Goal: Task Accomplishment & Management: Use online tool/utility

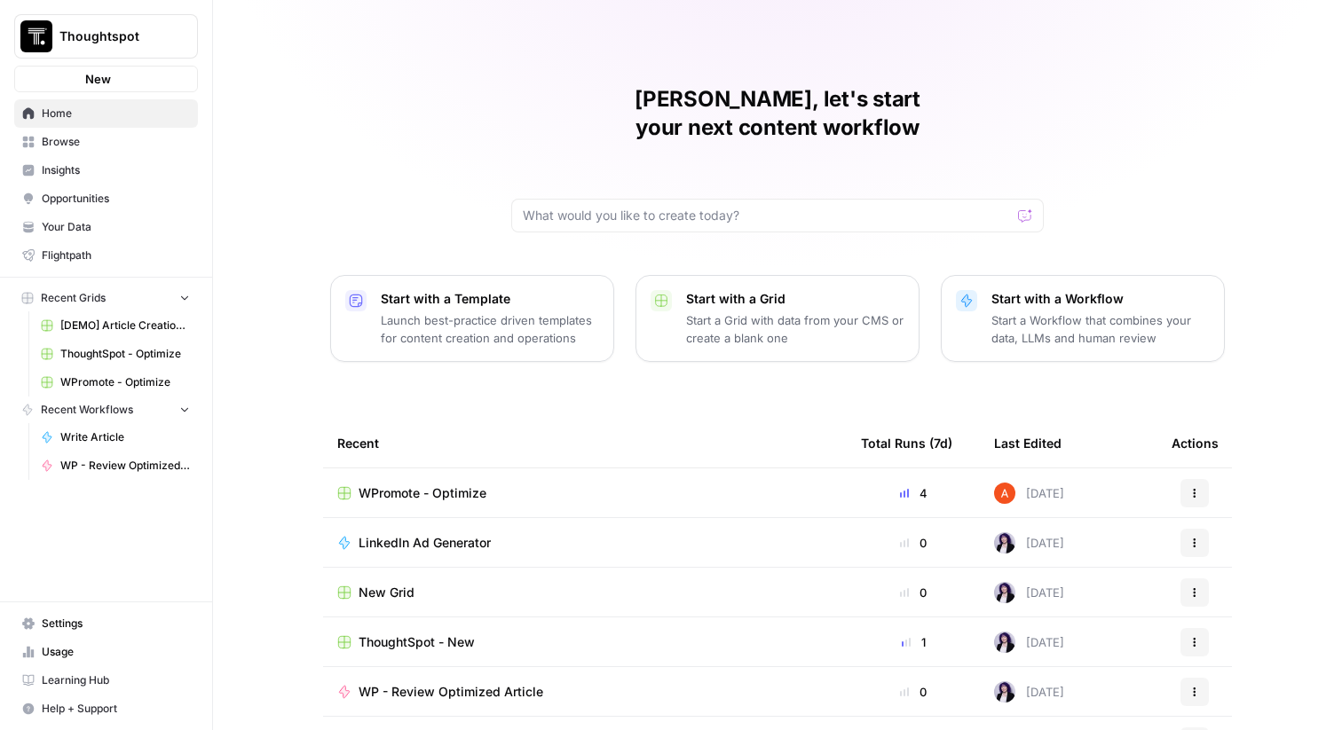
click at [133, 43] on span "Thoughtspot" at bounding box center [112, 37] width 107 height 18
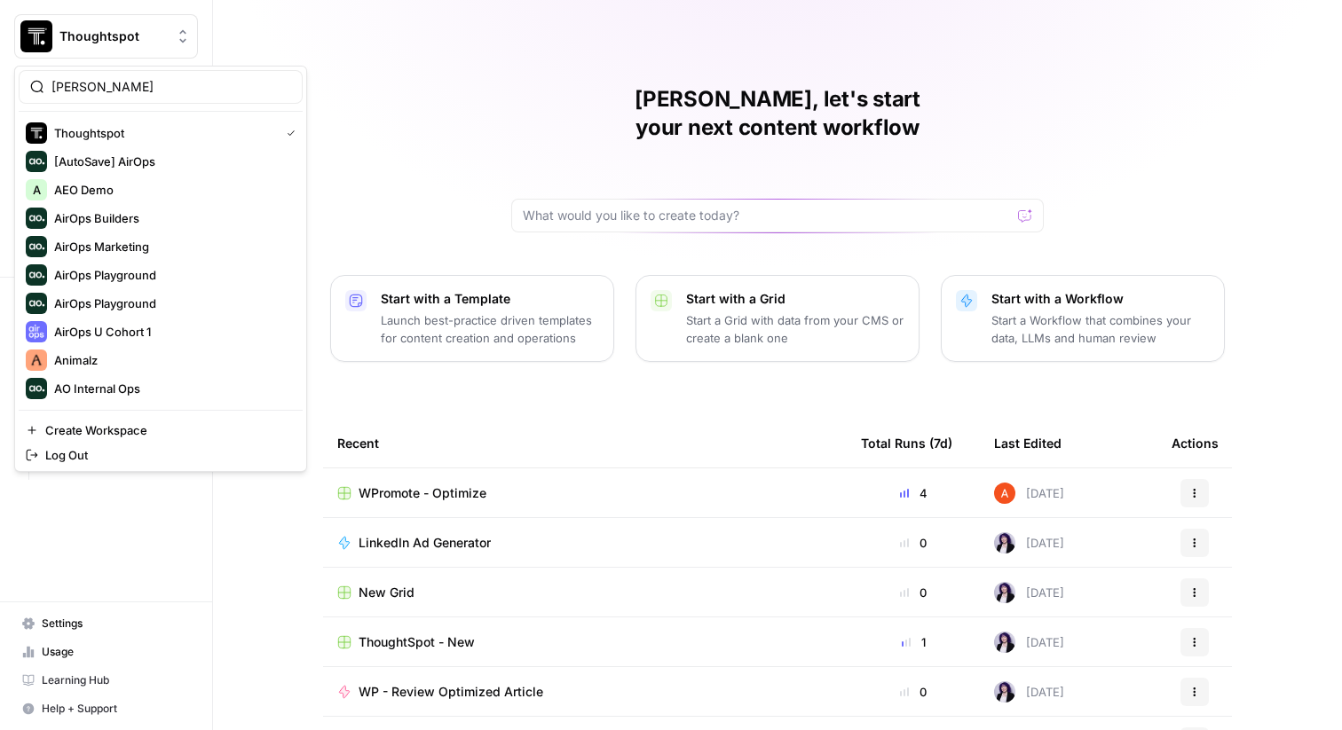
type input "meis"
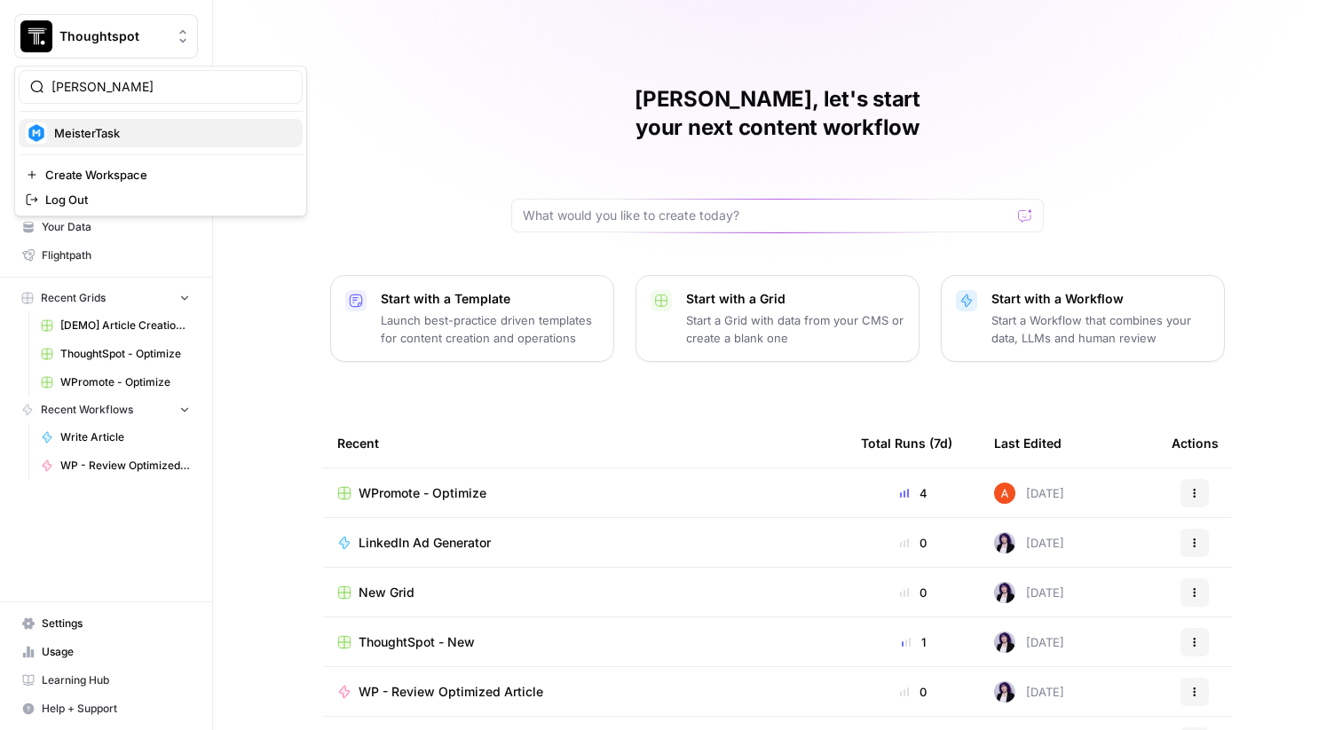
click at [89, 129] on span "MeisterTask" at bounding box center [171, 133] width 234 height 18
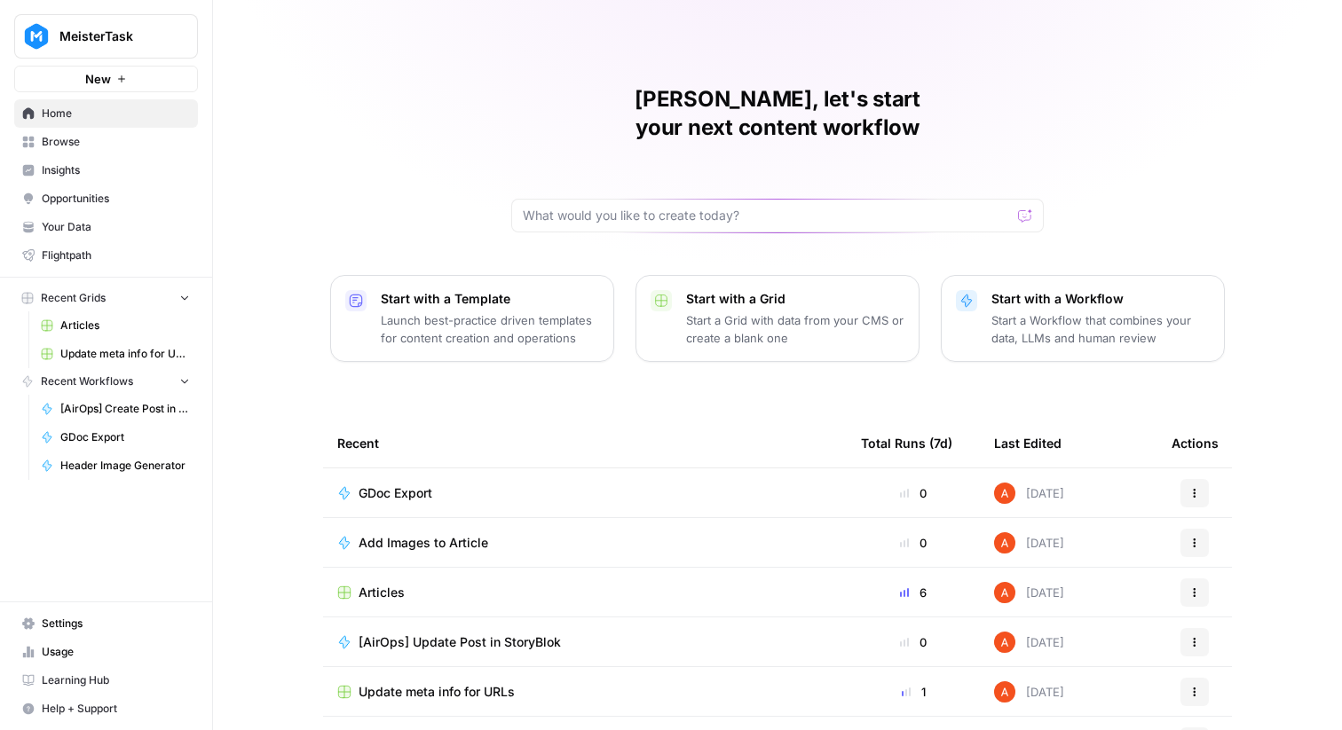
click at [106, 140] on span "Browse" at bounding box center [116, 142] width 148 height 16
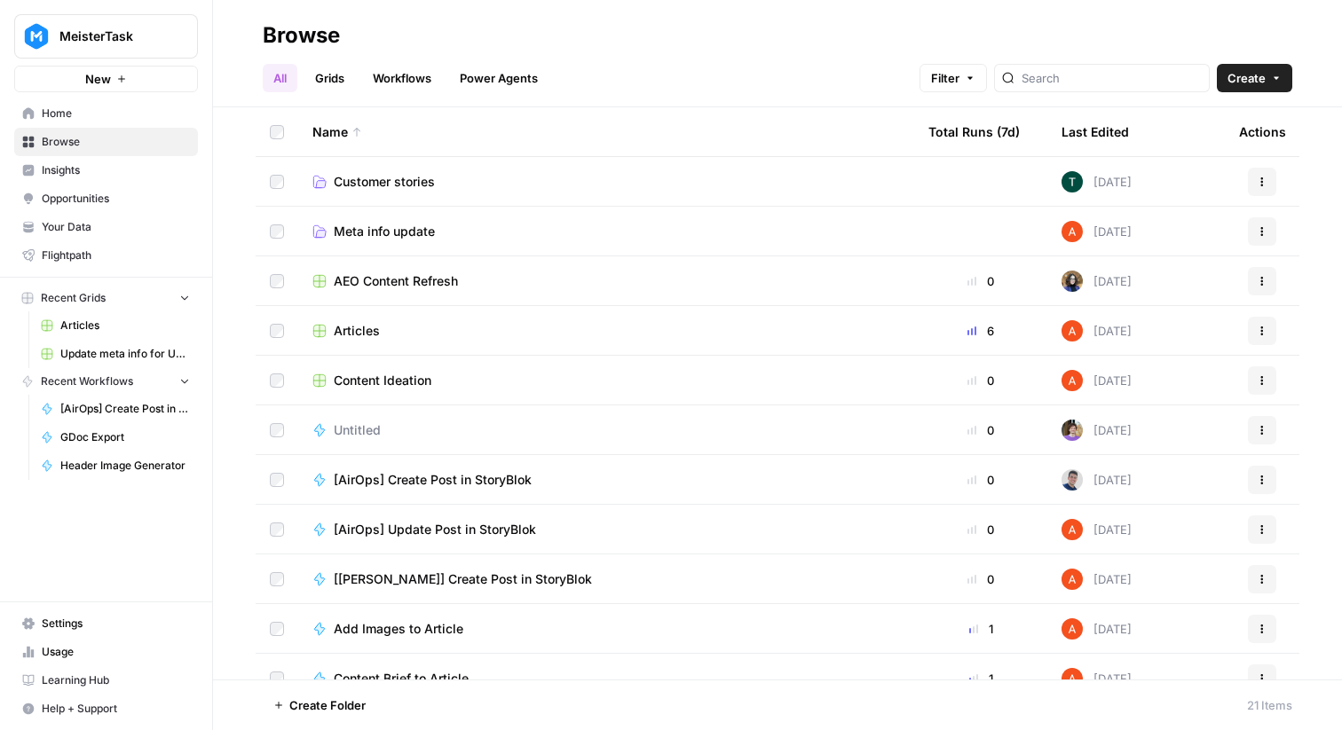
click at [335, 75] on link "Grids" at bounding box center [329, 78] width 51 height 28
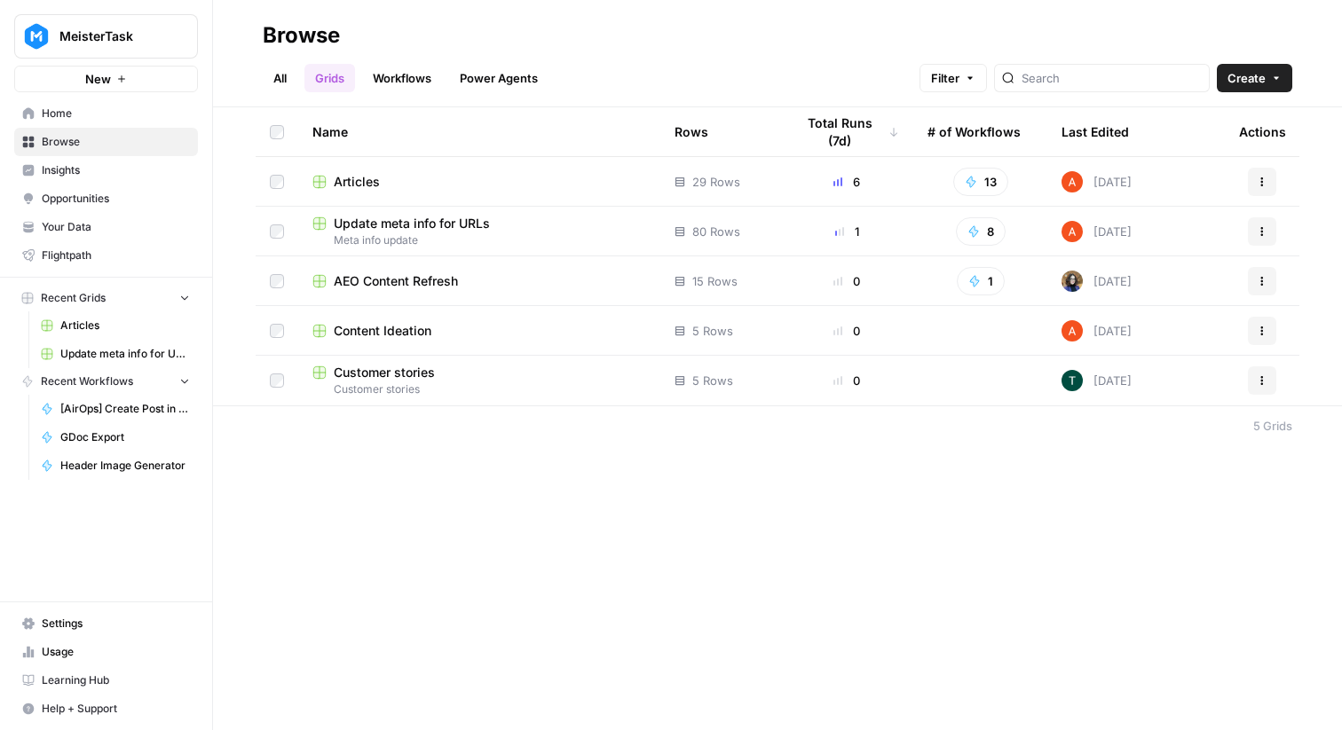
click at [367, 83] on link "Workflows" at bounding box center [402, 78] width 80 height 28
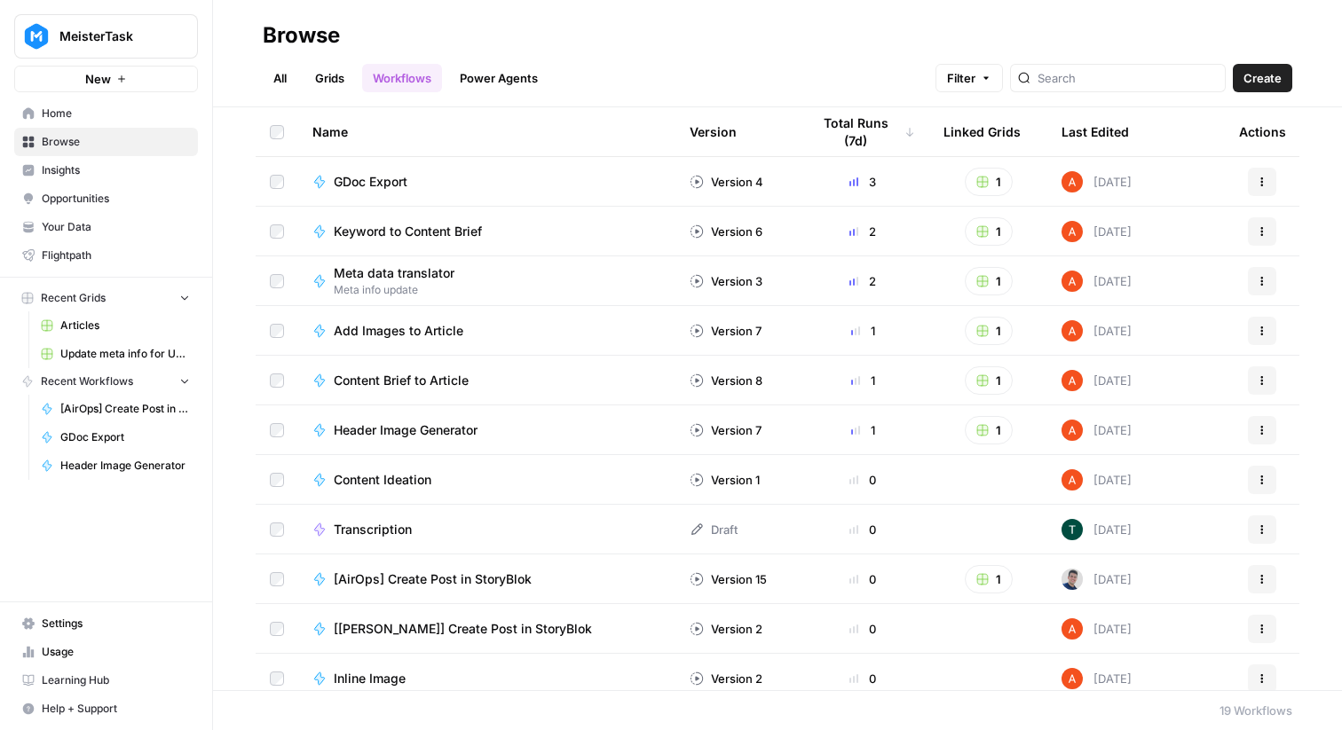
click at [271, 69] on link "All" at bounding box center [280, 78] width 35 height 28
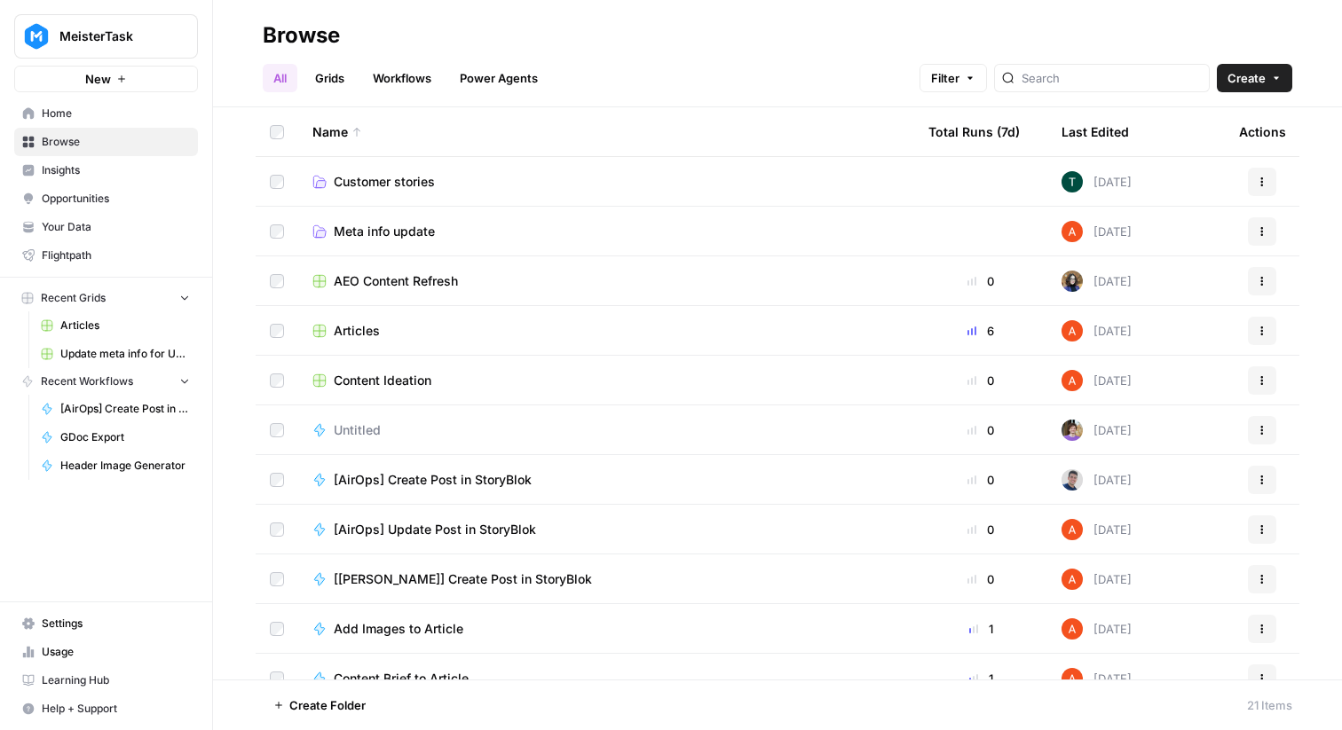
click at [398, 226] on span "Meta info update" at bounding box center [384, 232] width 101 height 18
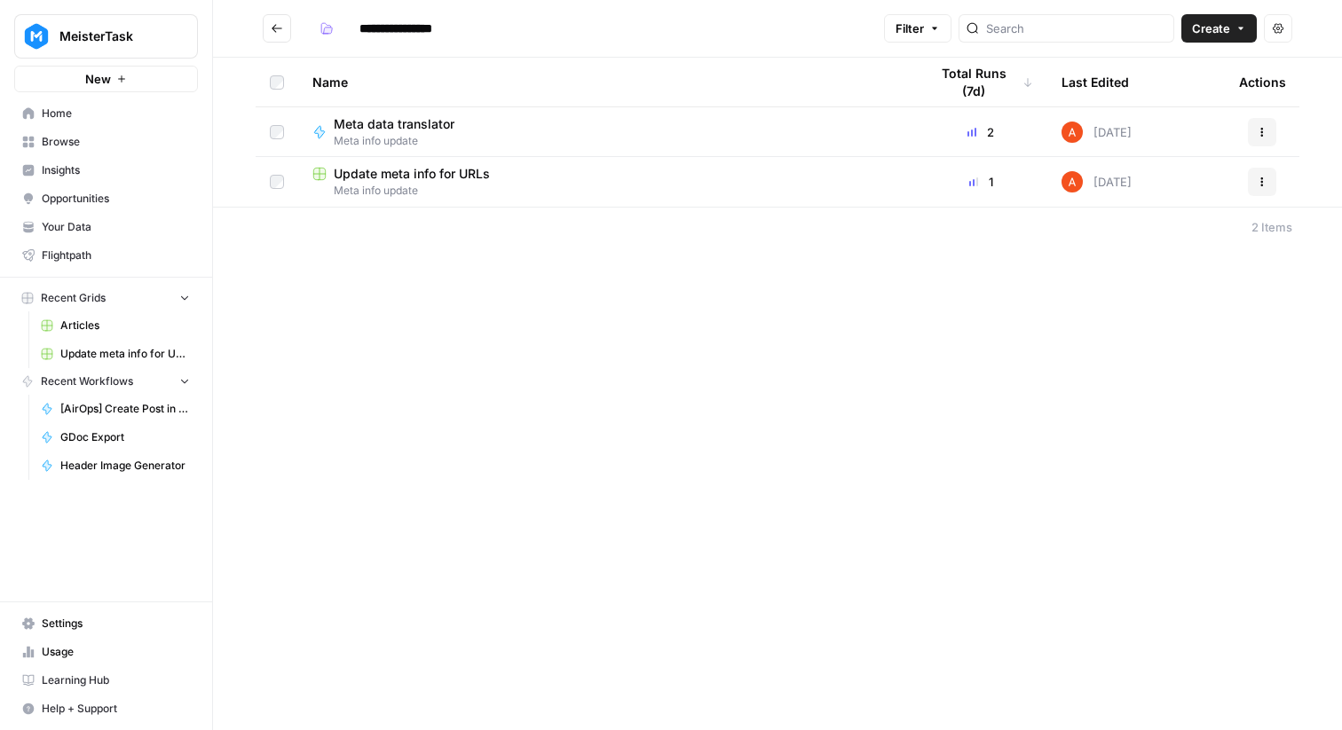
click at [425, 174] on span "Update meta info for URLs" at bounding box center [412, 174] width 156 height 18
click at [443, 120] on span "Meta data translator" at bounding box center [394, 124] width 121 height 18
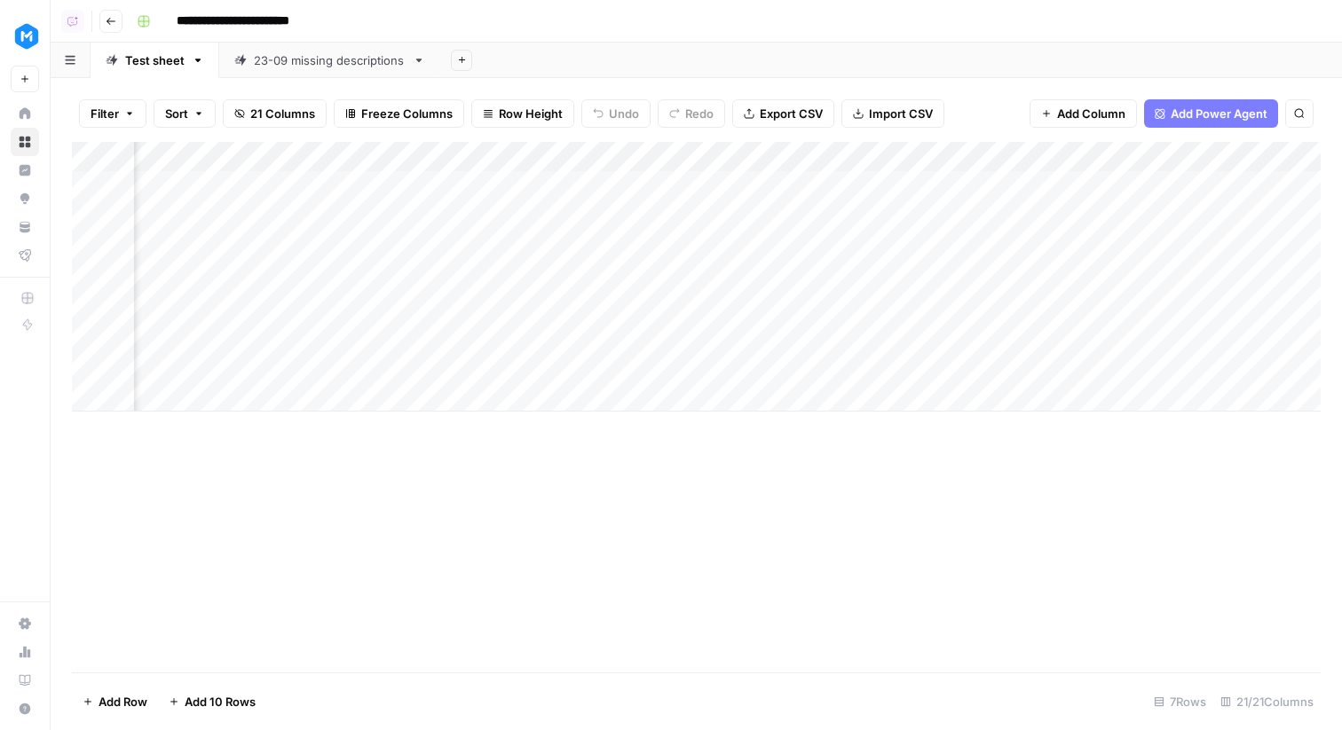
scroll to position [0, 1285]
click at [104, 20] on button "Go back" at bounding box center [110, 21] width 23 height 23
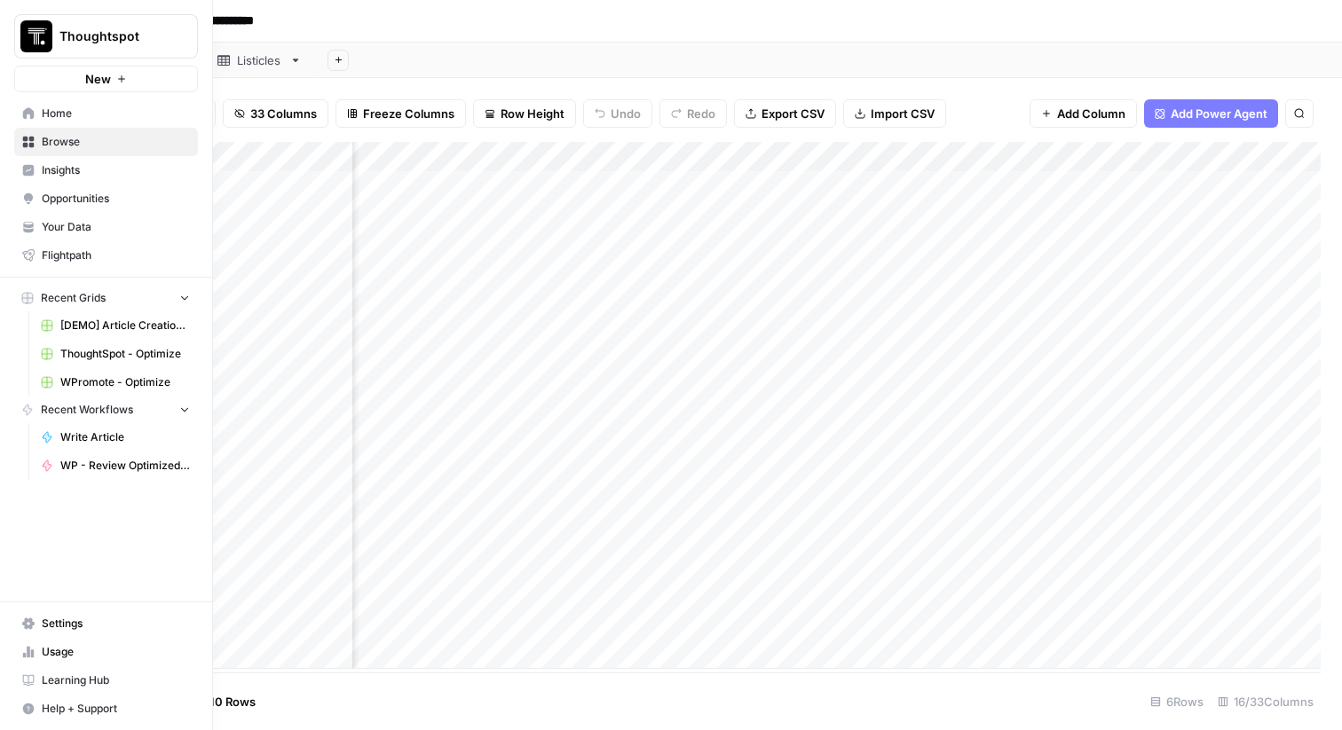
click at [62, 229] on span "Your Data" at bounding box center [116, 227] width 148 height 16
click at [60, 626] on span "Settings" at bounding box center [116, 624] width 148 height 16
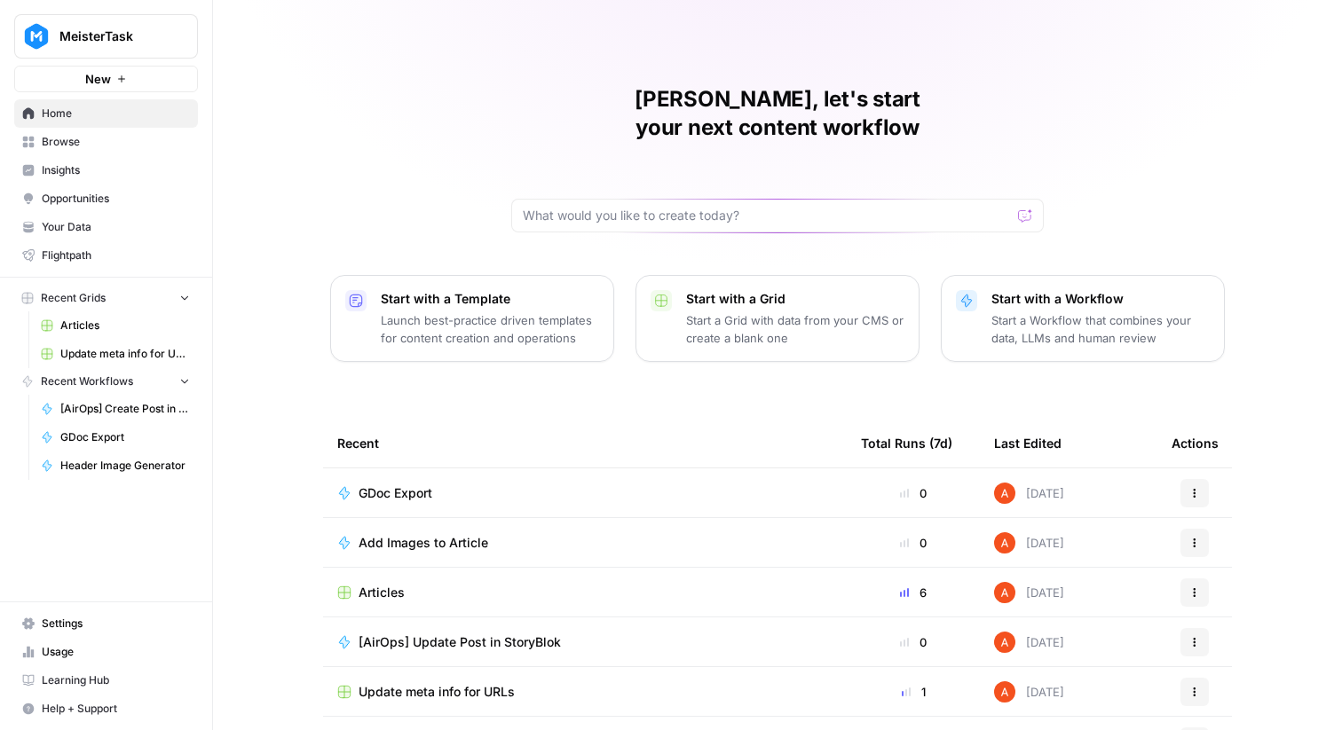
click at [132, 61] on div "MeisterTask New" at bounding box center [106, 46] width 212 height 92
click at [121, 43] on span "MeisterTask" at bounding box center [112, 37] width 107 height 18
type input "myh"
click at [114, 131] on span "MyHealthTeam" at bounding box center [171, 133] width 234 height 18
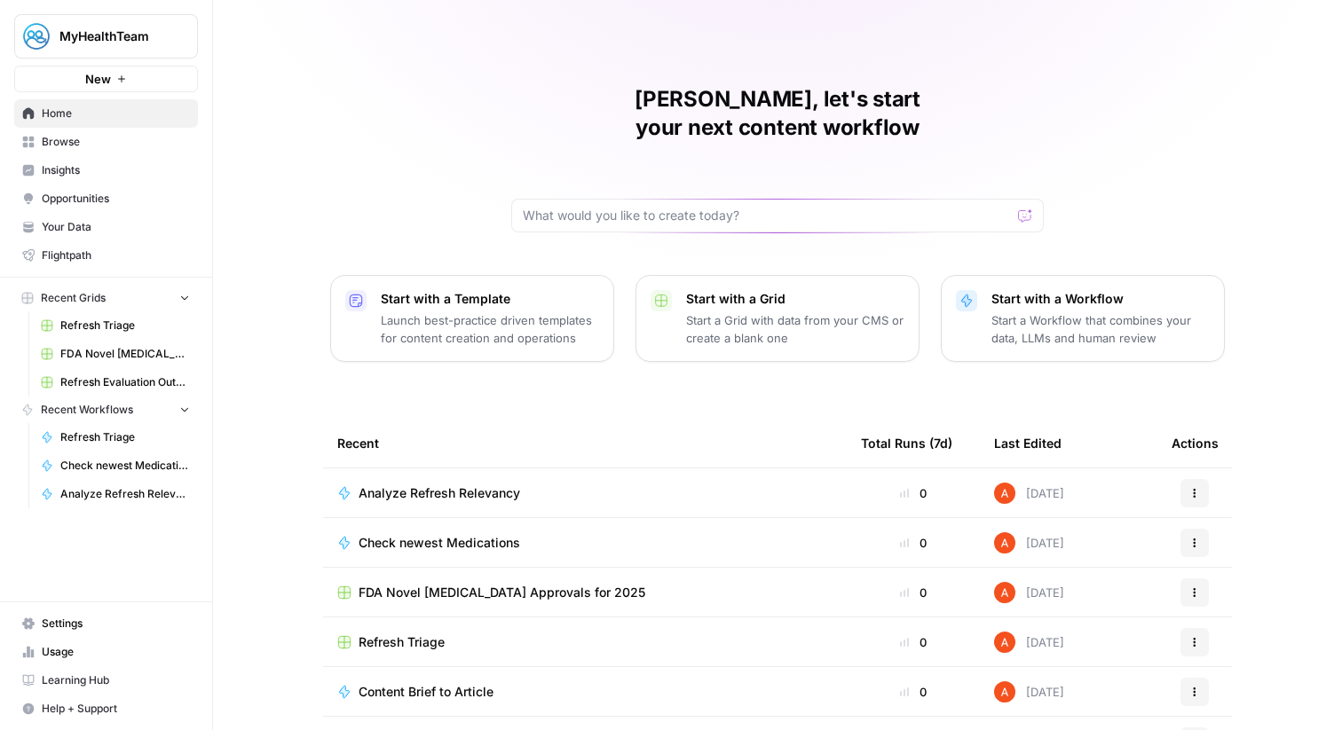
click at [444, 485] on span "Analyze Refresh Relevancy" at bounding box center [439, 494] width 162 height 18
click at [451, 534] on span "Check newest Medications" at bounding box center [439, 543] width 162 height 18
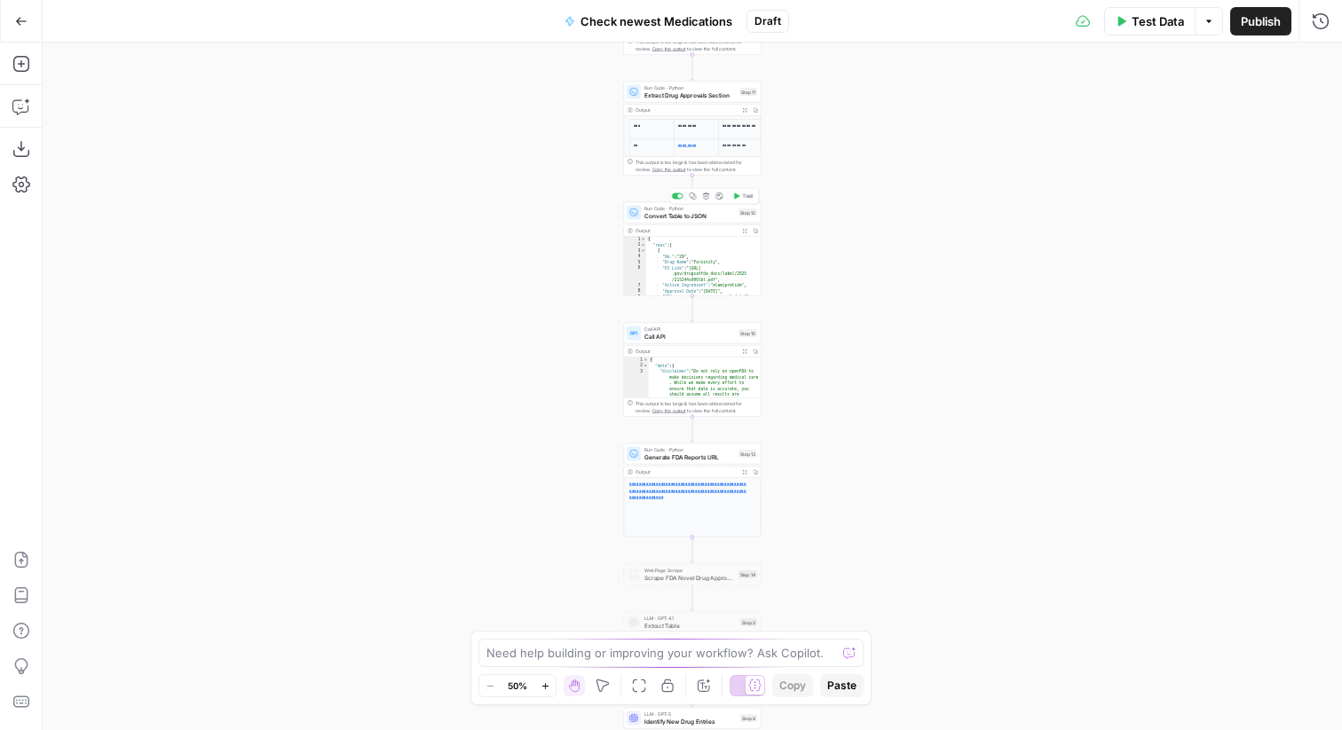
click at [710, 211] on span "Convert Table to JSON" at bounding box center [689, 215] width 91 height 9
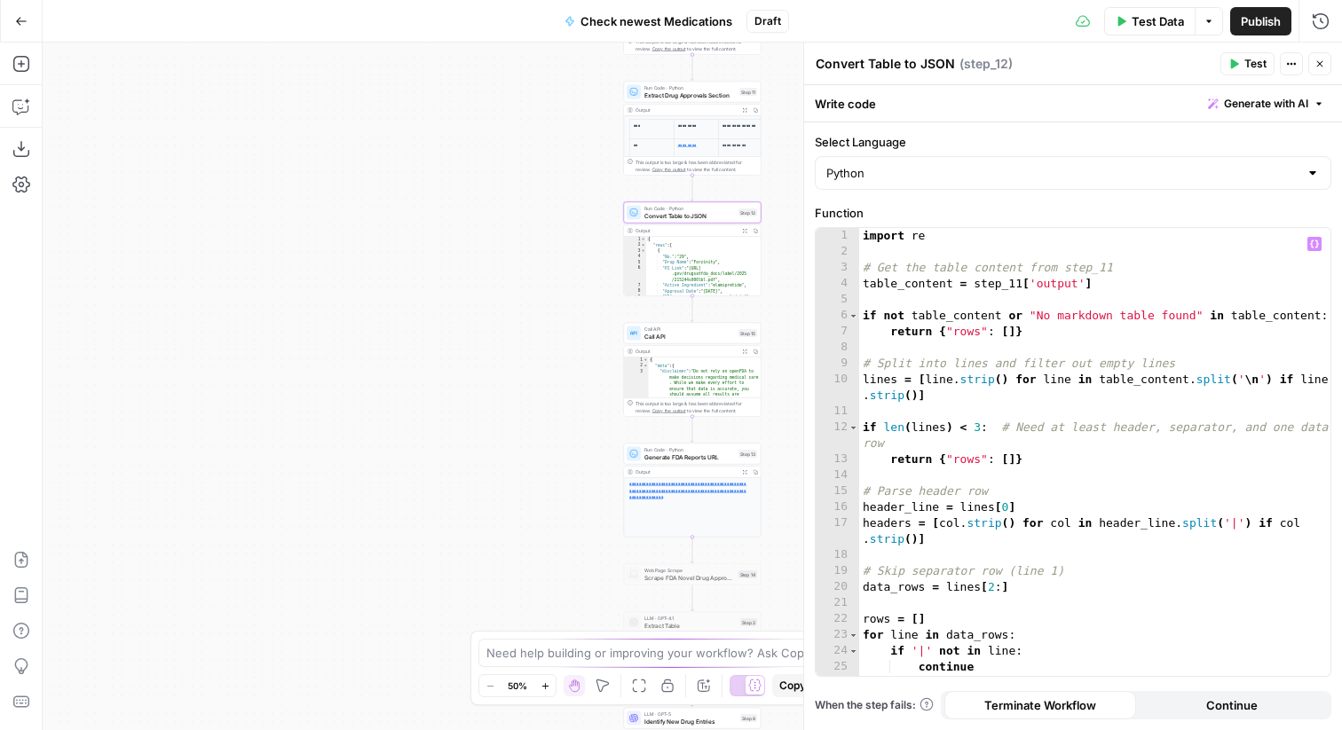
click at [913, 303] on div "import re # Get the table content from step_11 table_content = step_11 [ 'outpu…" at bounding box center [1094, 468] width 471 height 480
click at [918, 406] on div "import re # Get the table content from step_11 table_content = step_11 [ 'outpu…" at bounding box center [1094, 468] width 471 height 480
click at [1322, 62] on icon "button" at bounding box center [1319, 64] width 11 height 11
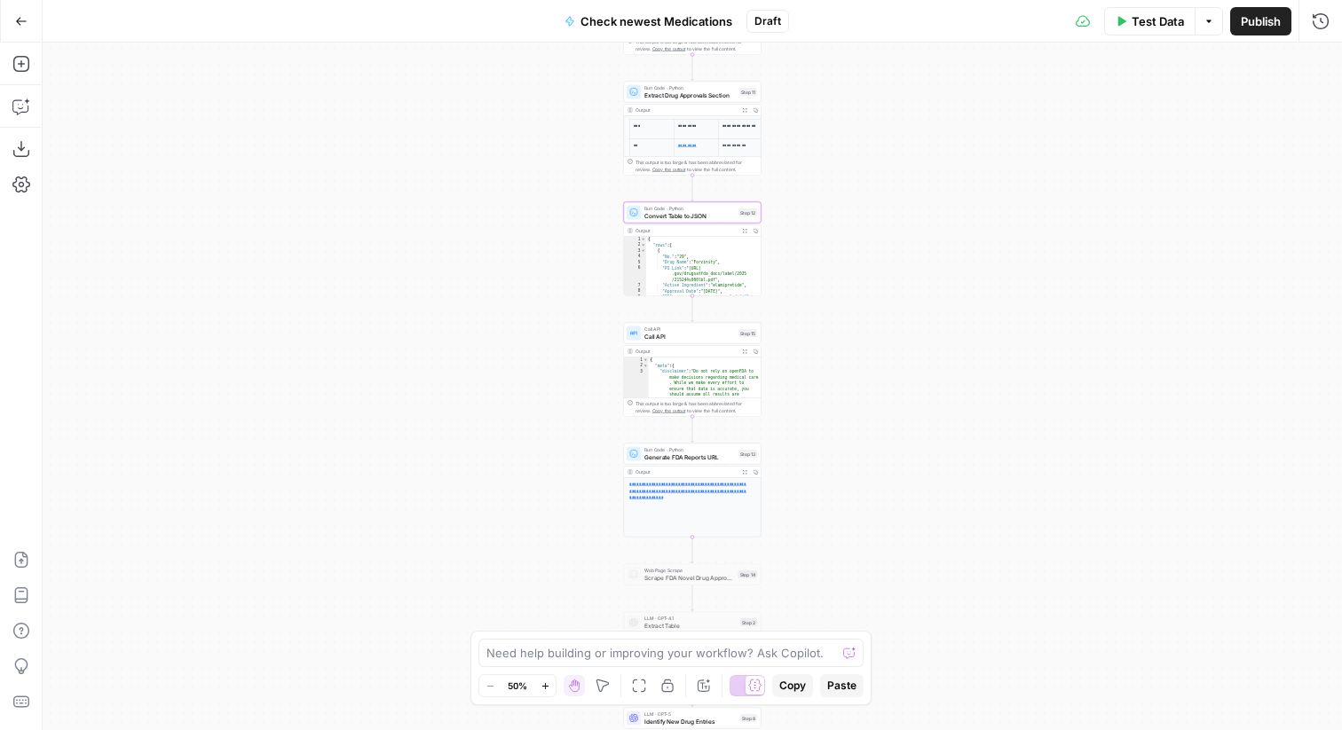
click at [34, 28] on button "Go Back" at bounding box center [21, 21] width 32 height 32
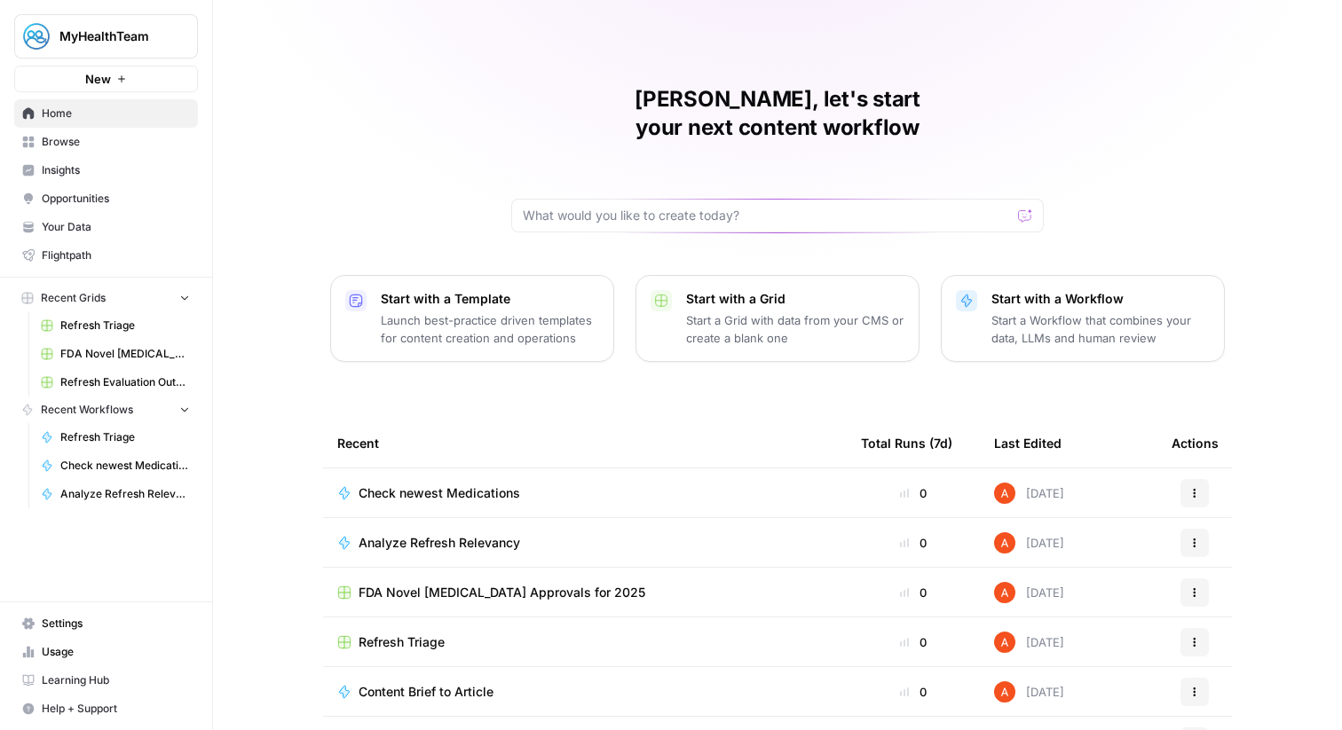
scroll to position [86, 0]
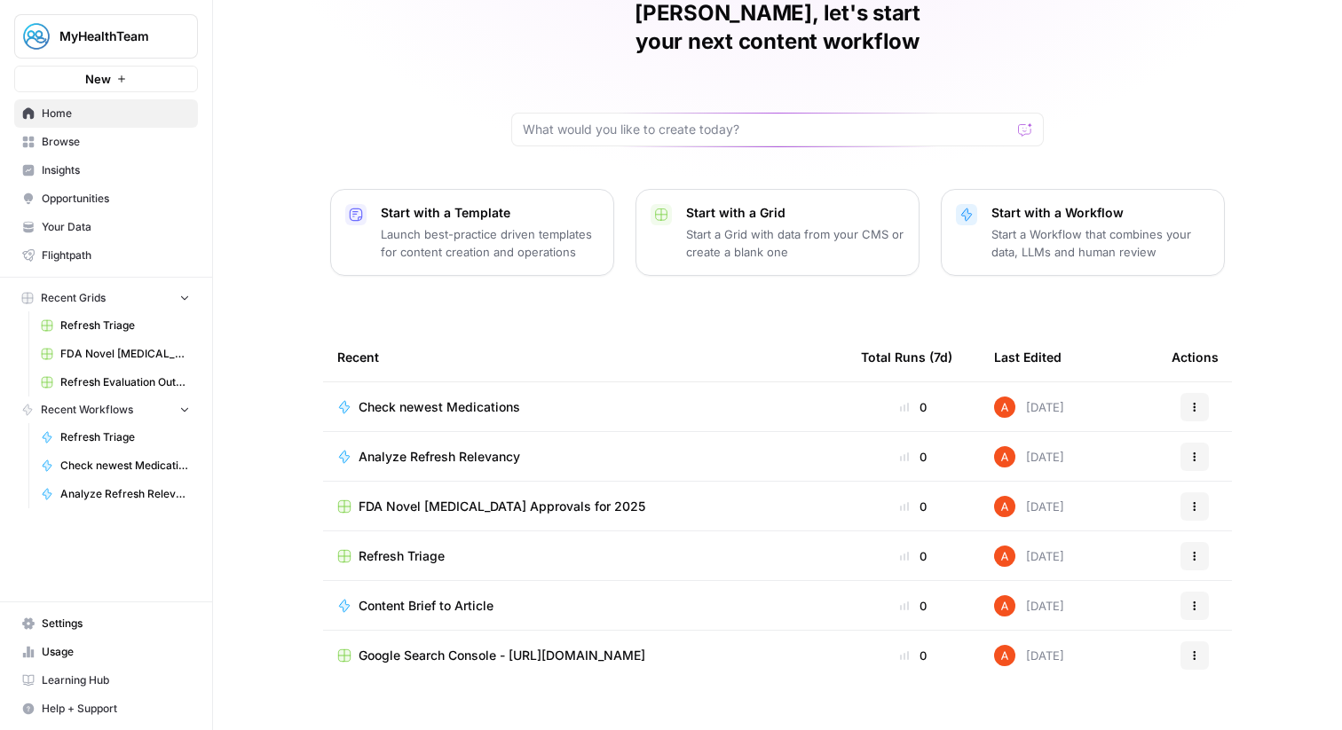
click at [169, 136] on span "Browse" at bounding box center [116, 142] width 148 height 16
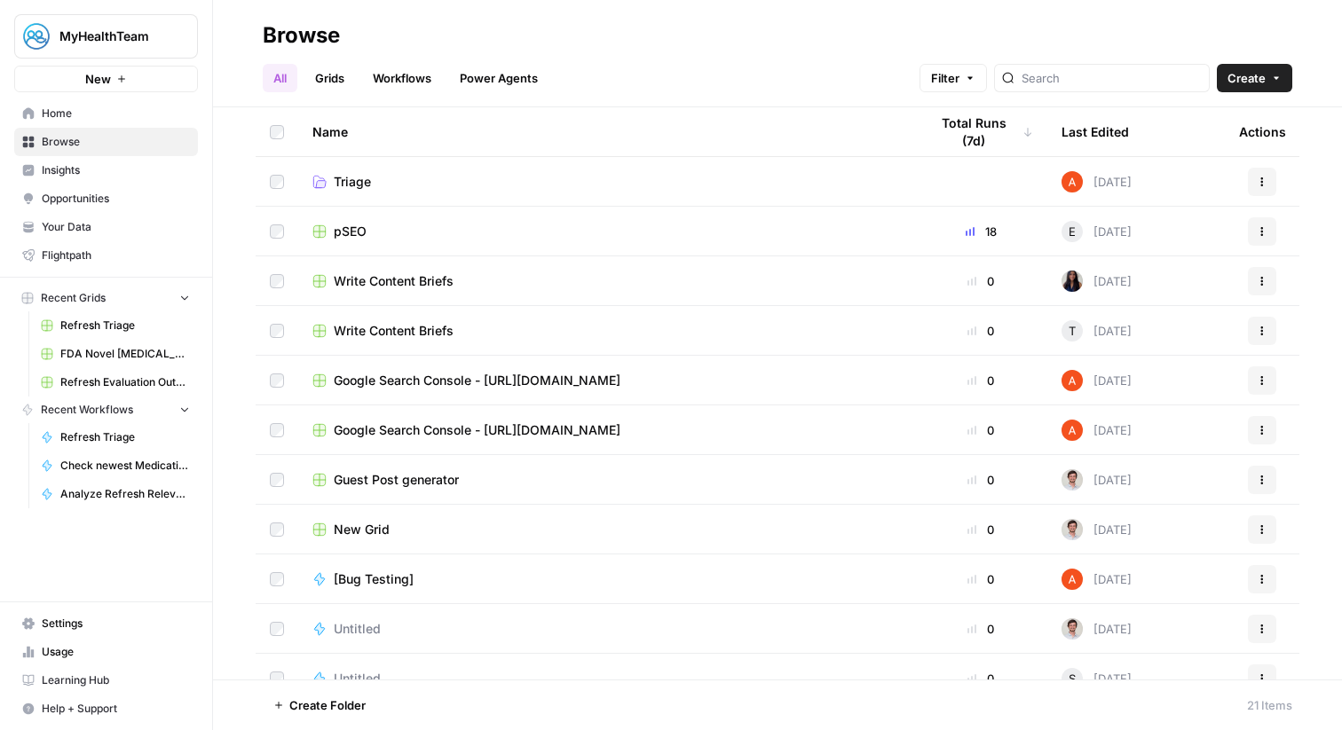
click at [351, 79] on link "Grids" at bounding box center [329, 78] width 51 height 28
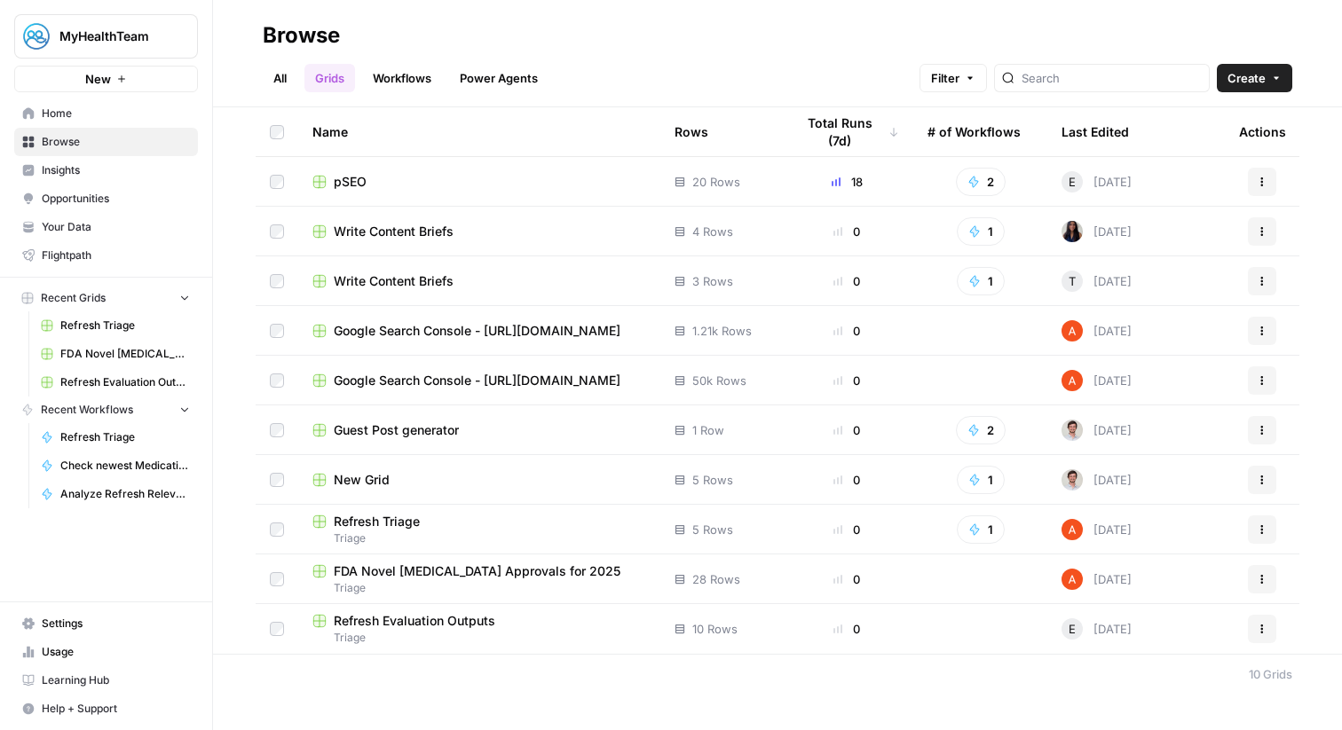
click at [353, 187] on span "pSEO" at bounding box center [350, 182] width 33 height 18
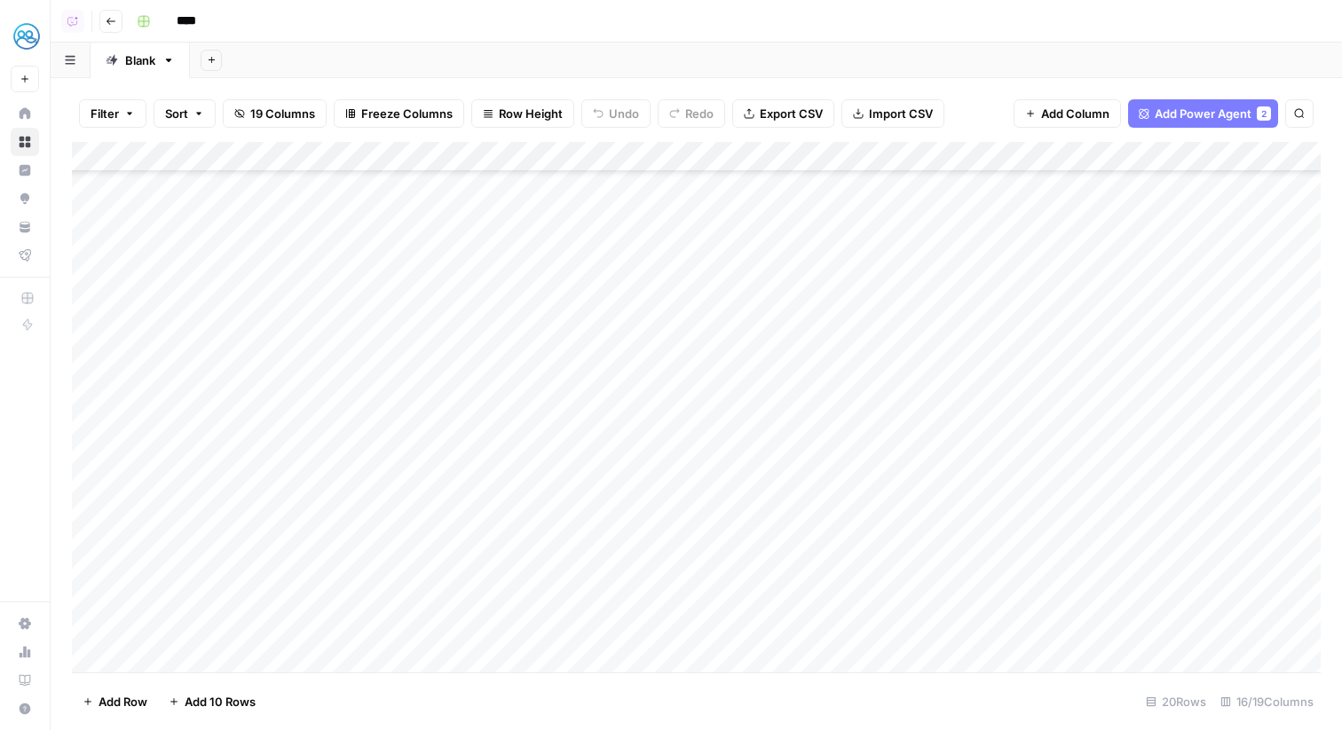
scroll to position [131, 0]
click at [156, 657] on div "Add Column" at bounding box center [696, 407] width 1249 height 531
click at [173, 496] on div "Add Column" at bounding box center [696, 407] width 1249 height 531
click at [111, 20] on icon "button" at bounding box center [111, 21] width 11 height 11
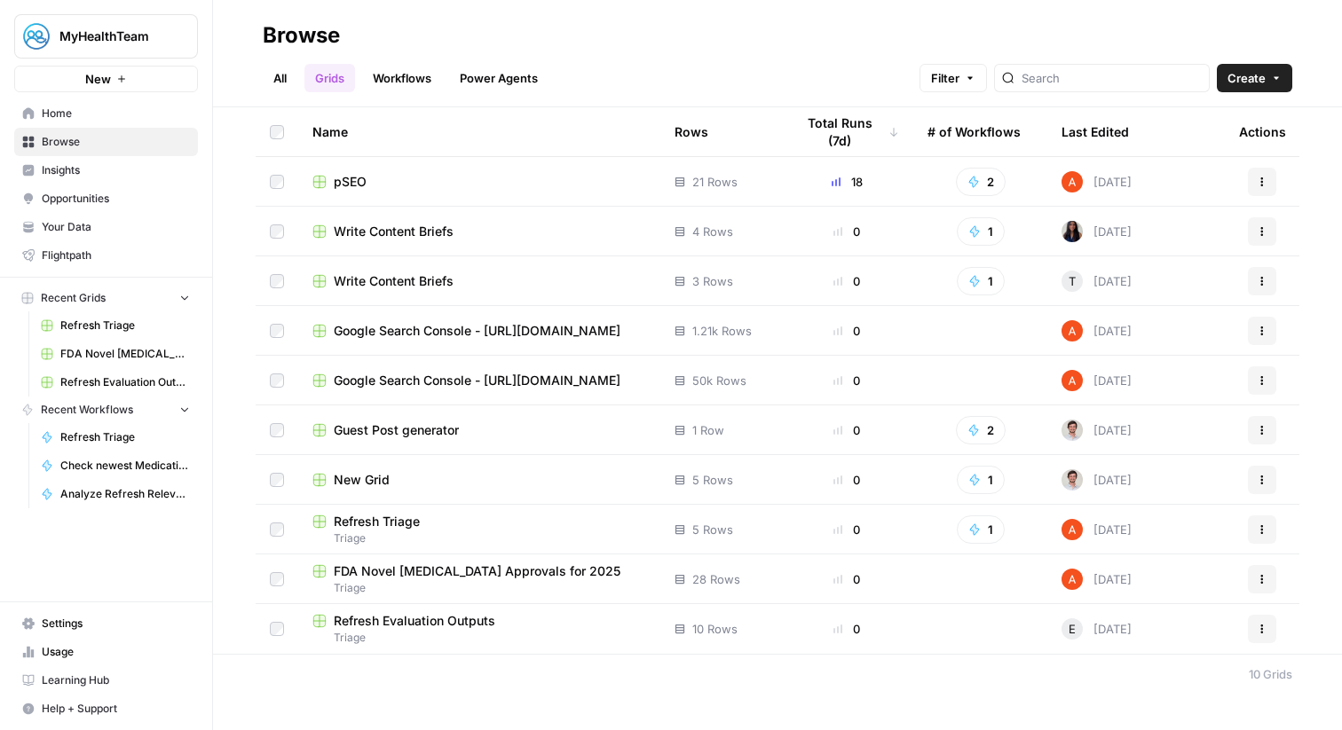
click at [407, 72] on link "Workflows" at bounding box center [402, 78] width 80 height 28
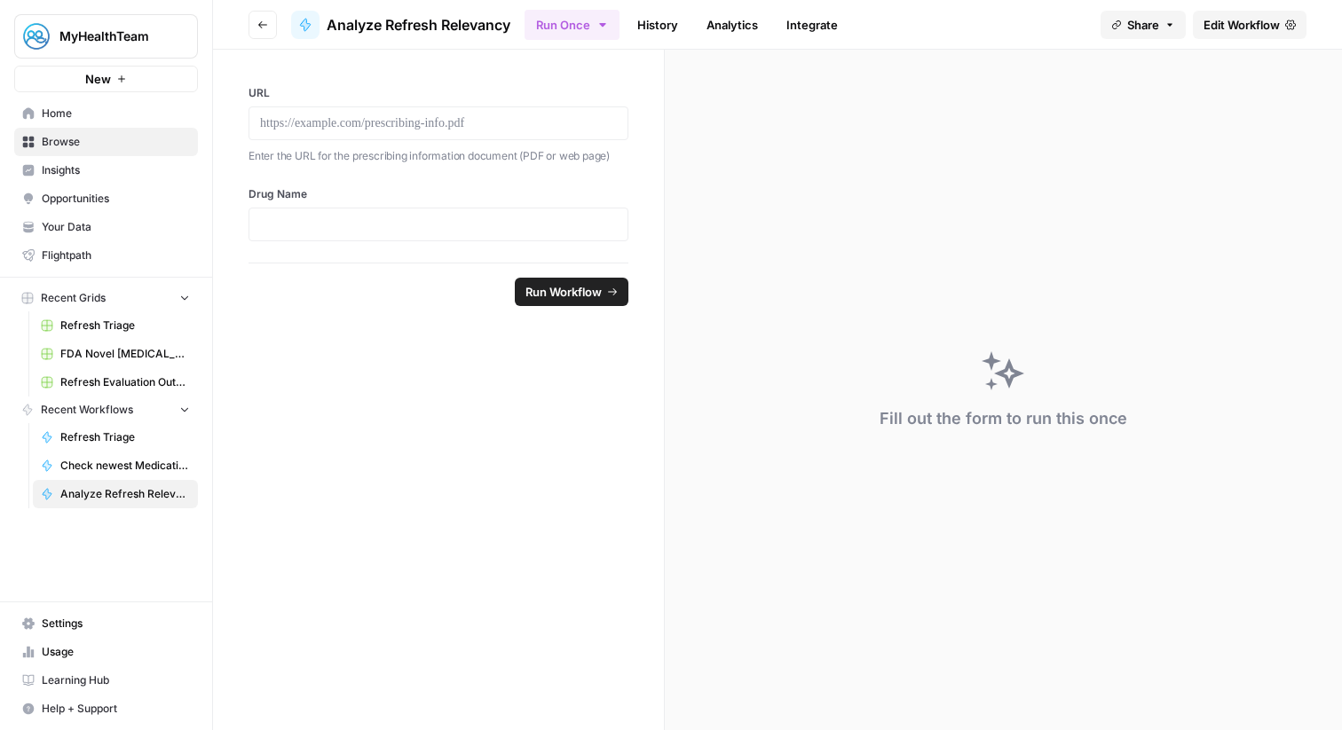
click at [262, 22] on icon "button" at bounding box center [262, 25] width 11 height 11
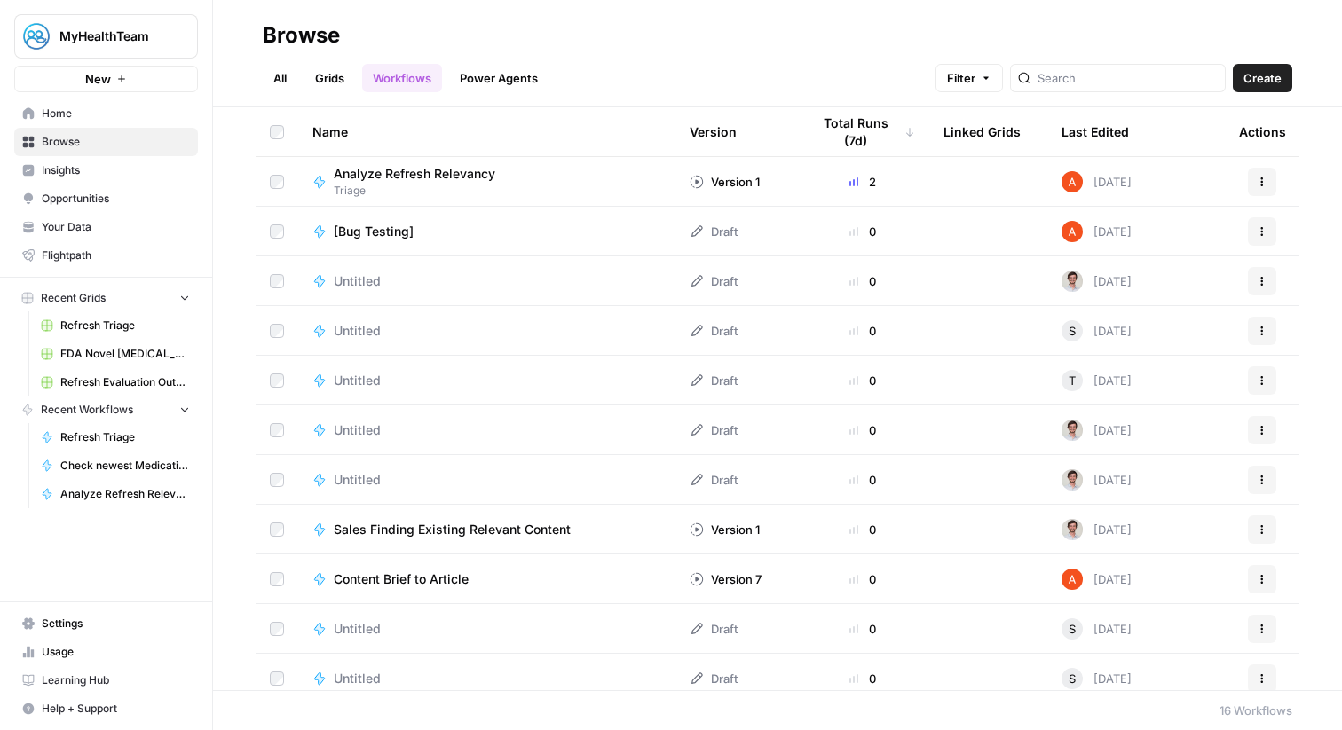
click at [287, 84] on link "All" at bounding box center [280, 78] width 35 height 28
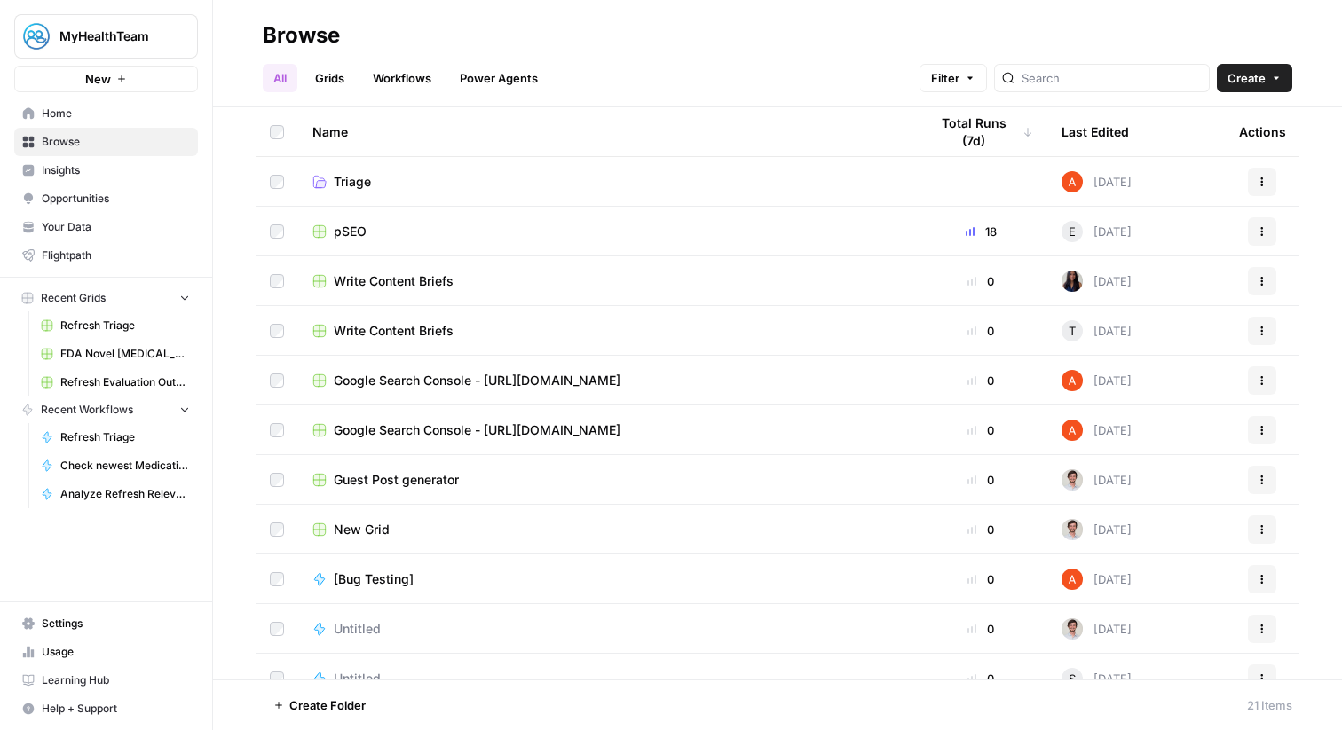
click at [355, 229] on span "pSEO" at bounding box center [350, 232] width 33 height 18
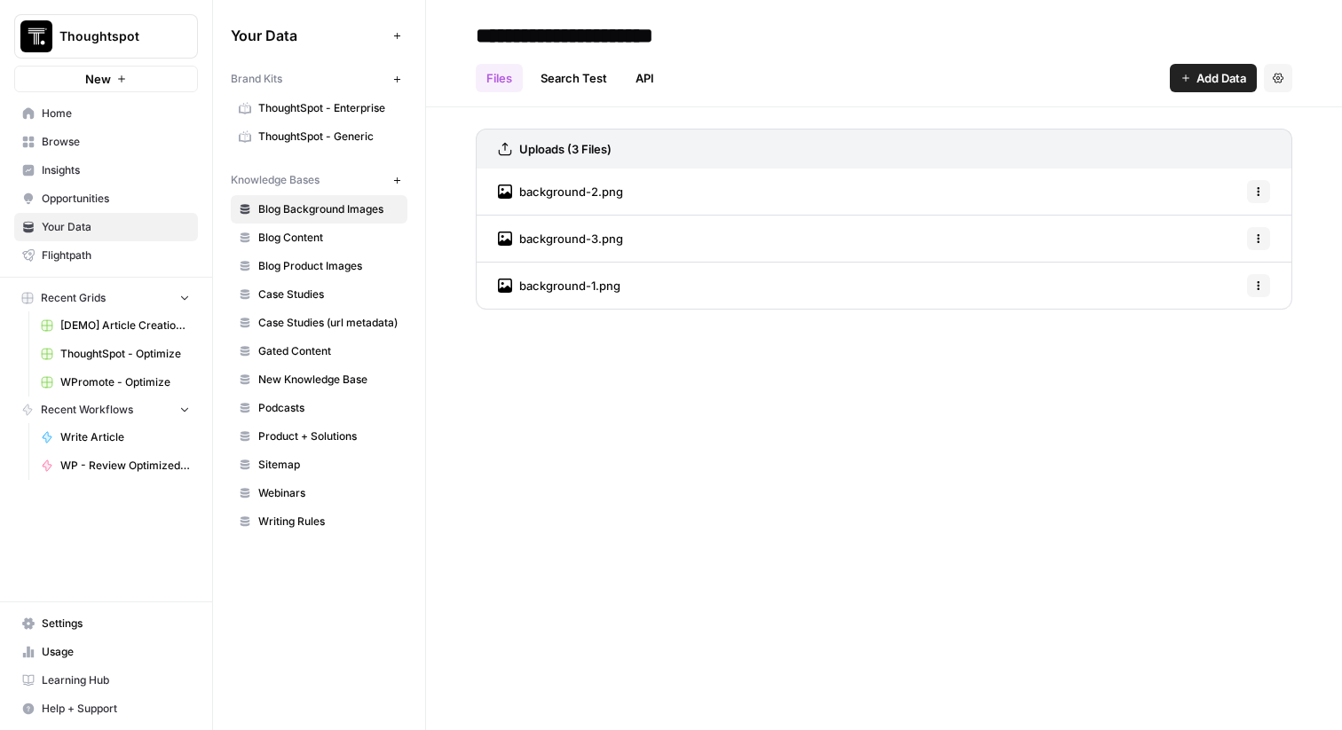
click at [184, 109] on span "Home" at bounding box center [116, 114] width 148 height 16
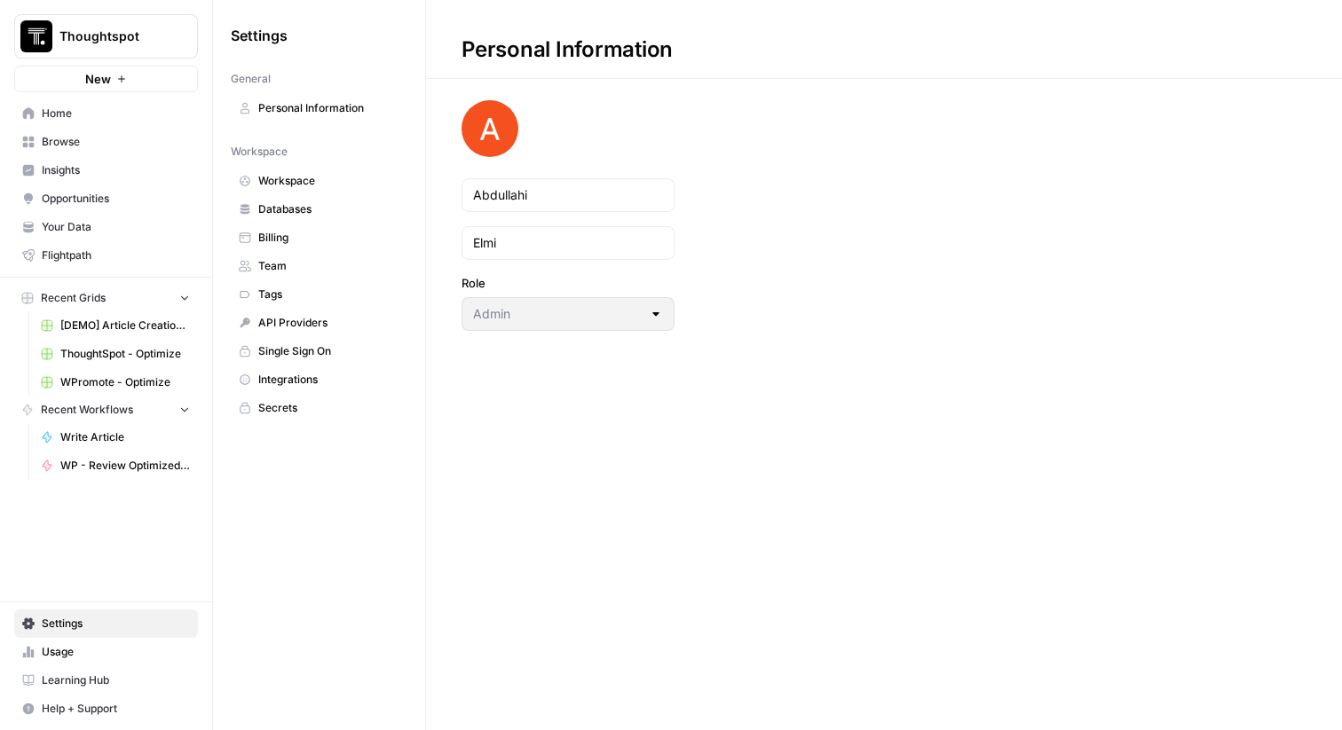
click at [298, 247] on link "Billing" at bounding box center [319, 238] width 177 height 28
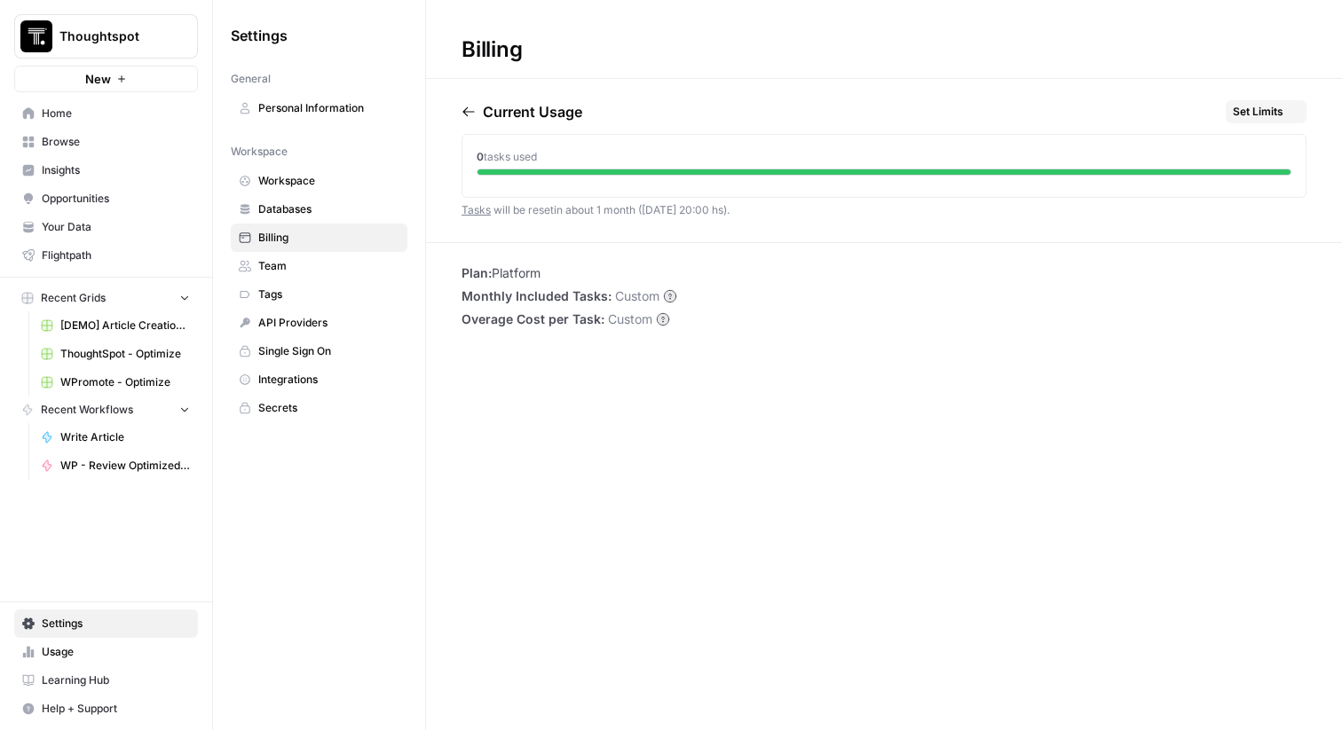
click at [296, 213] on span "Databases" at bounding box center [328, 209] width 141 height 16
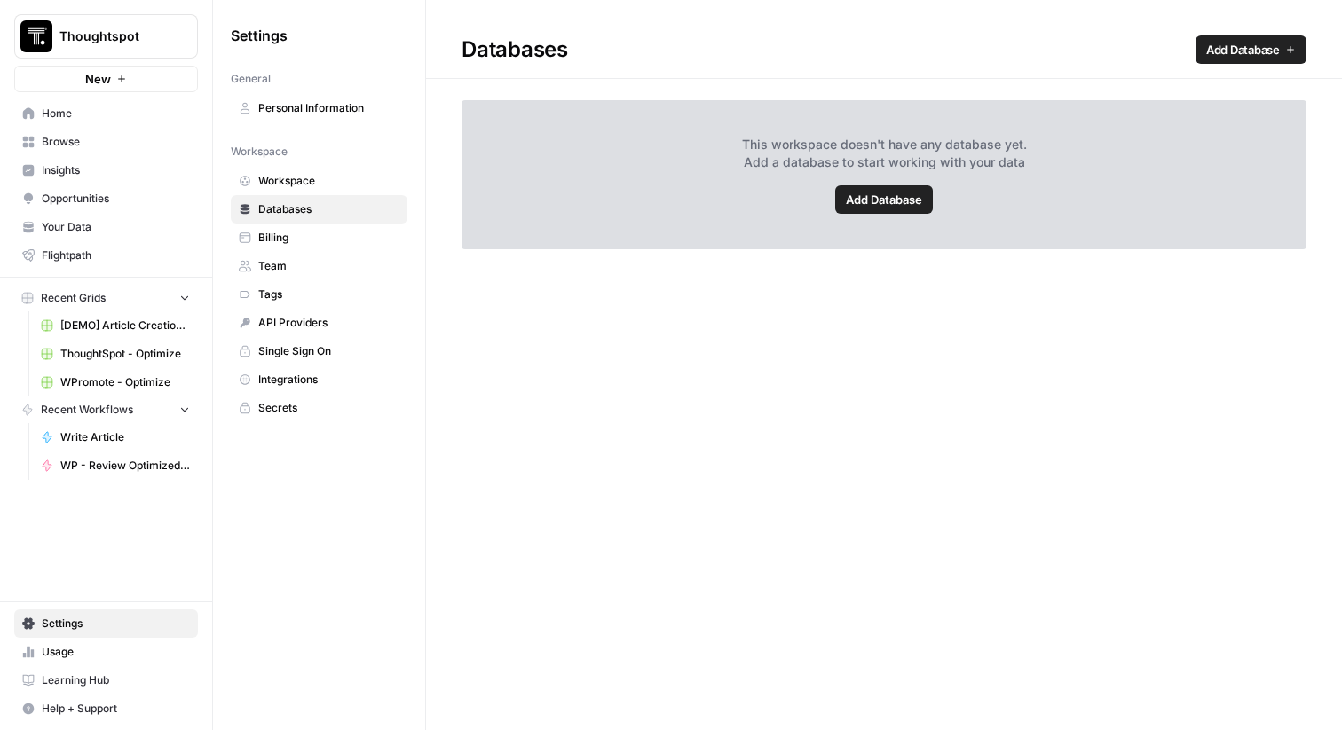
click at [1253, 39] on link "Add Database" at bounding box center [1250, 49] width 111 height 28
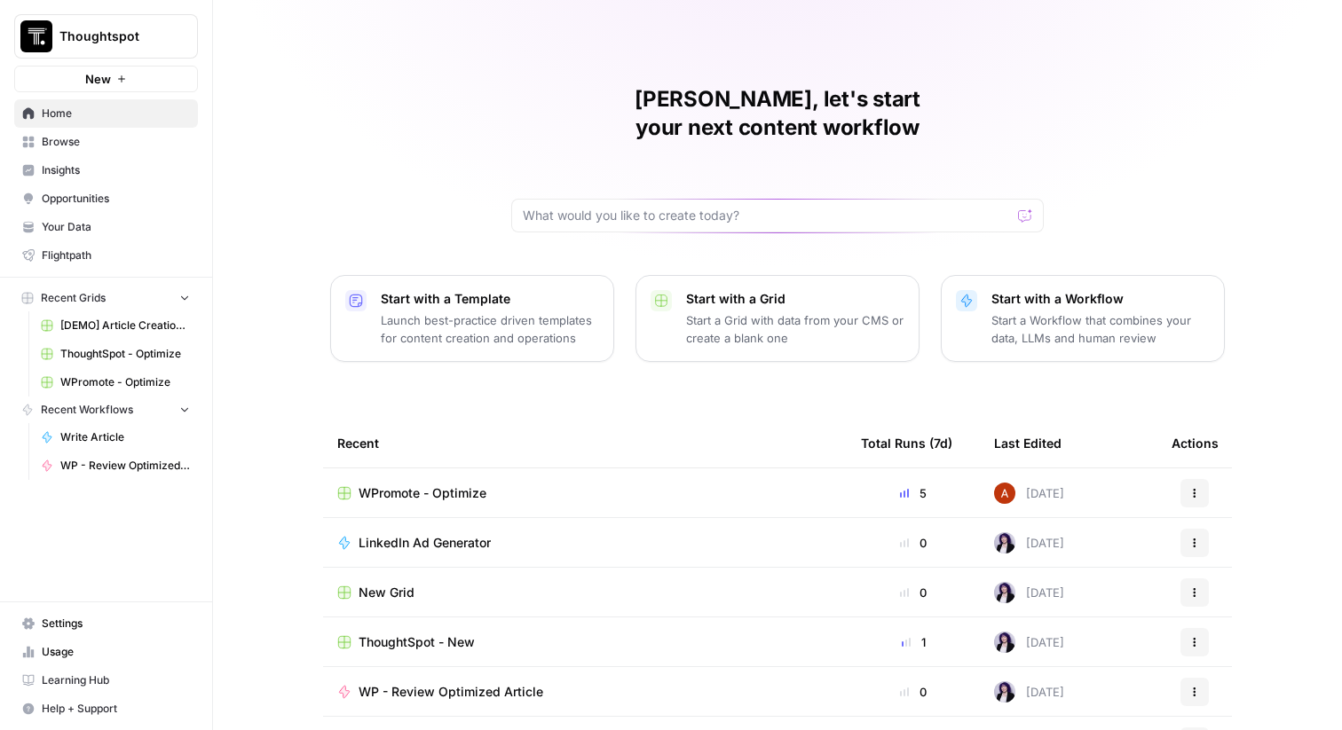
click at [177, 35] on icon "Workspace: Thoughtspot" at bounding box center [183, 37] width 18 height 18
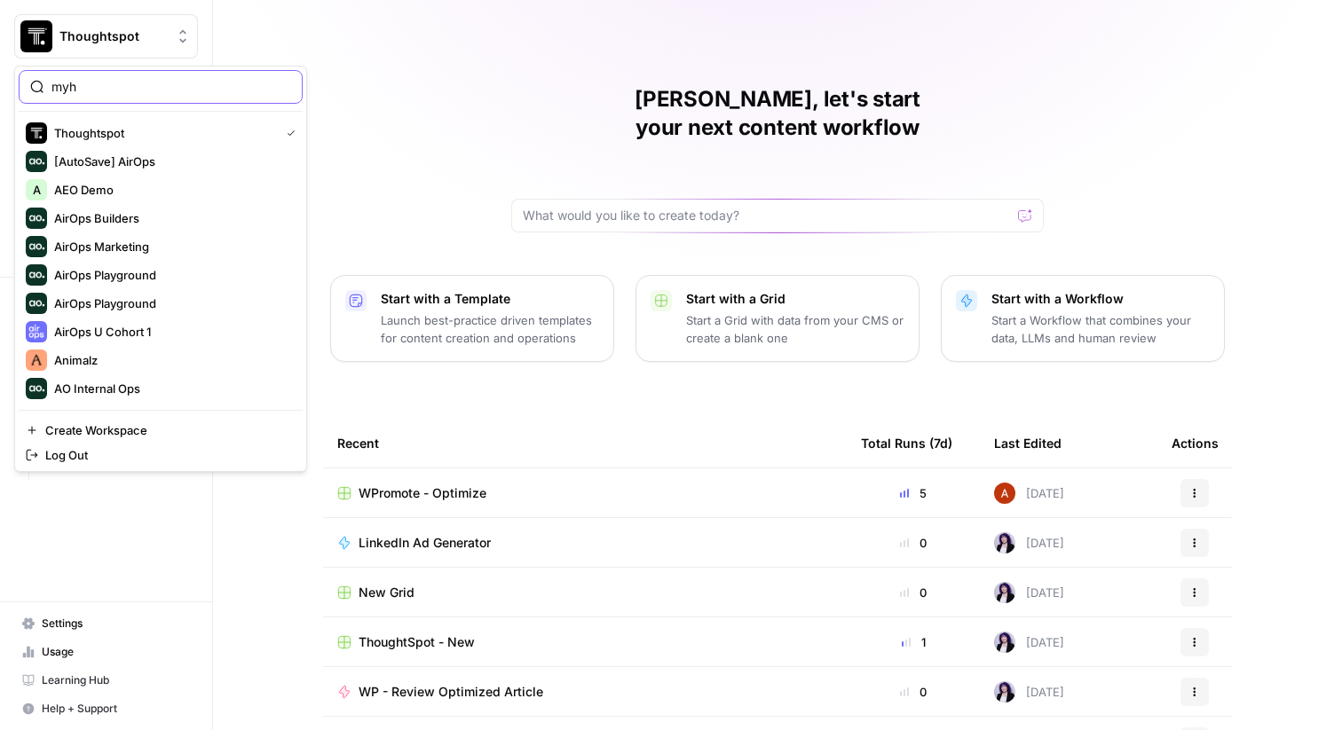
type input "myh"
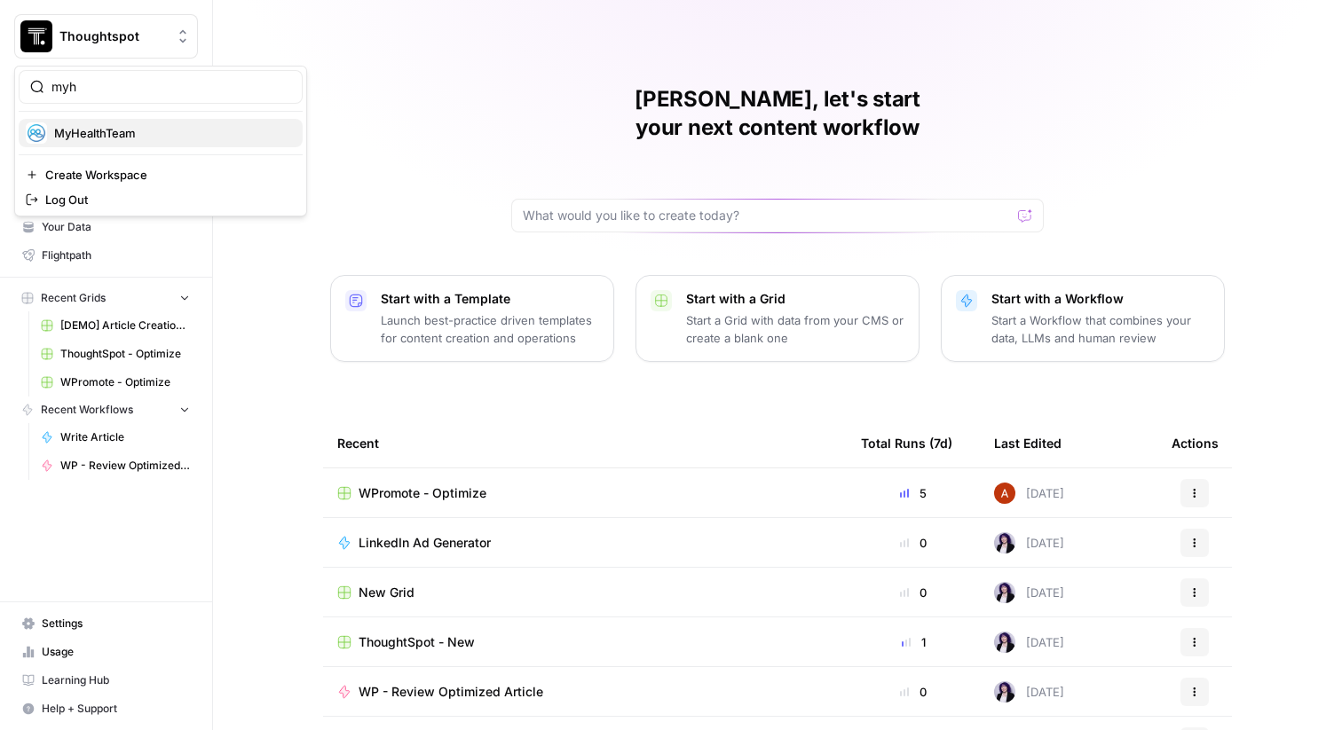
click at [127, 138] on span "MyHealthTeam" at bounding box center [171, 133] width 234 height 18
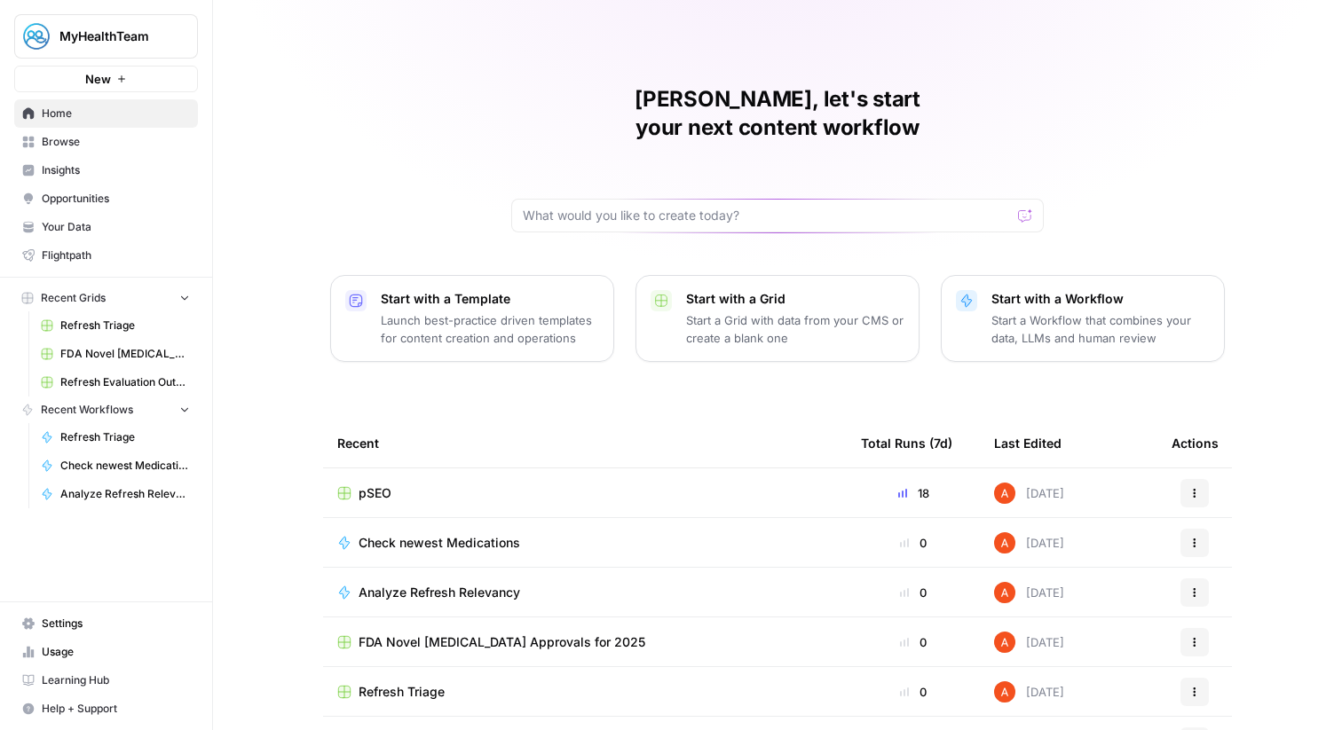
click at [169, 136] on span "Browse" at bounding box center [116, 142] width 148 height 16
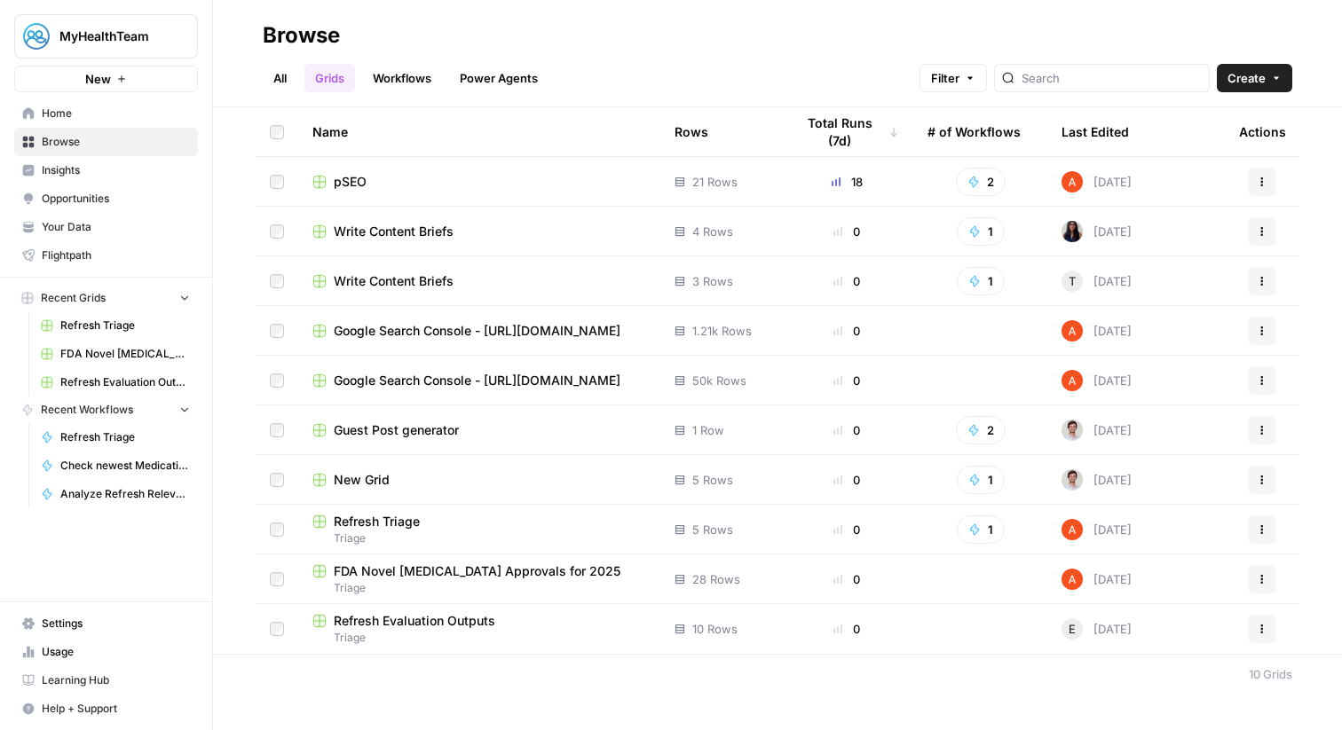
click at [347, 176] on span "pSEO" at bounding box center [350, 182] width 33 height 18
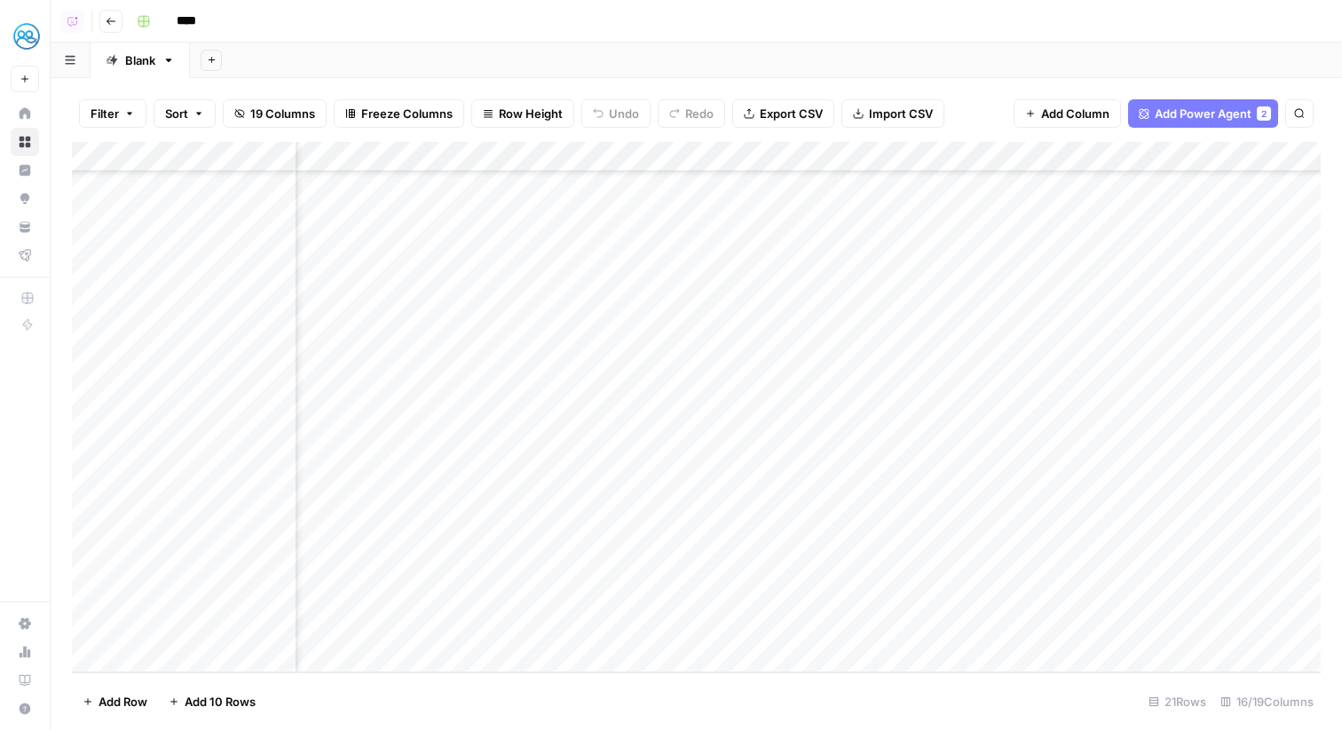
scroll to position [162, 224]
click at [531, 154] on div "Add Column" at bounding box center [696, 407] width 1249 height 531
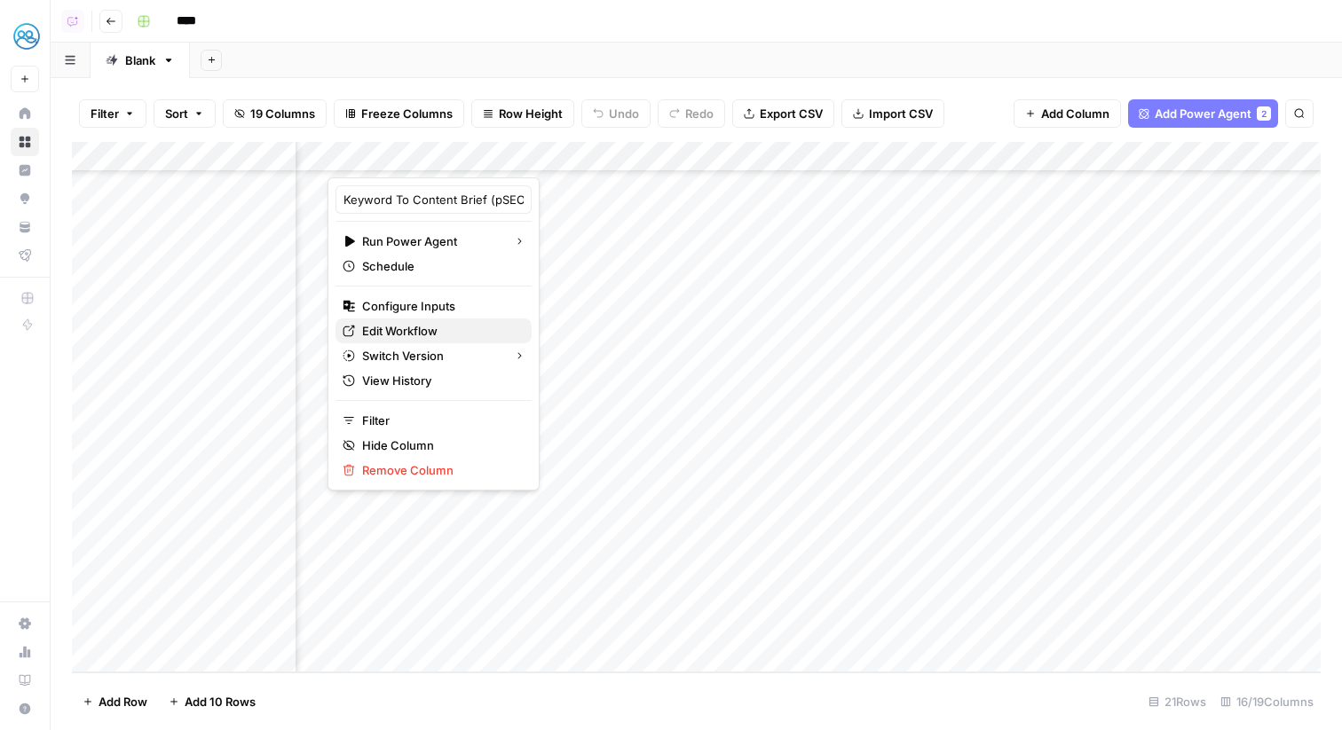
click at [461, 326] on span "Edit Workflow" at bounding box center [439, 331] width 155 height 18
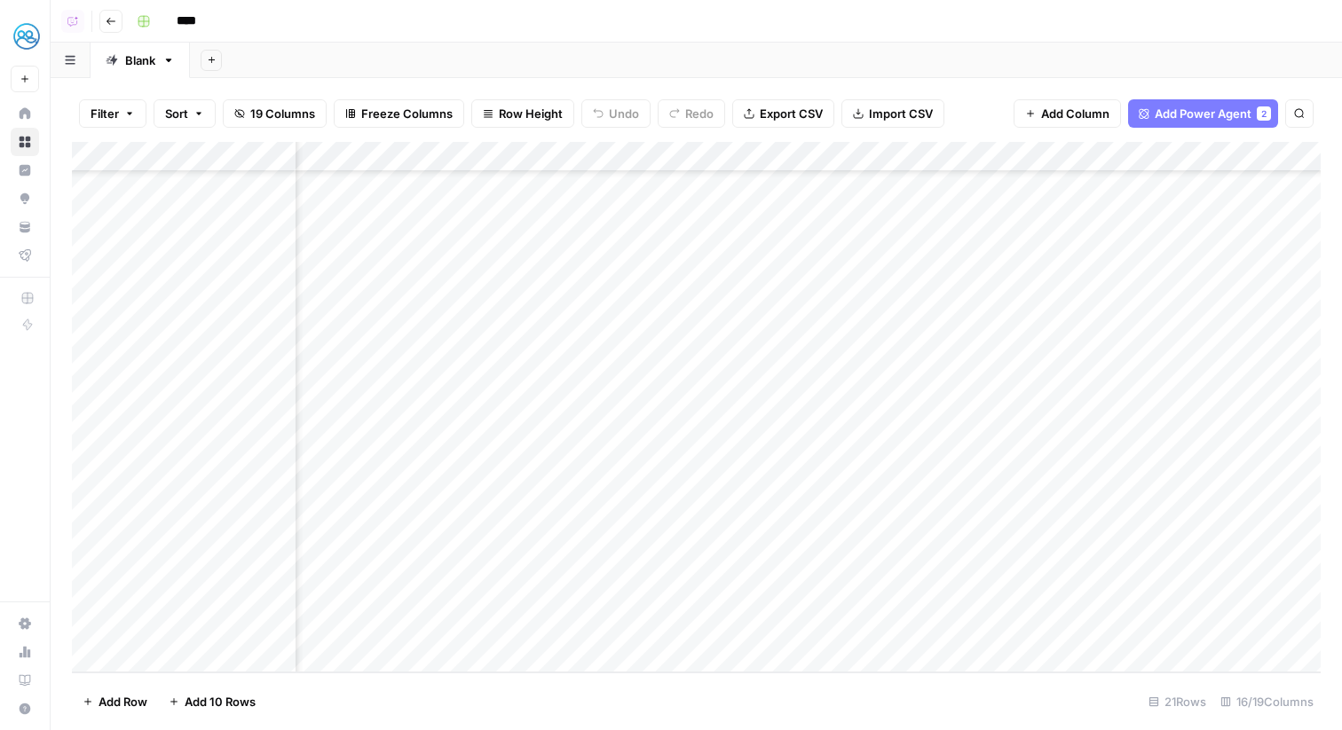
click at [755, 571] on div "Add Column" at bounding box center [696, 407] width 1249 height 531
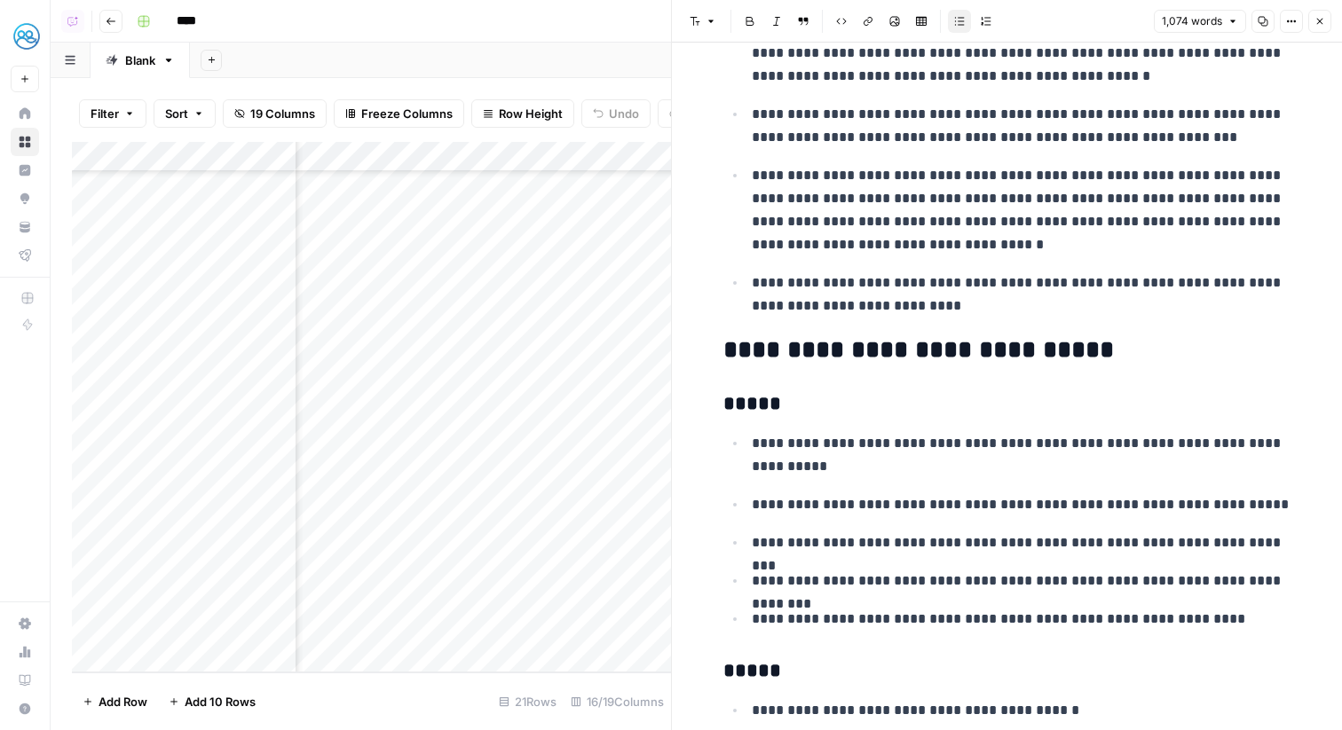
scroll to position [941, 0]
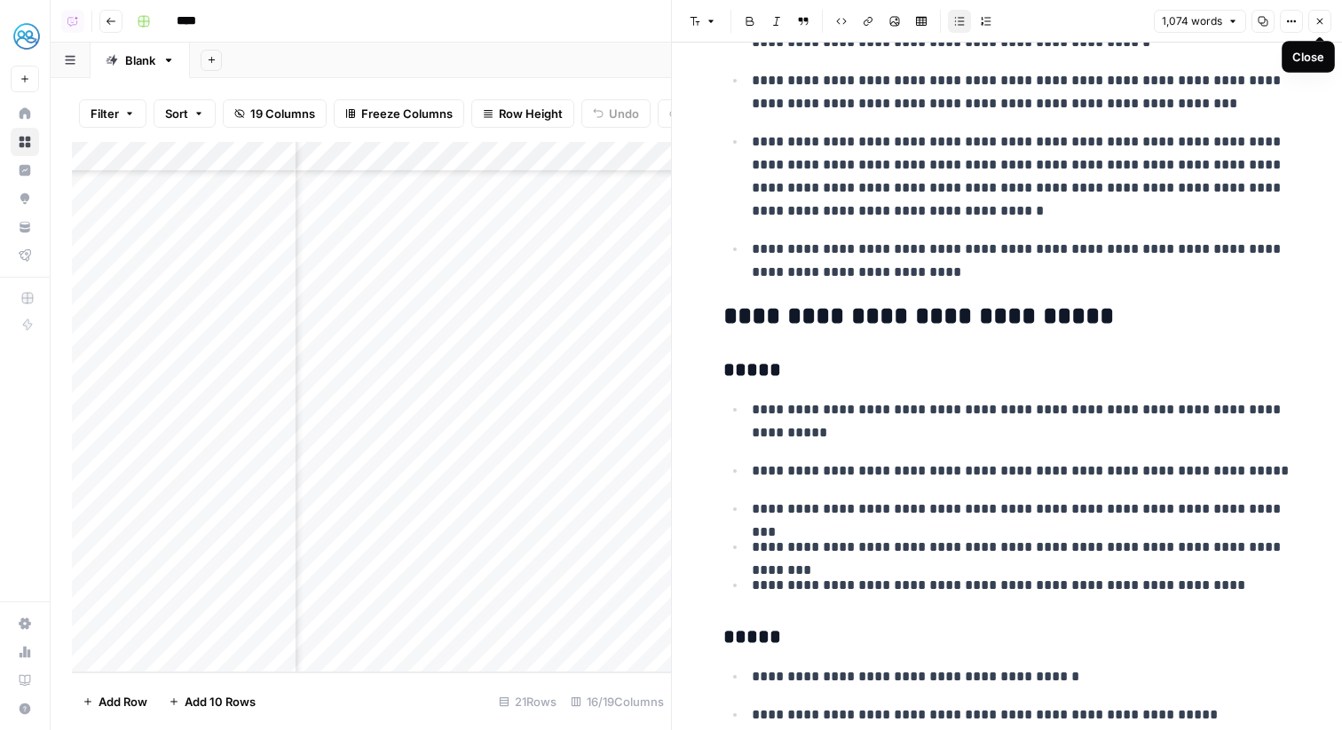
click at [1313, 22] on button "Close" at bounding box center [1319, 21] width 23 height 23
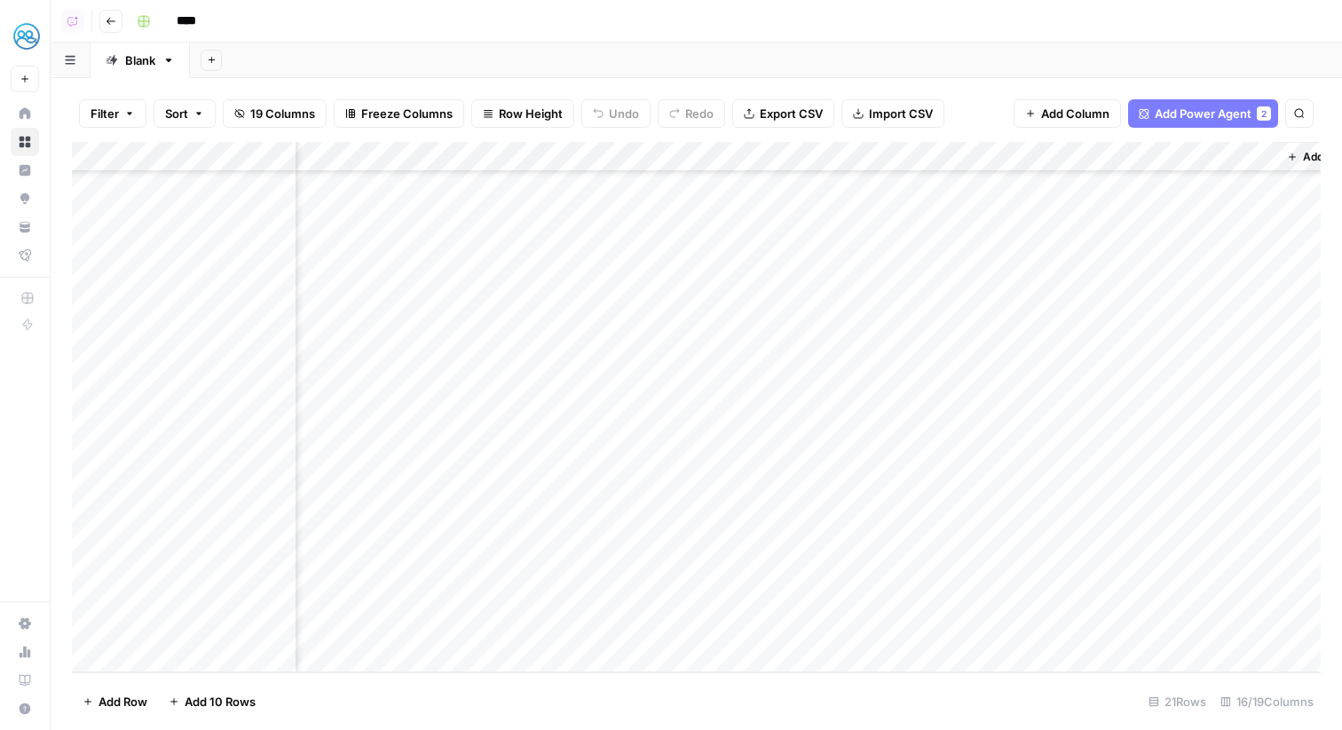
scroll to position [162, 1832]
click at [1043, 603] on div "Add Column" at bounding box center [696, 407] width 1249 height 531
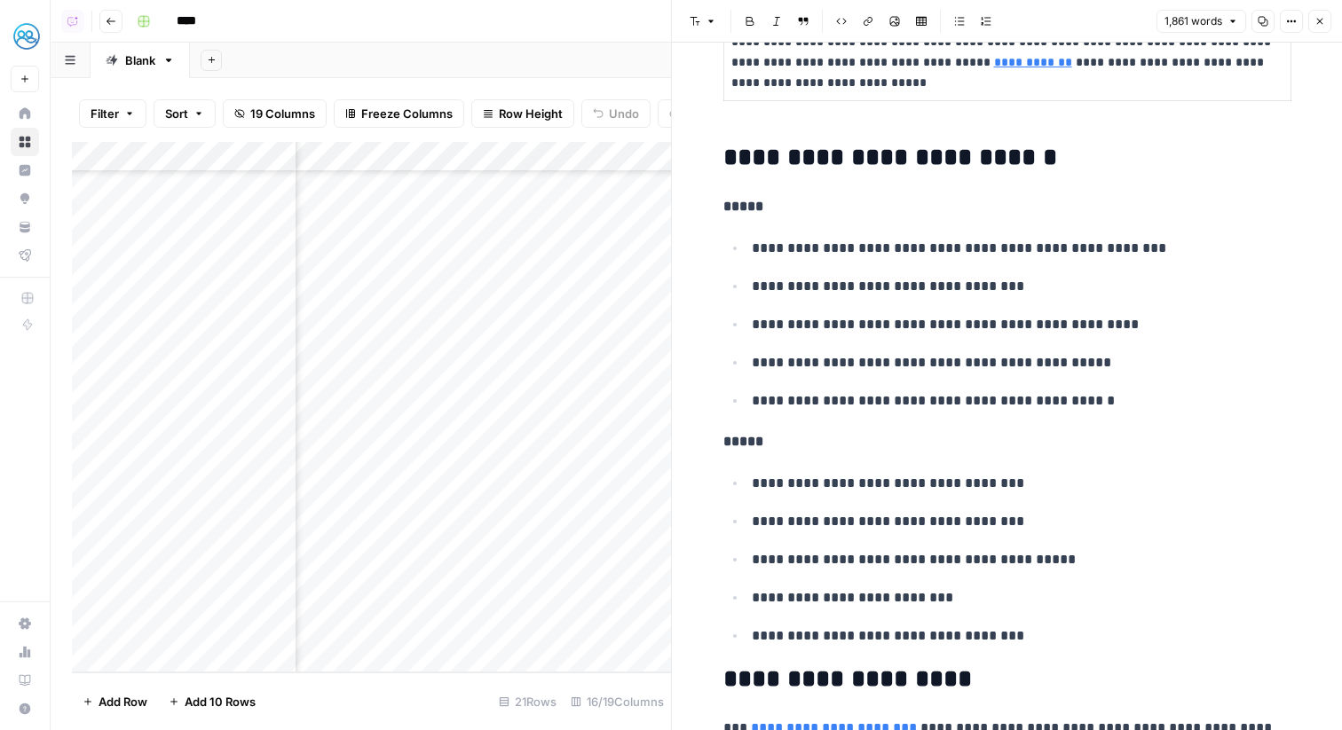
scroll to position [1297, 0]
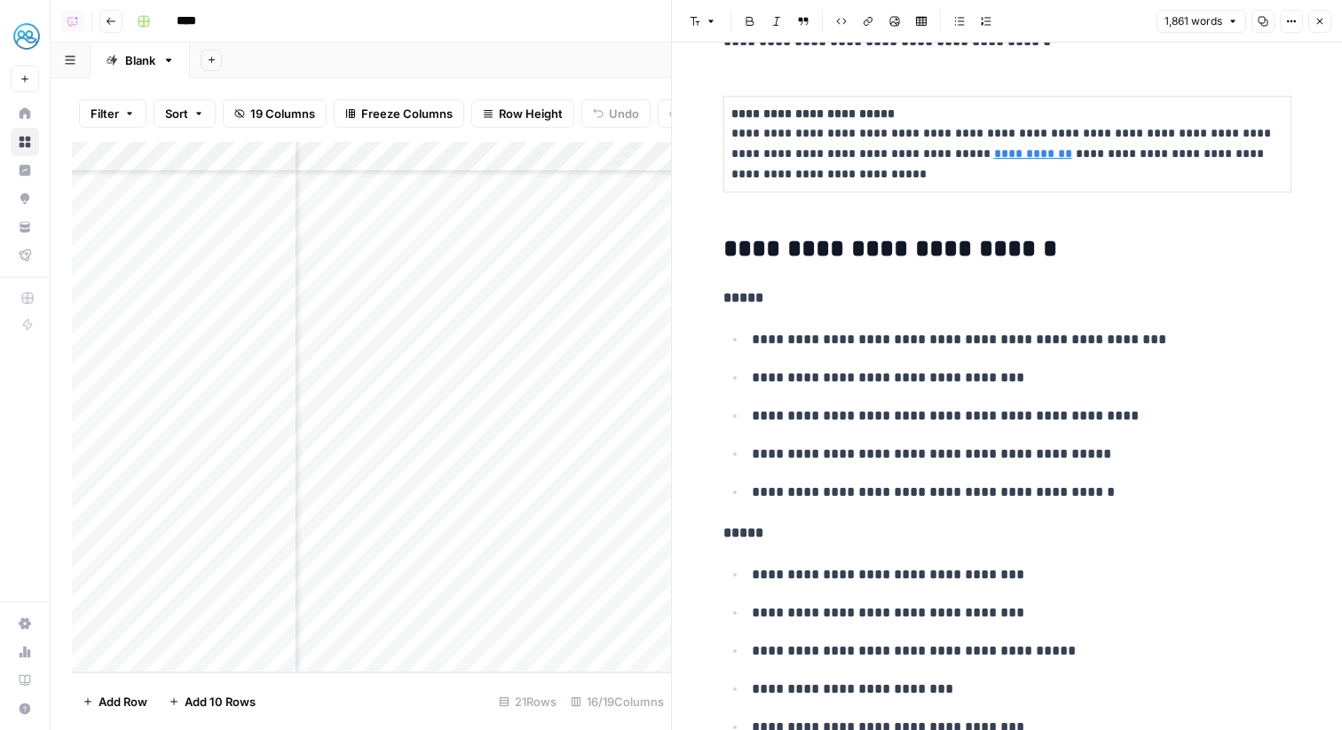
click at [1318, 31] on button "Close" at bounding box center [1319, 21] width 23 height 23
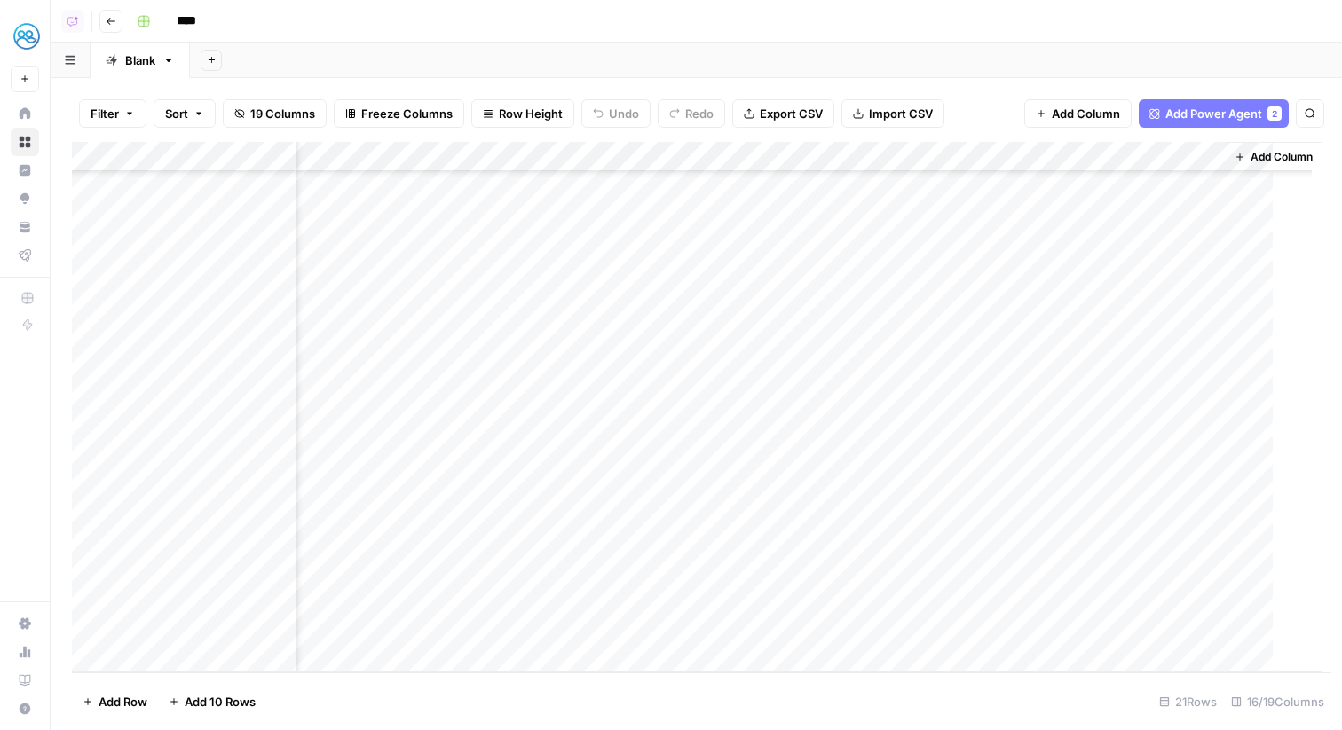
scroll to position [162, 1811]
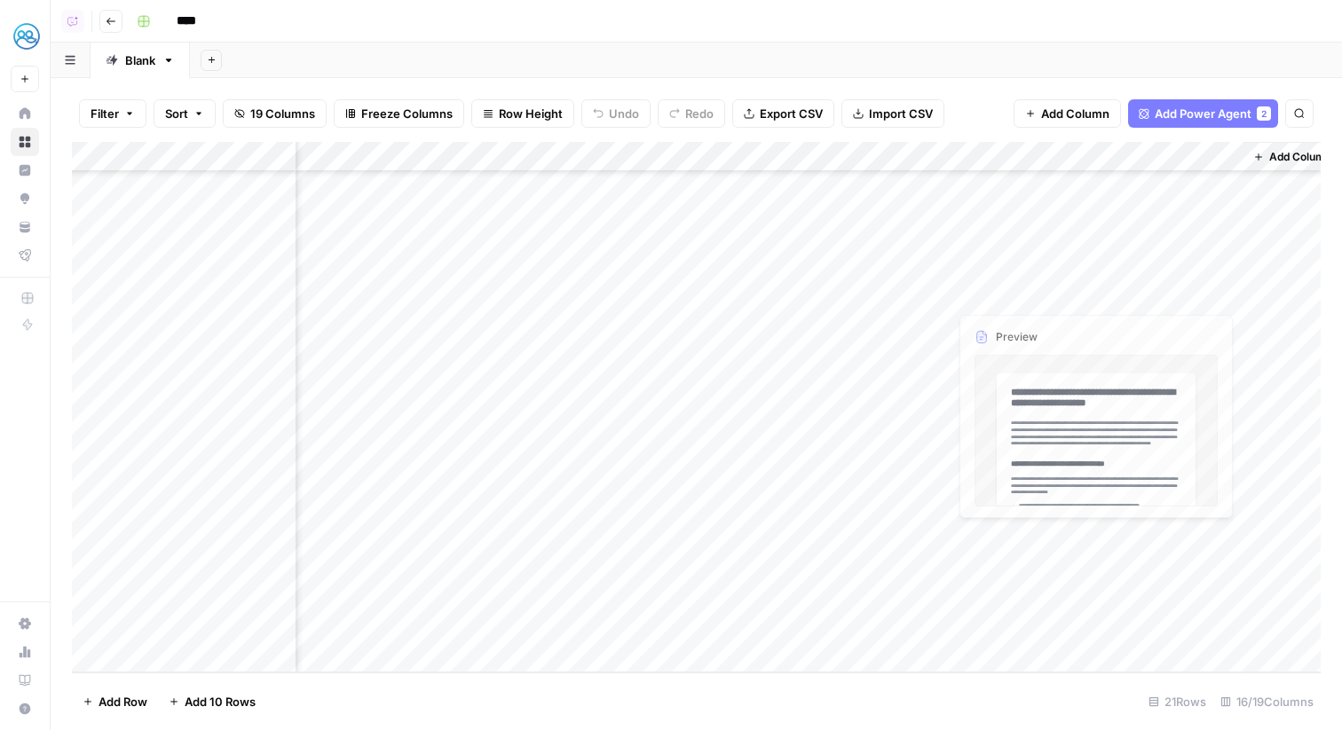
click at [1075, 562] on div "Add Column" at bounding box center [696, 407] width 1249 height 531
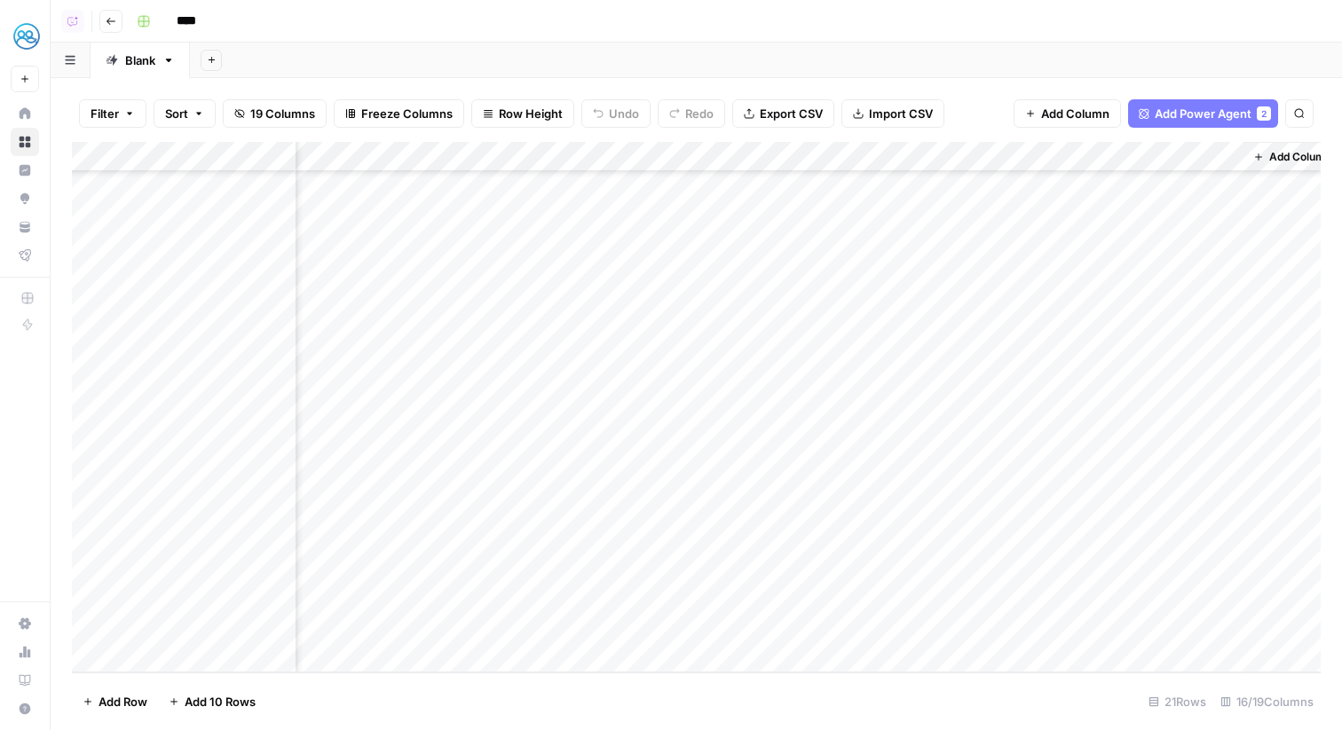
click at [1067, 563] on div "Add Column" at bounding box center [696, 407] width 1249 height 531
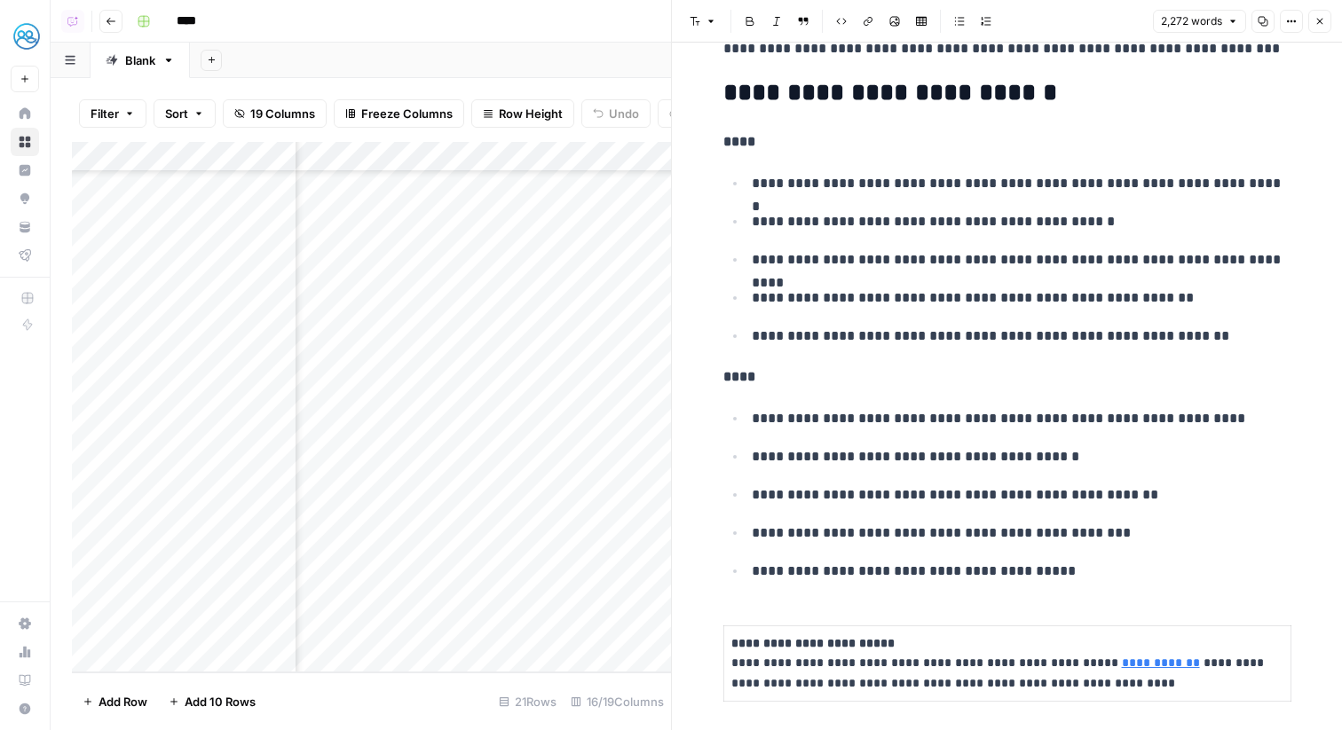
scroll to position [1145, 0]
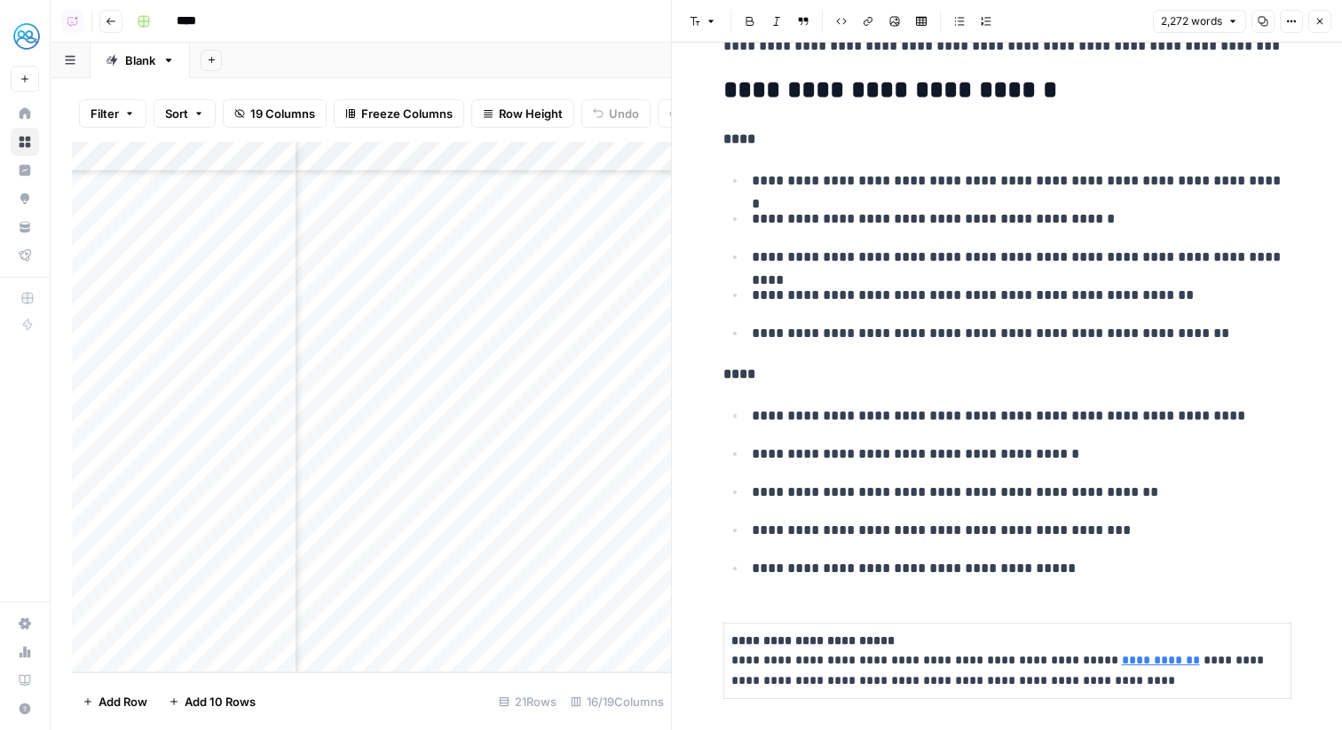
click at [1317, 24] on icon "button" at bounding box center [1319, 21] width 11 height 11
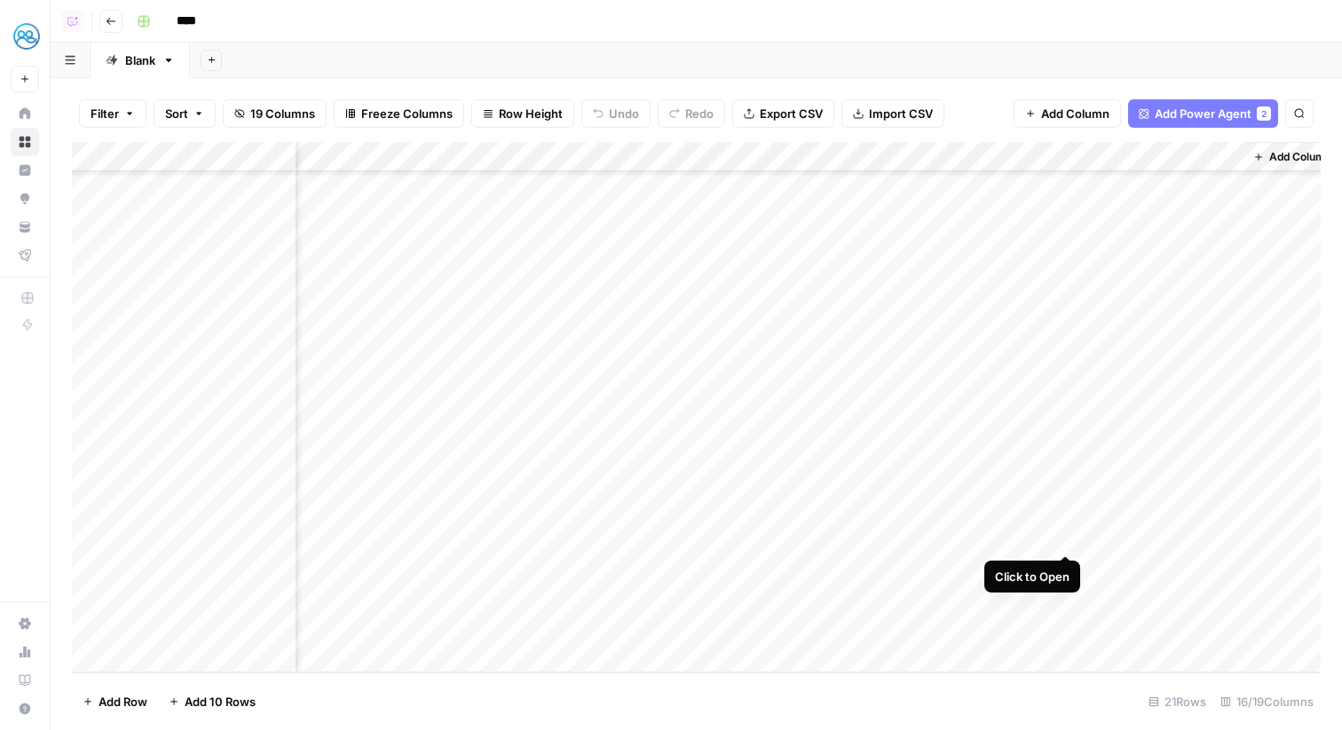
click at [1074, 534] on div "Add Column" at bounding box center [696, 407] width 1249 height 531
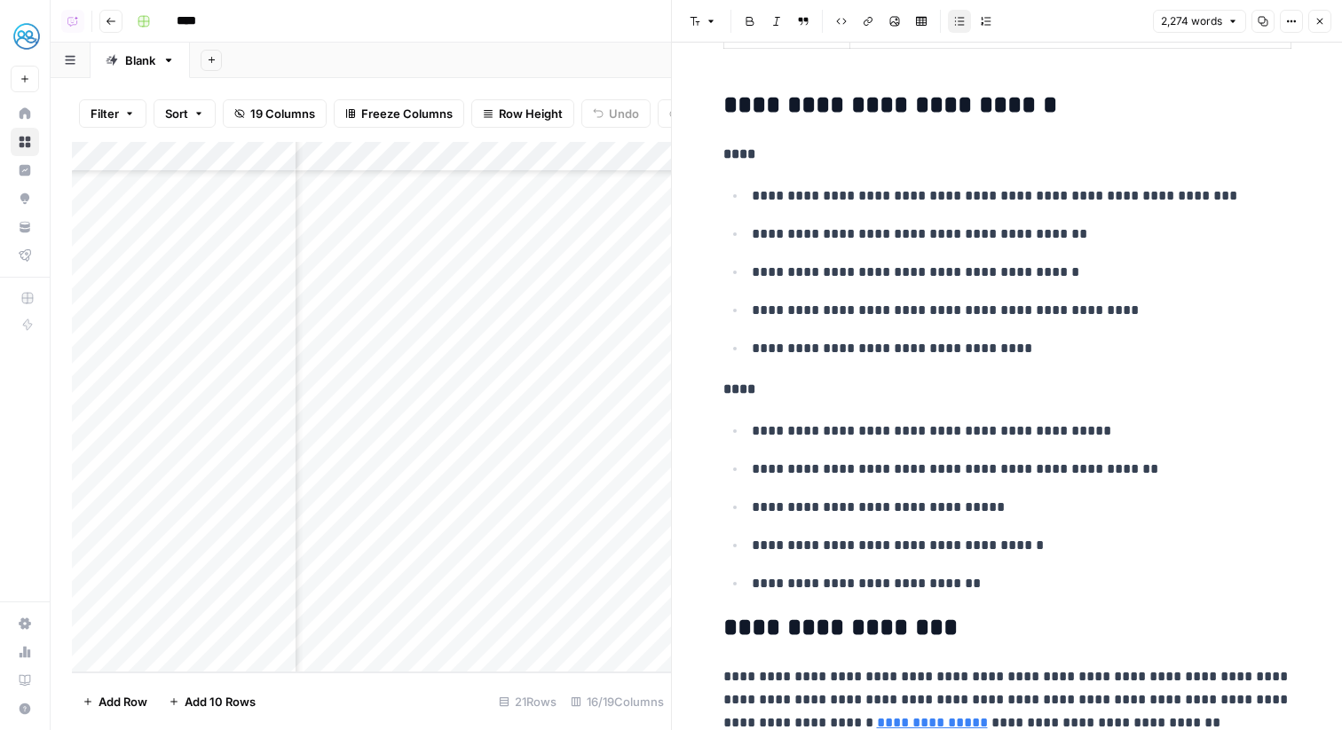
scroll to position [1383, 0]
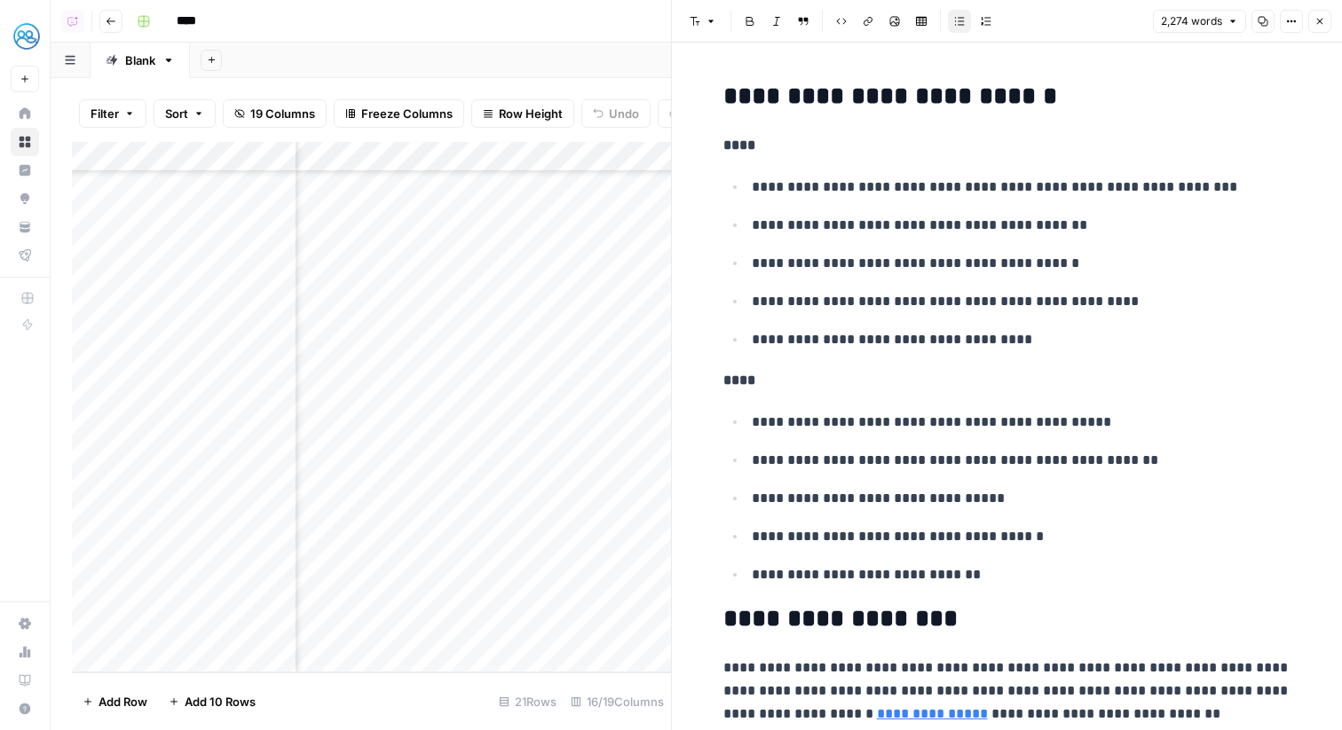
click at [1320, 19] on icon "button" at bounding box center [1319, 21] width 11 height 11
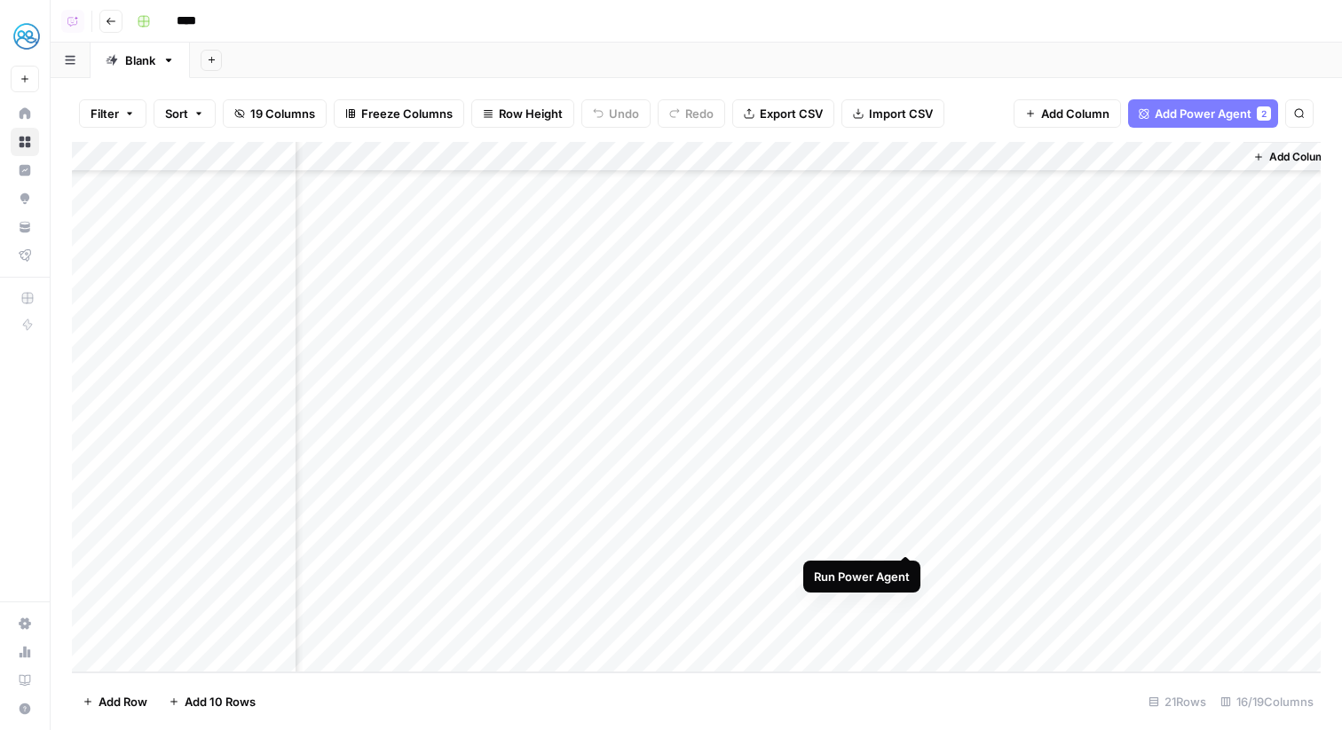
click at [884, 538] on div "Add Column" at bounding box center [696, 407] width 1249 height 531
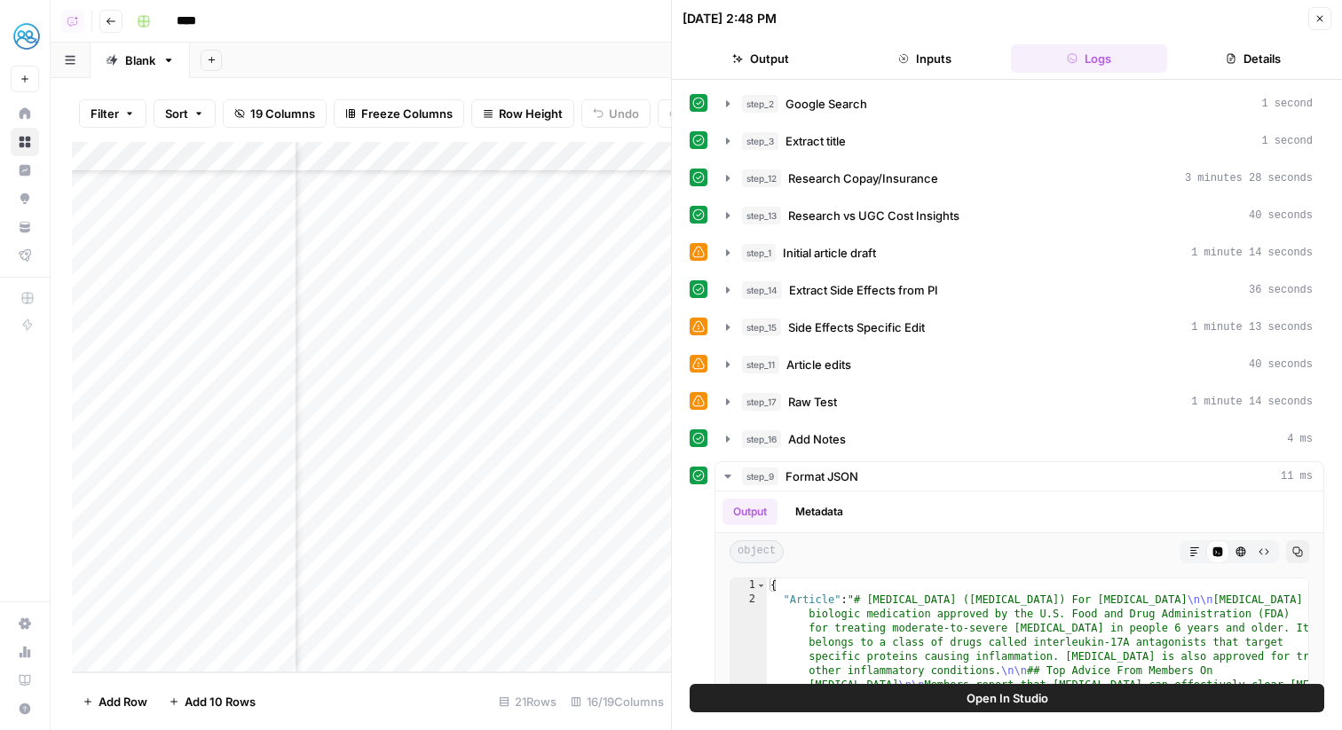
click at [1039, 67] on button "Logs" at bounding box center [1089, 58] width 157 height 28
click at [1314, 17] on icon "button" at bounding box center [1319, 18] width 11 height 11
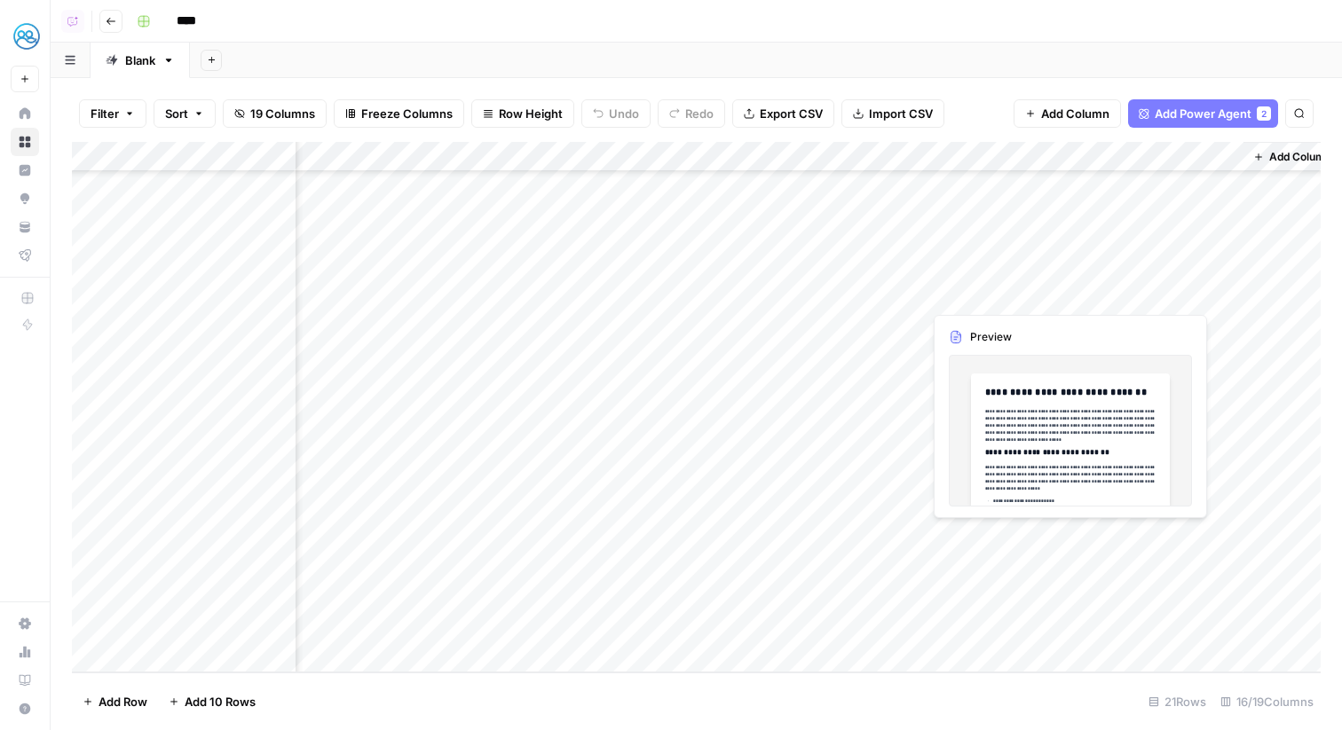
click at [1055, 509] on div "Add Column" at bounding box center [696, 407] width 1249 height 531
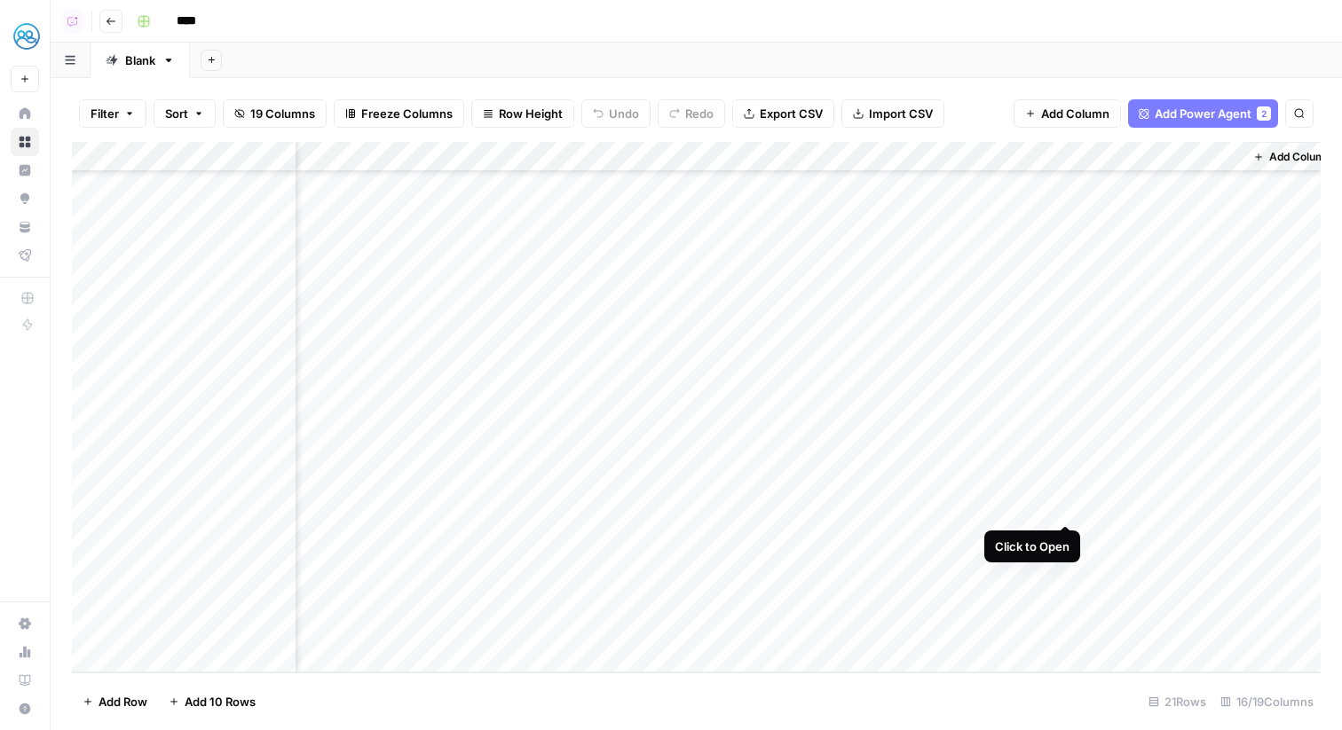
click at [1069, 507] on div "Add Column" at bounding box center [696, 407] width 1249 height 531
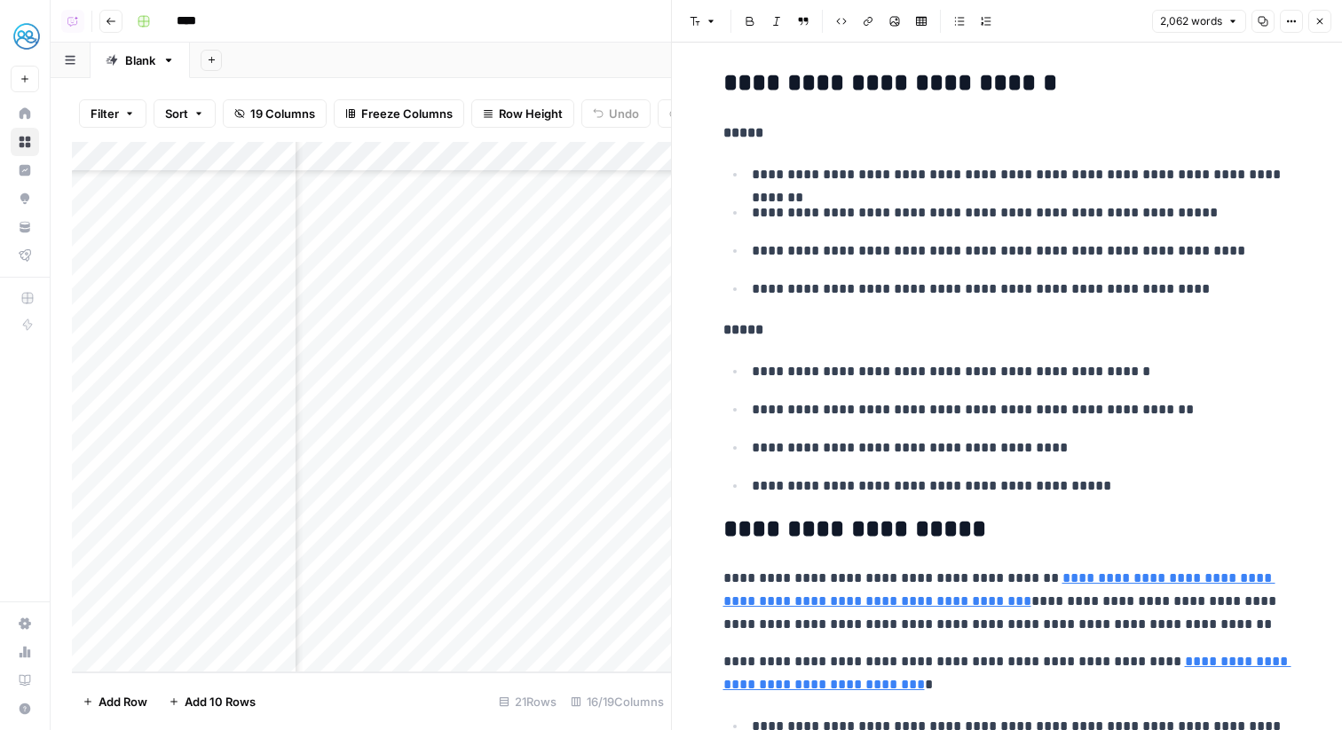
scroll to position [1378, 0]
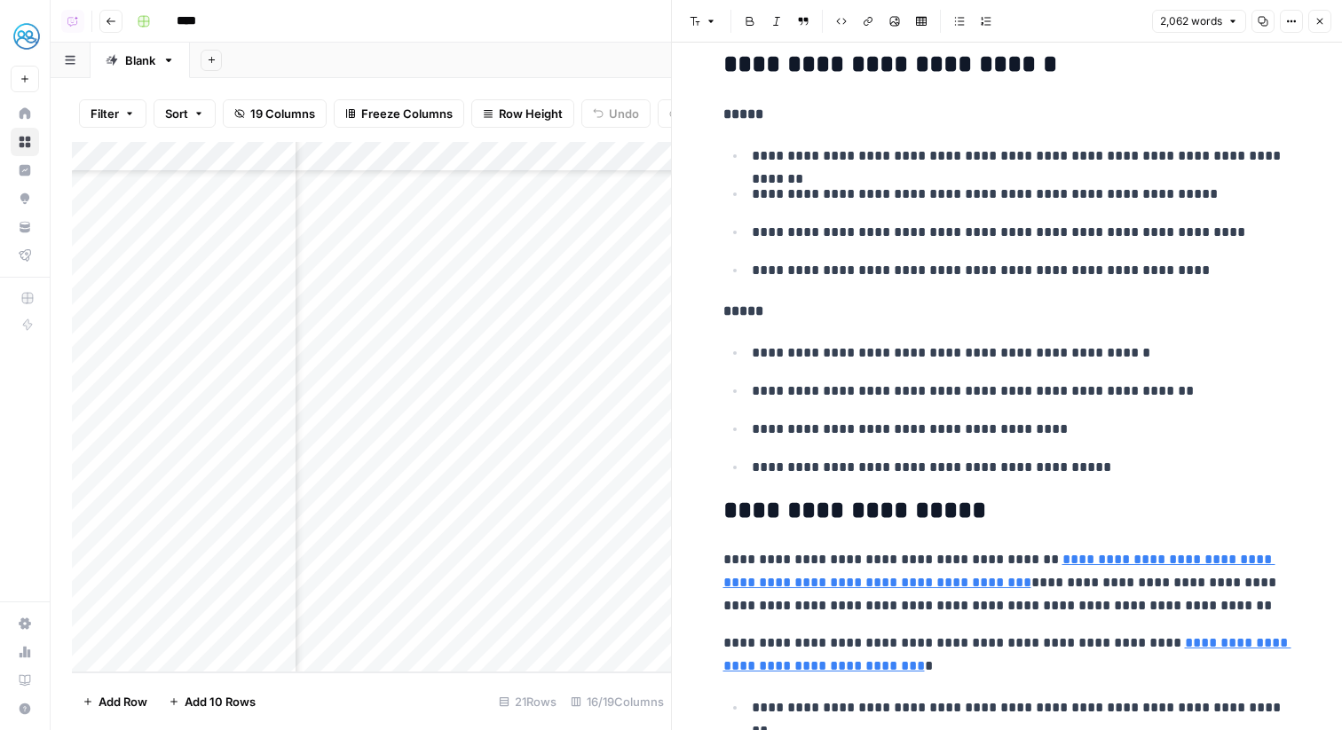
click at [1318, 20] on icon "button" at bounding box center [1320, 22] width 6 height 6
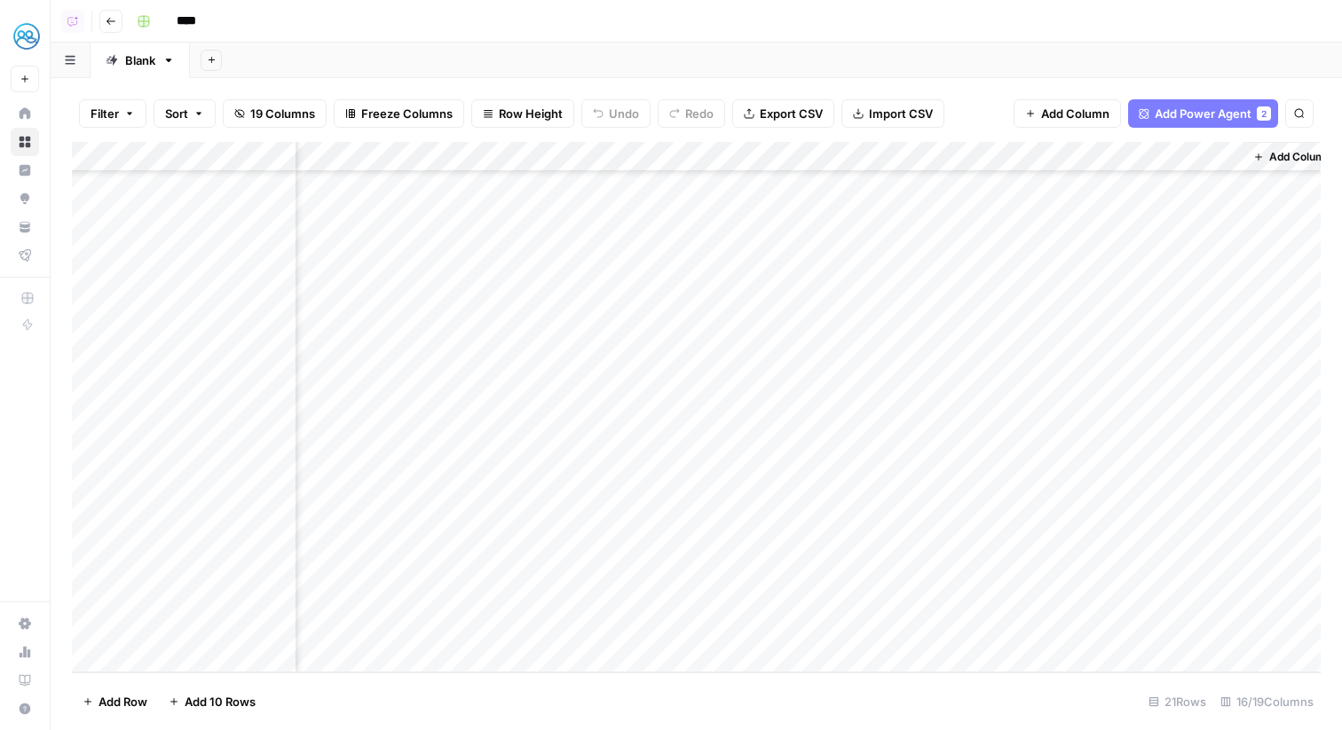
click at [1068, 478] on div "Add Column" at bounding box center [696, 407] width 1249 height 531
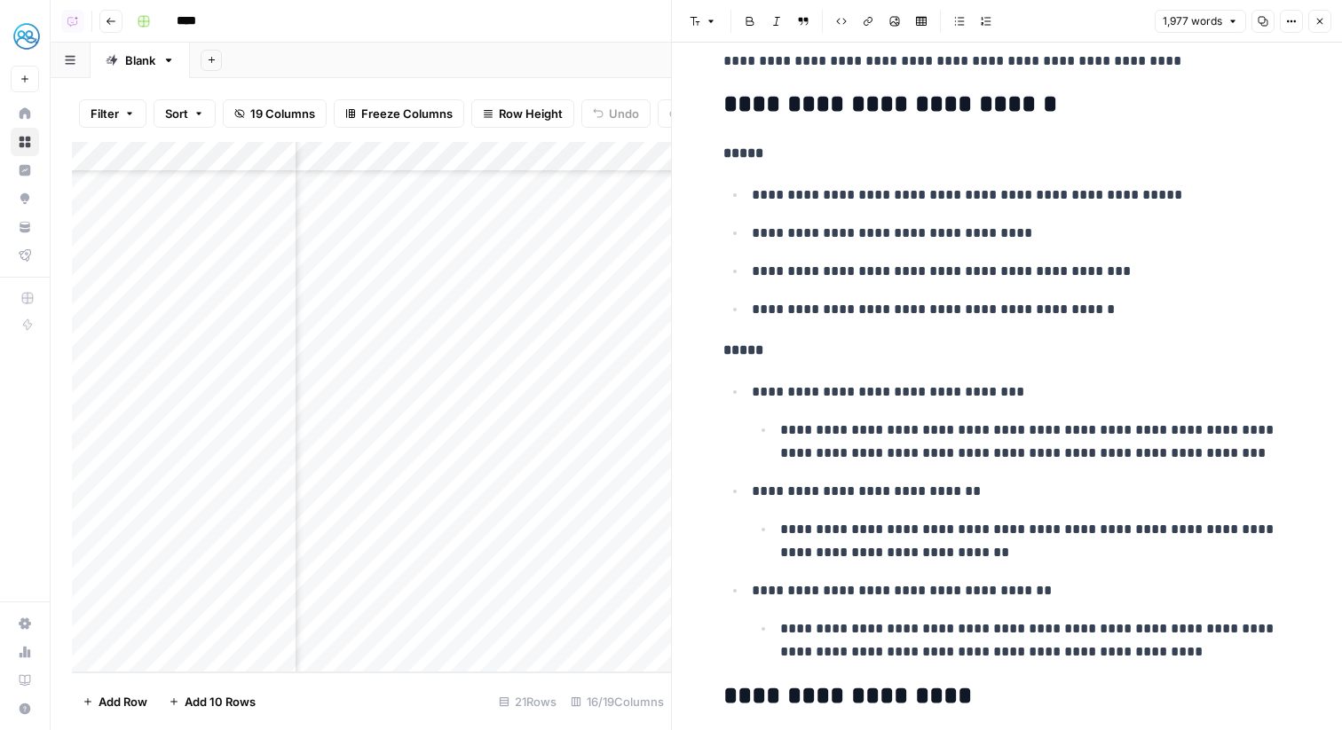
scroll to position [1293, 0]
click at [1314, 23] on icon "button" at bounding box center [1319, 21] width 11 height 11
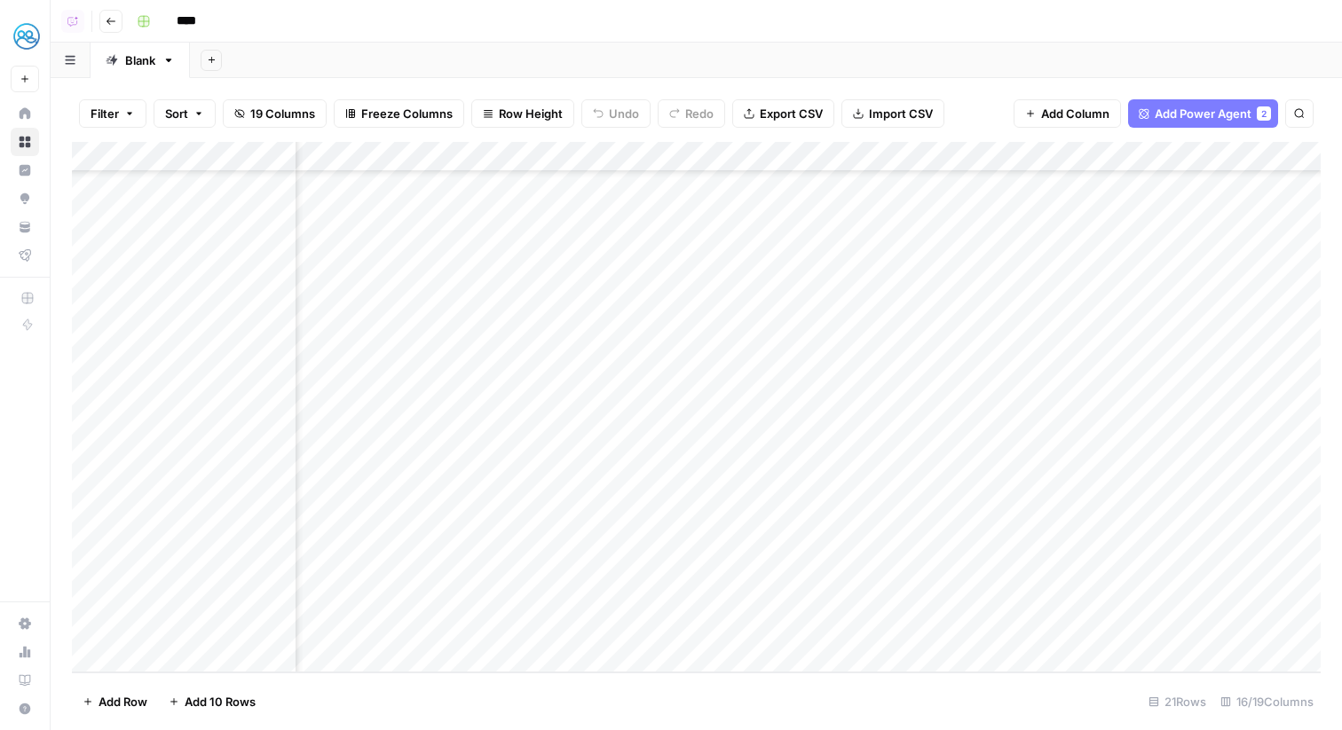
scroll to position [162, 325]
click at [819, 480] on div "Add Column" at bounding box center [696, 407] width 1249 height 531
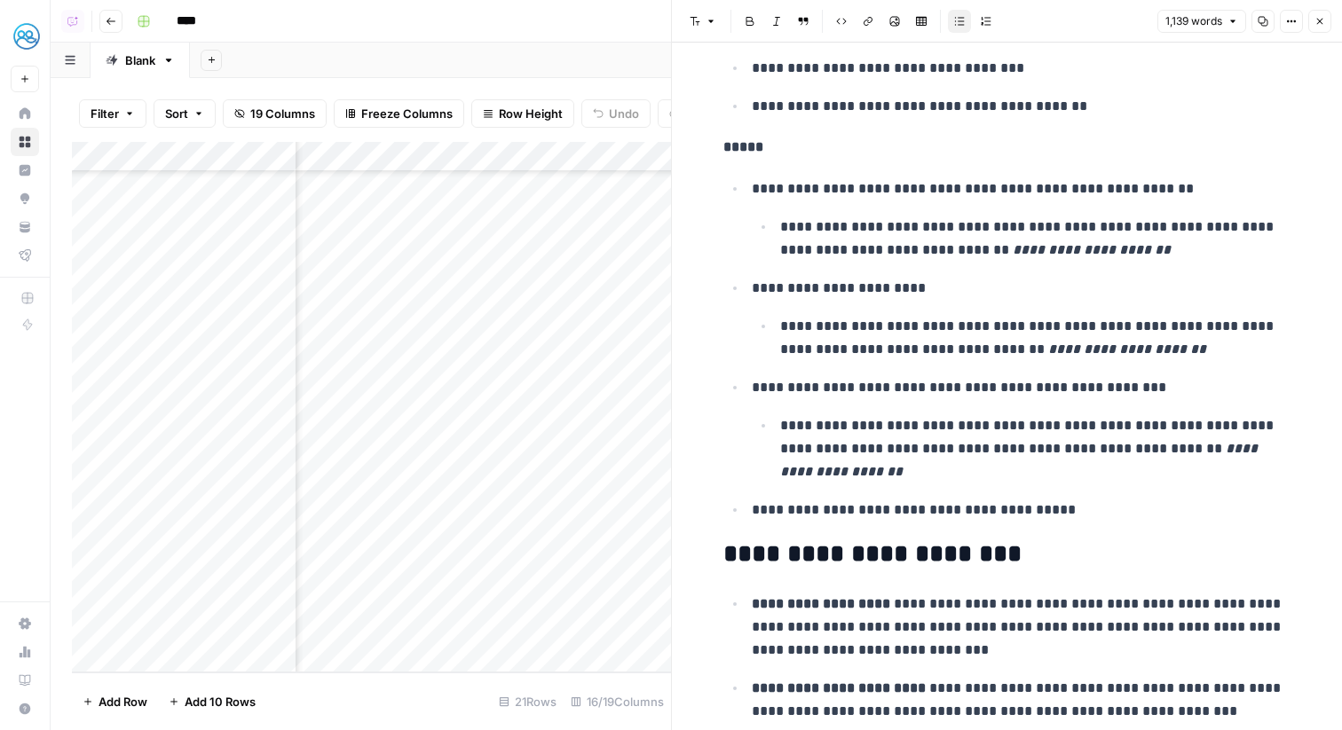
scroll to position [1688, 0]
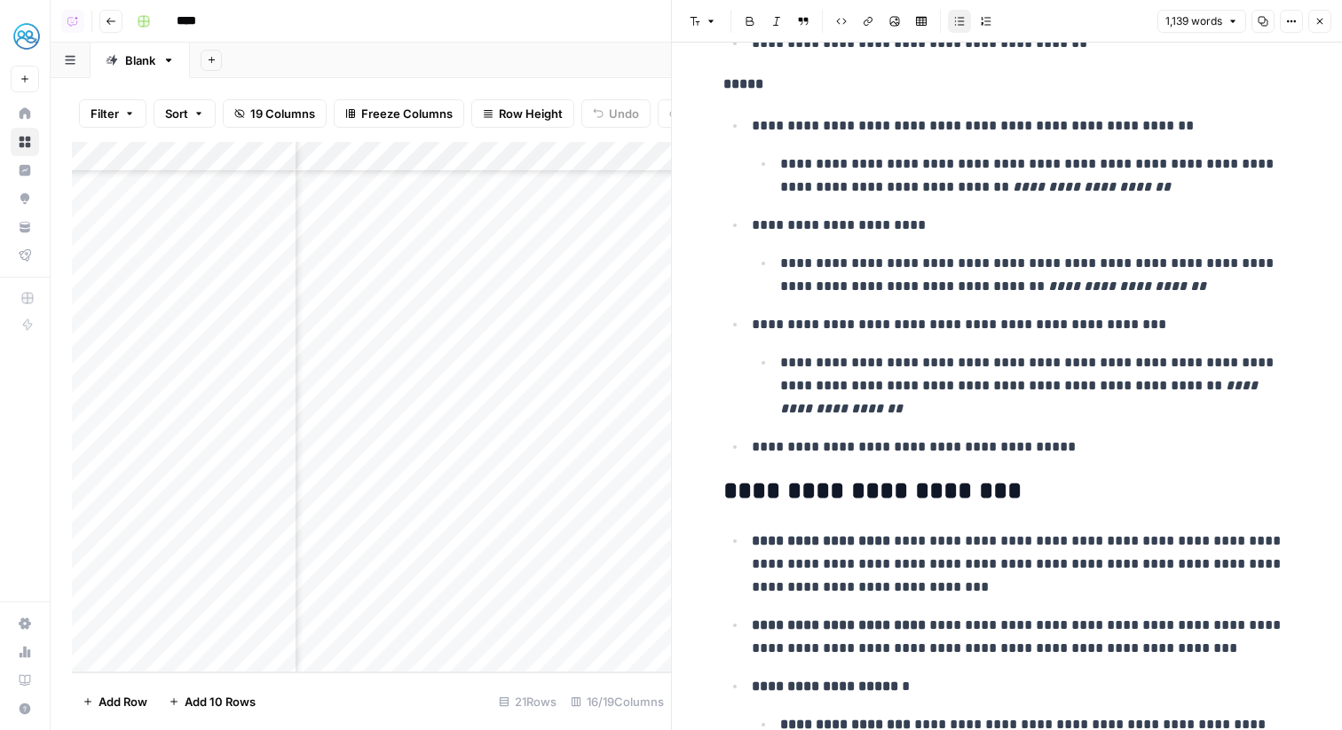
click at [1325, 20] on button "Close" at bounding box center [1319, 21] width 23 height 23
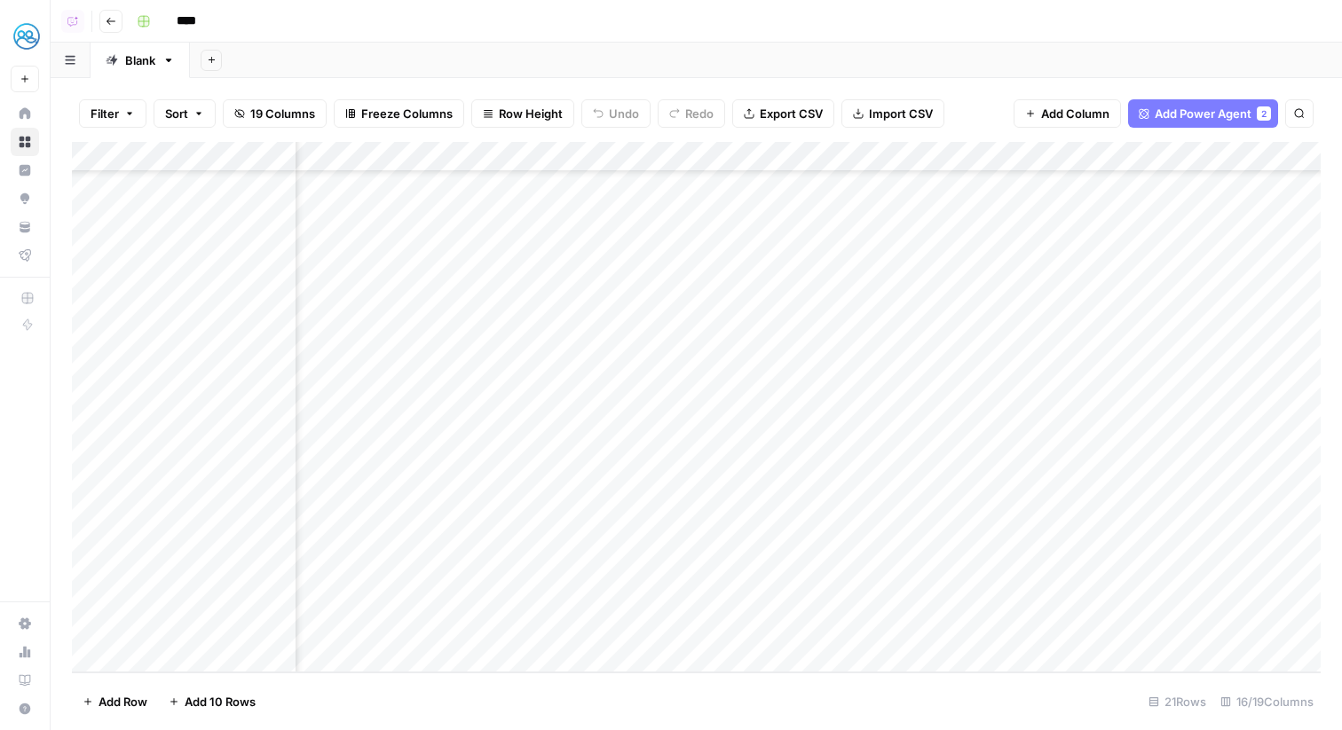
scroll to position [162, 104]
click at [697, 480] on div "Add Column" at bounding box center [696, 407] width 1249 height 531
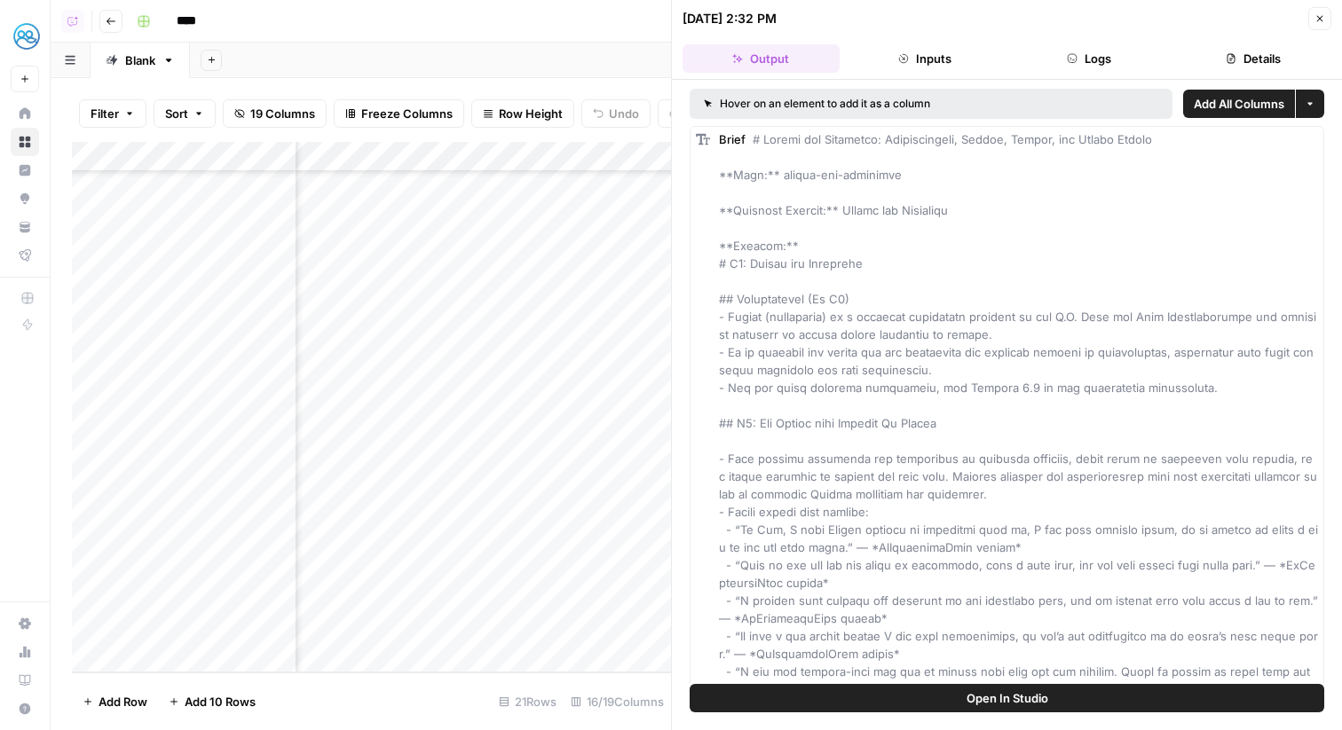
click at [1099, 69] on button "Logs" at bounding box center [1089, 58] width 157 height 28
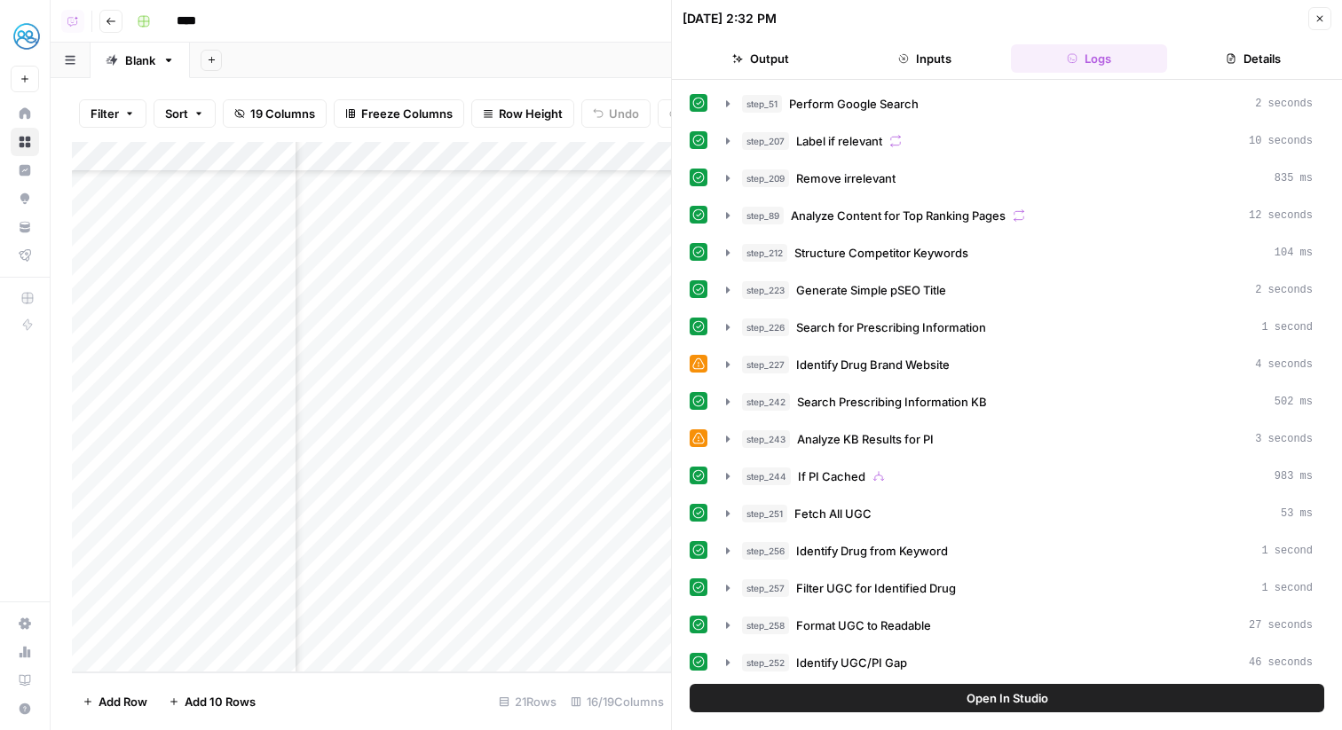
click at [1214, 54] on button "Details" at bounding box center [1252, 58] width 157 height 28
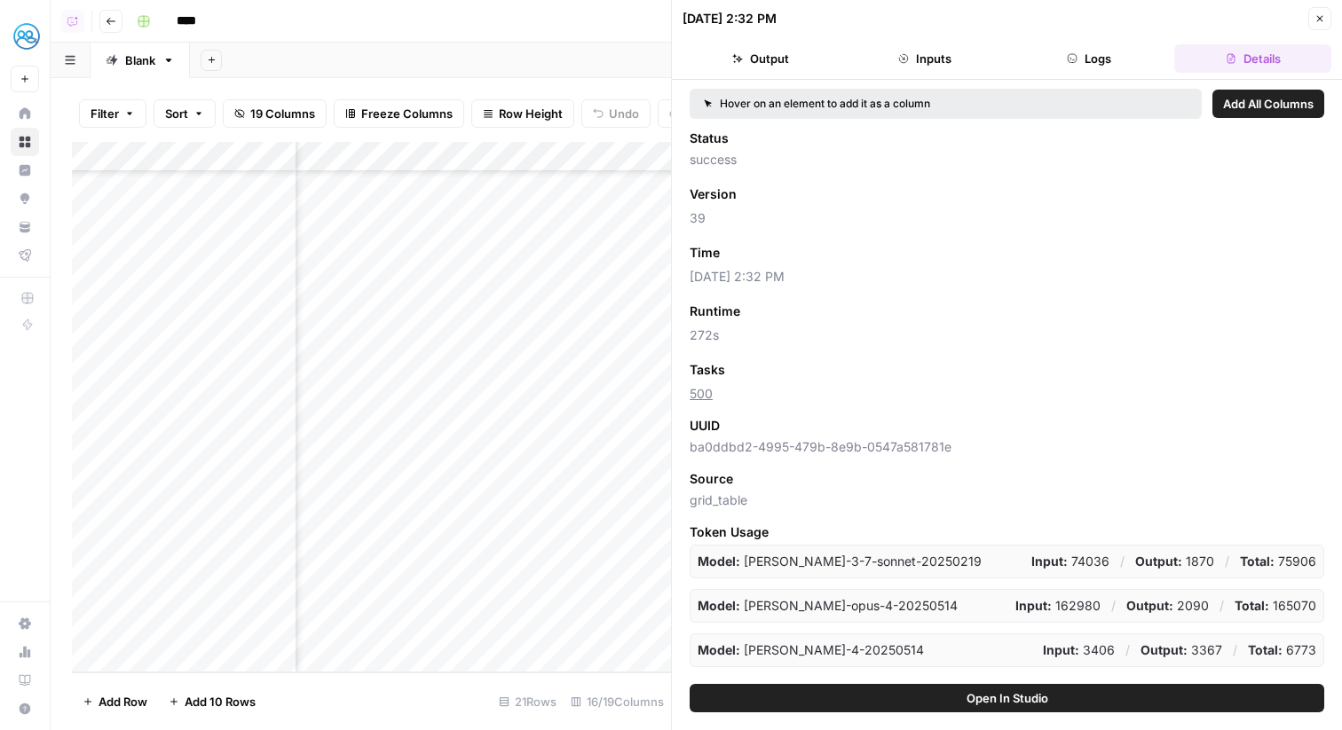
click at [1319, 9] on button "Close" at bounding box center [1319, 18] width 23 height 23
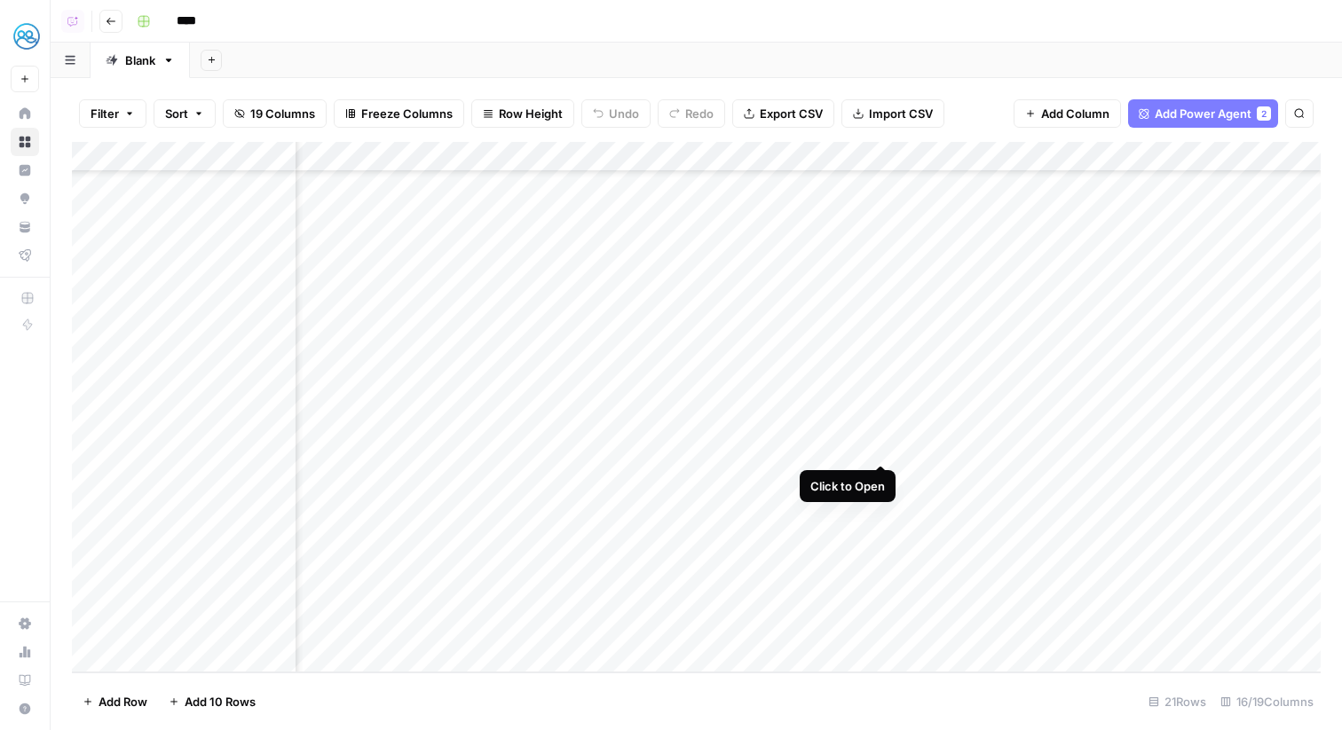
click at [878, 452] on div "Add Column" at bounding box center [696, 407] width 1249 height 531
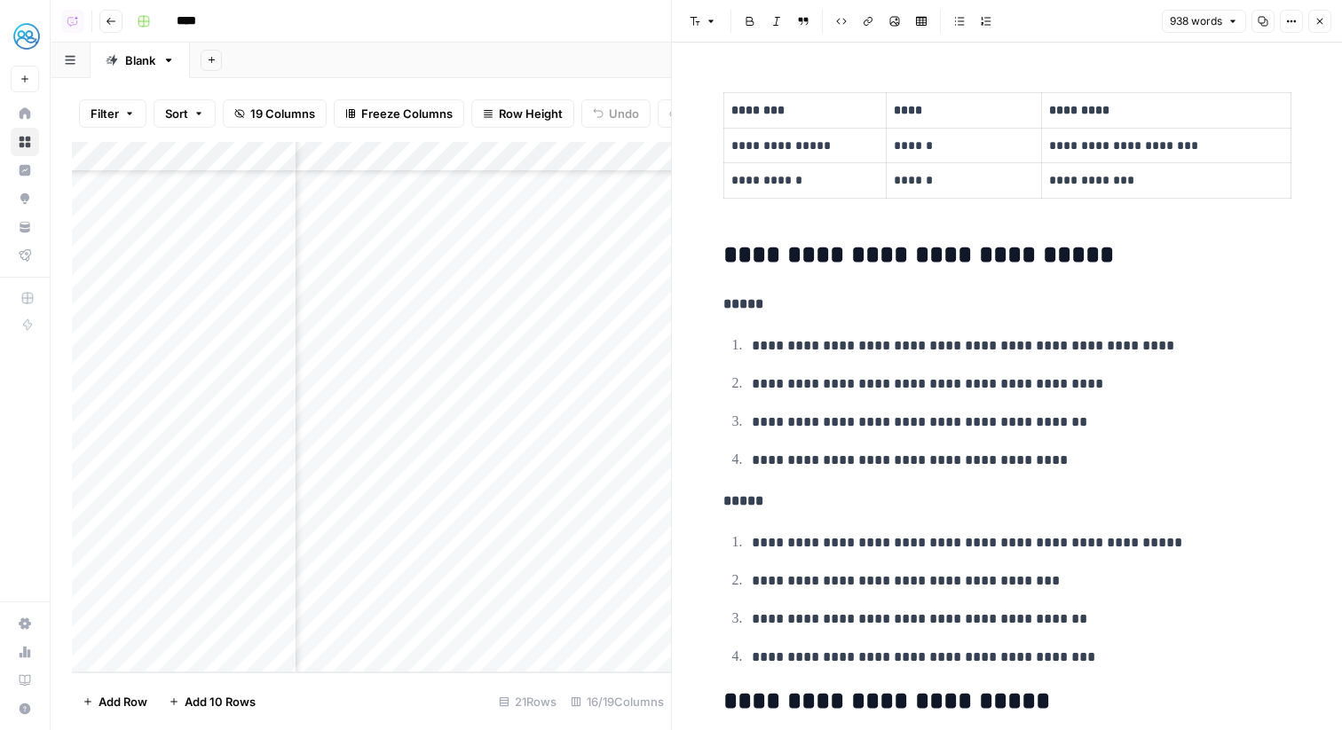
scroll to position [1100, 0]
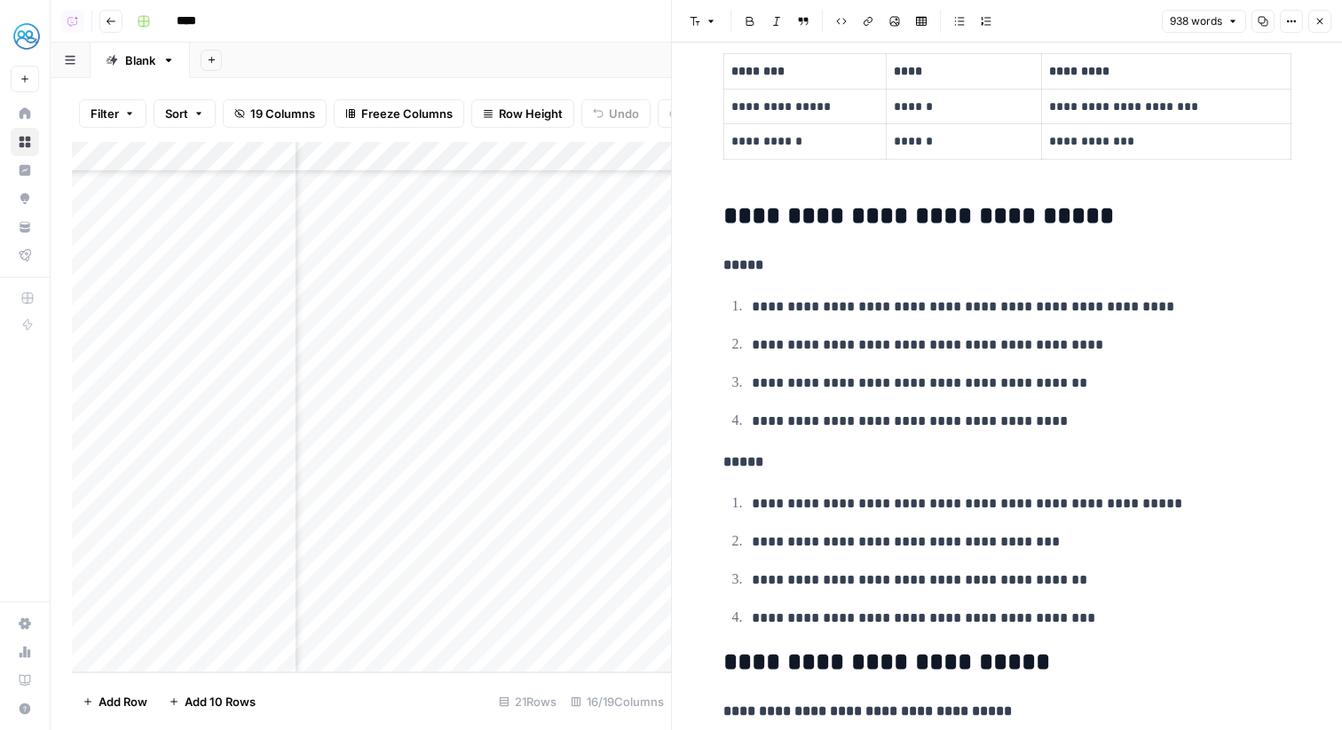
click at [1312, 22] on button "Close" at bounding box center [1319, 21] width 23 height 23
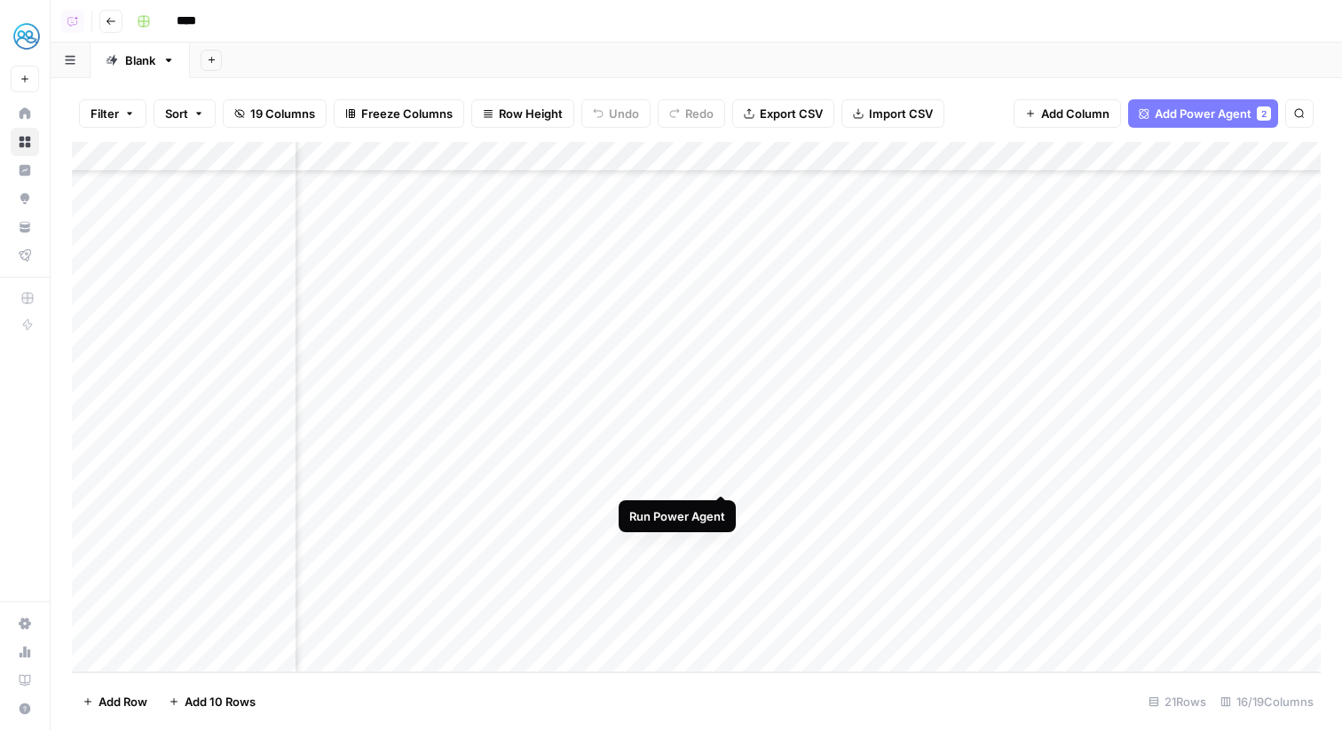
click at [695, 477] on div "Add Column" at bounding box center [696, 407] width 1249 height 531
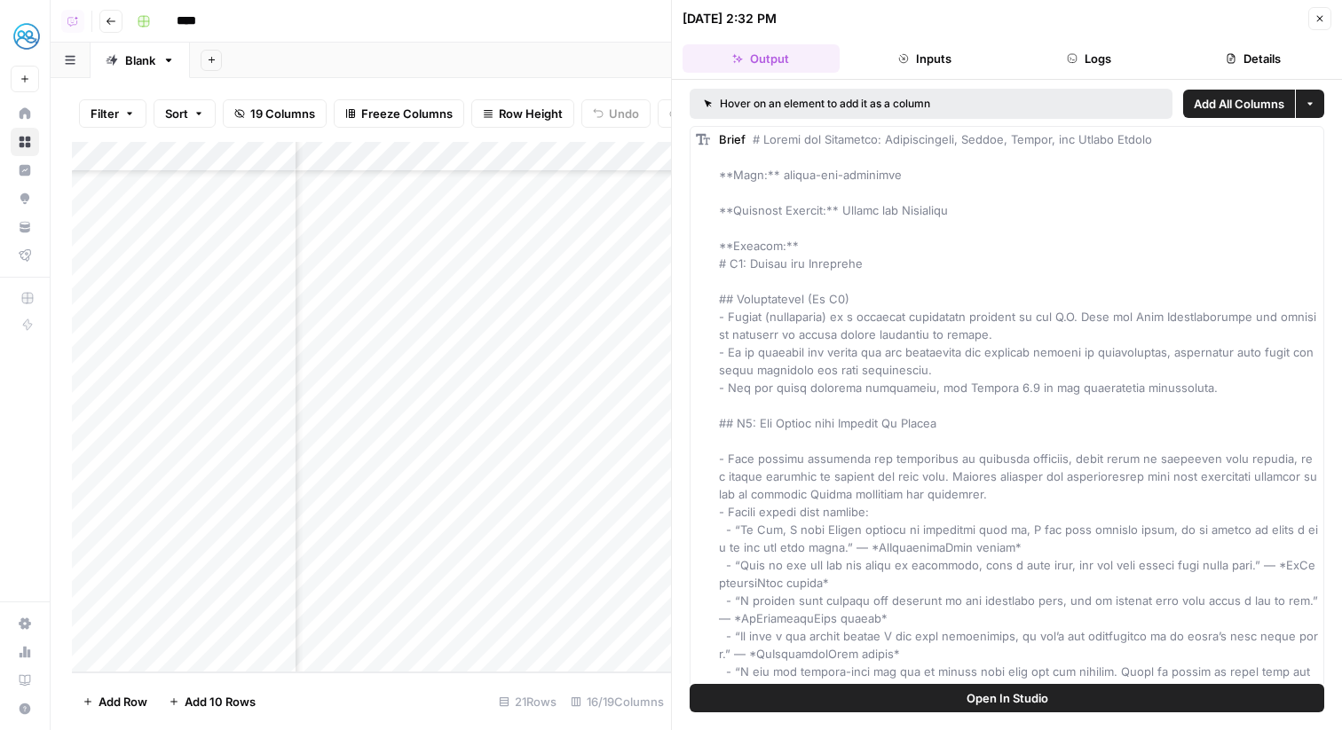
click at [909, 699] on button "Open In Studio" at bounding box center [1006, 698] width 634 height 28
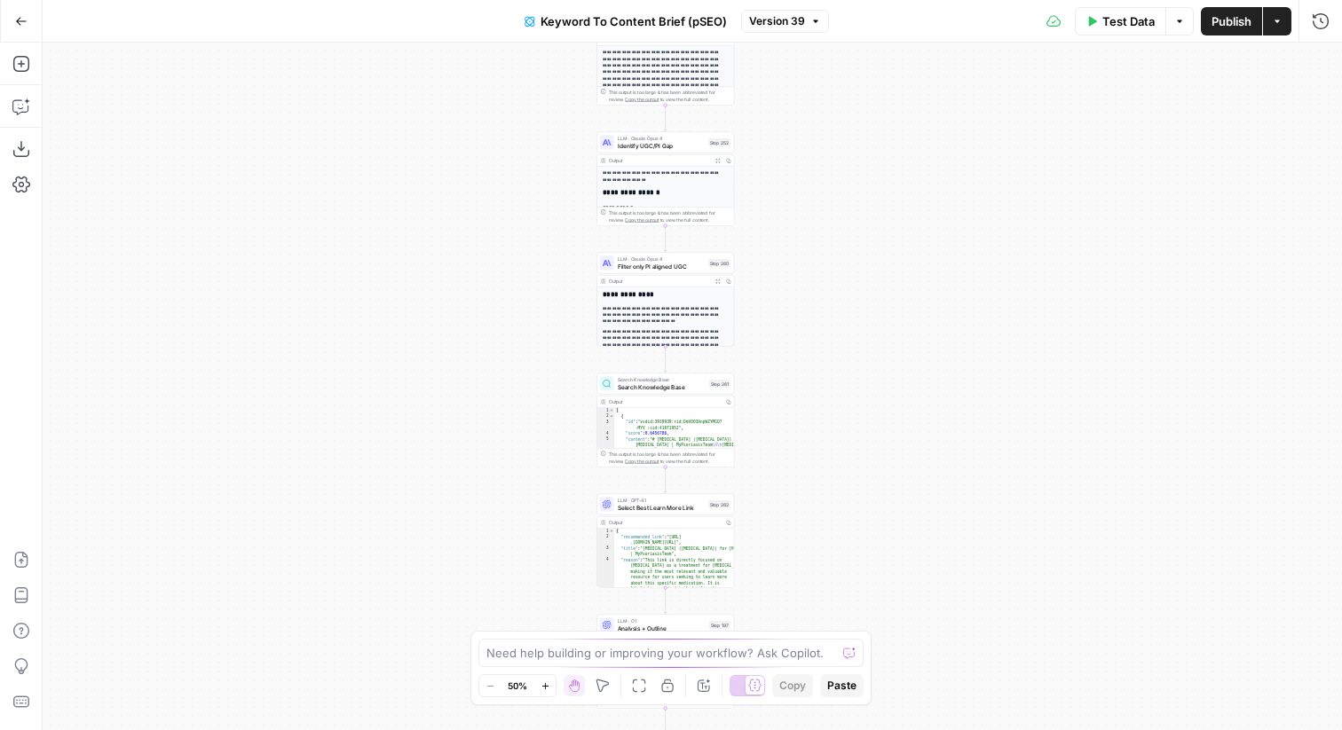
scroll to position [69, 0]
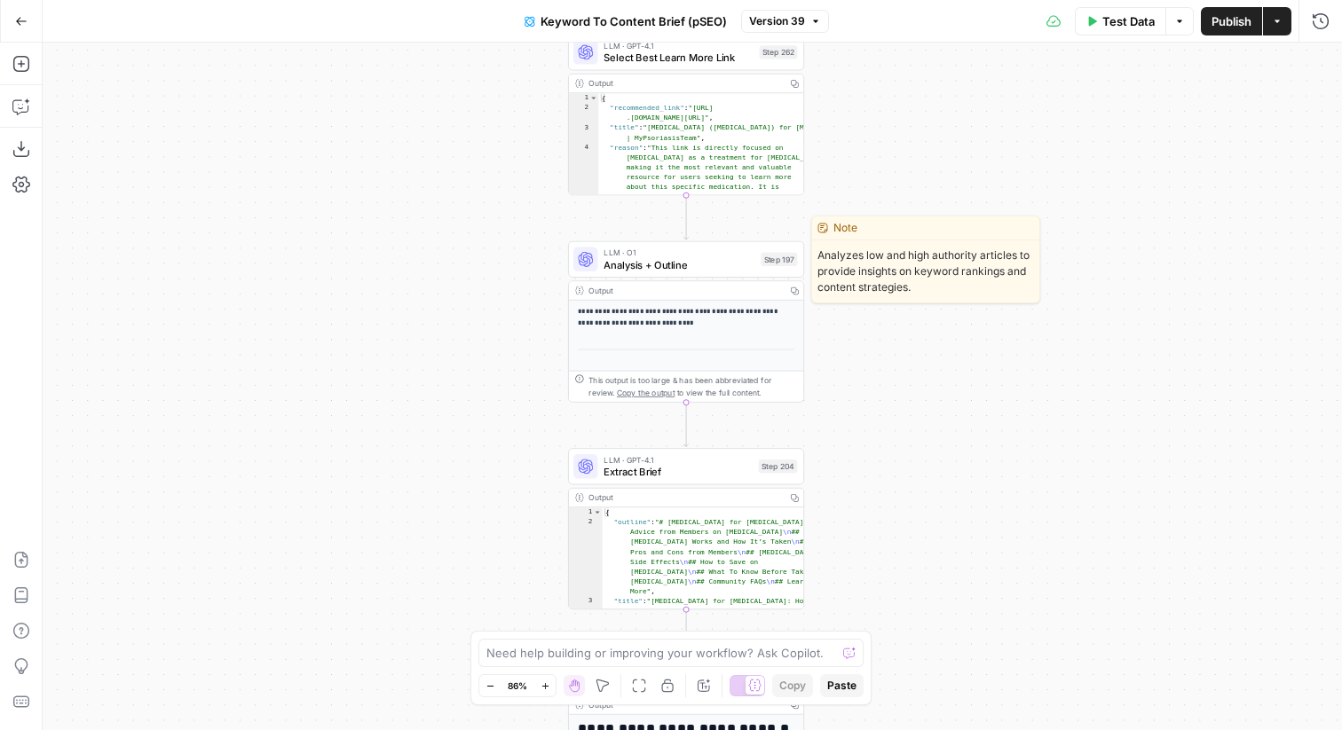
click at [611, 269] on span "Analysis + Outline" at bounding box center [678, 264] width 151 height 15
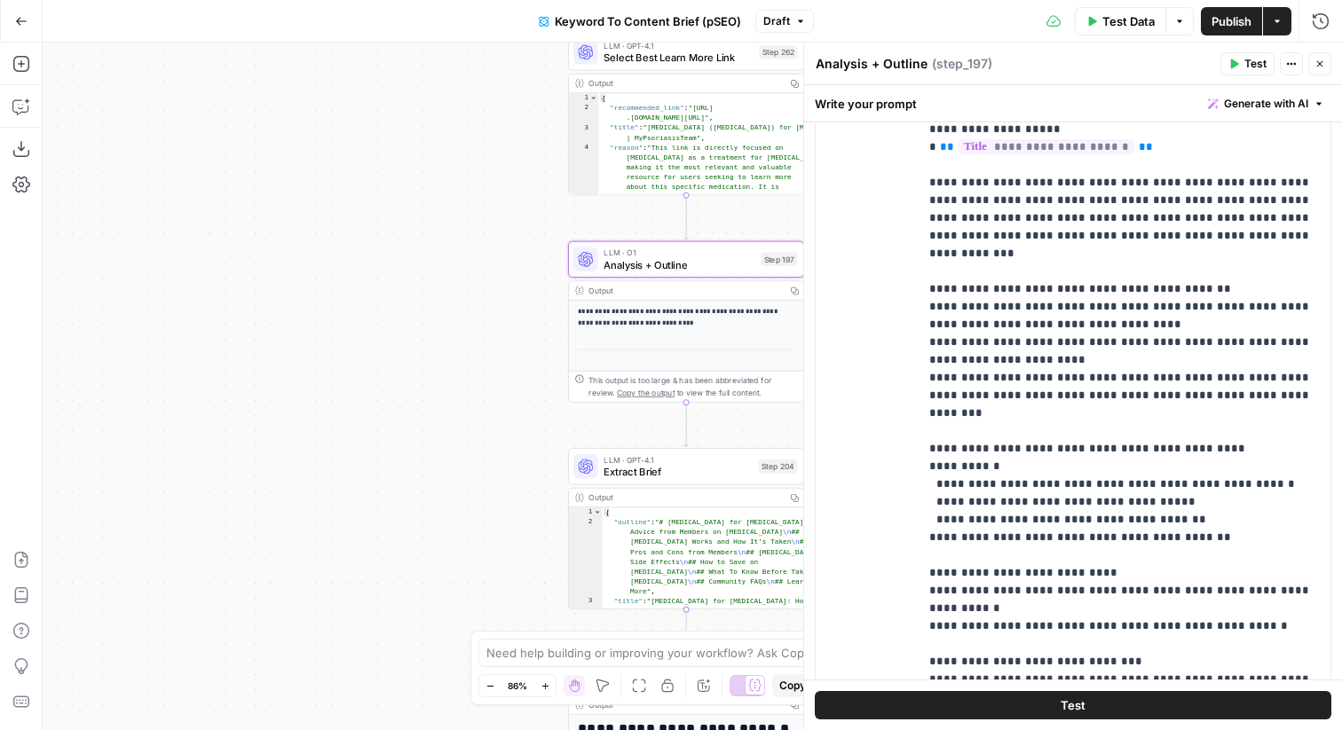
scroll to position [1773, 0]
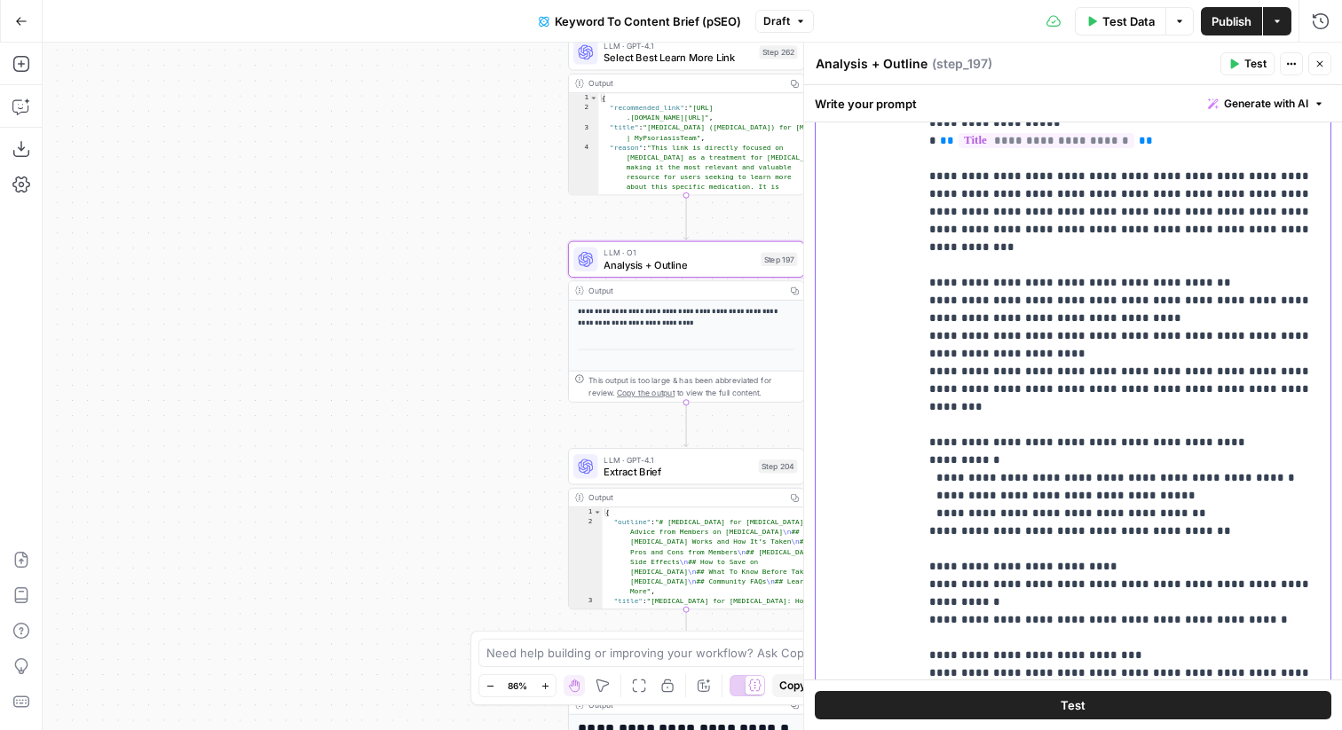
click at [1277, 516] on p "**********" at bounding box center [1124, 230] width 390 height 4029
click at [997, 530] on p "**********" at bounding box center [1124, 239] width 390 height 4046
drag, startPoint x: 1204, startPoint y: 539, endPoint x: 914, endPoint y: 537, distance: 290.2
click at [913, 537] on div "**********" at bounding box center [1072, 363] width 515 height 765
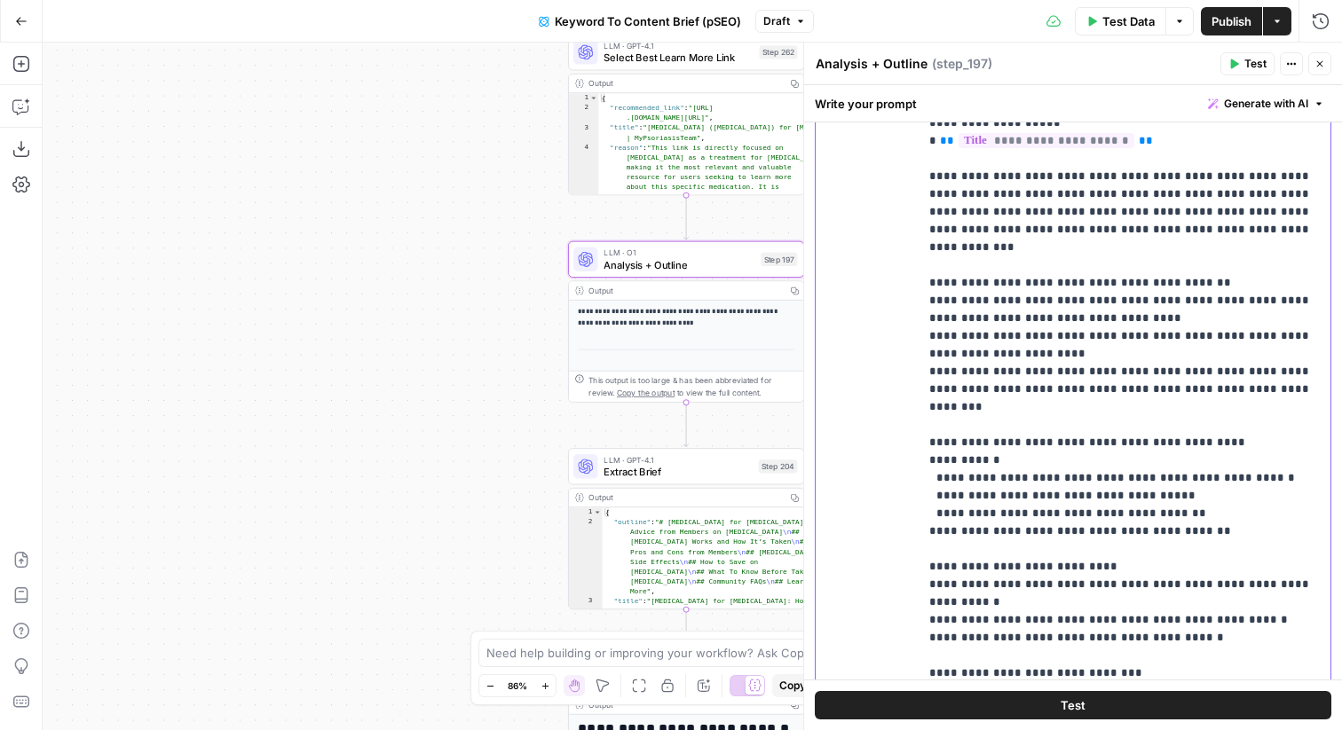
copy p "**********"
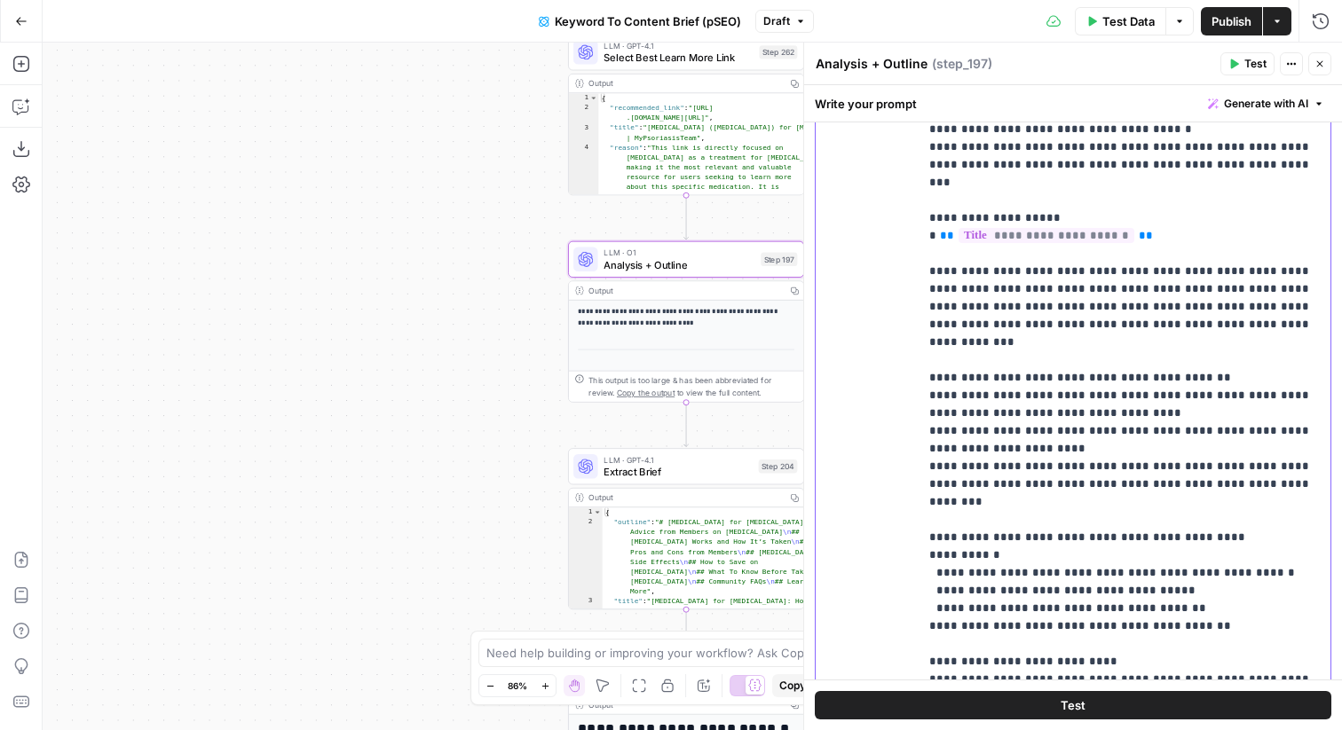
scroll to position [1677, 0]
click at [964, 626] on p "**********" at bounding box center [1124, 334] width 390 height 4046
click at [956, 628] on p "**********" at bounding box center [1124, 334] width 390 height 4046
drag, startPoint x: 1225, startPoint y: 629, endPoint x: 907, endPoint y: 621, distance: 317.8
click at [906, 621] on div "**********" at bounding box center [1072, 363] width 515 height 765
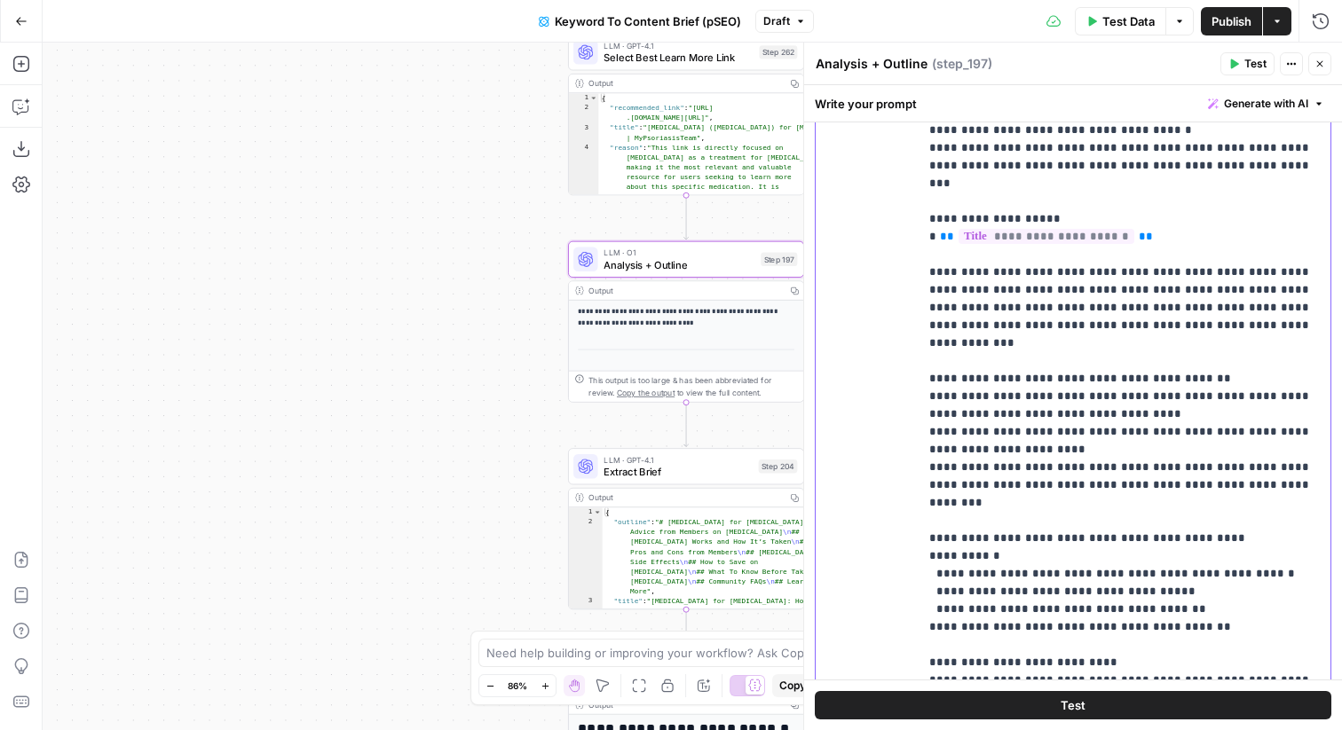
copy p "**********"
click at [1314, 67] on icon "button" at bounding box center [1319, 64] width 11 height 11
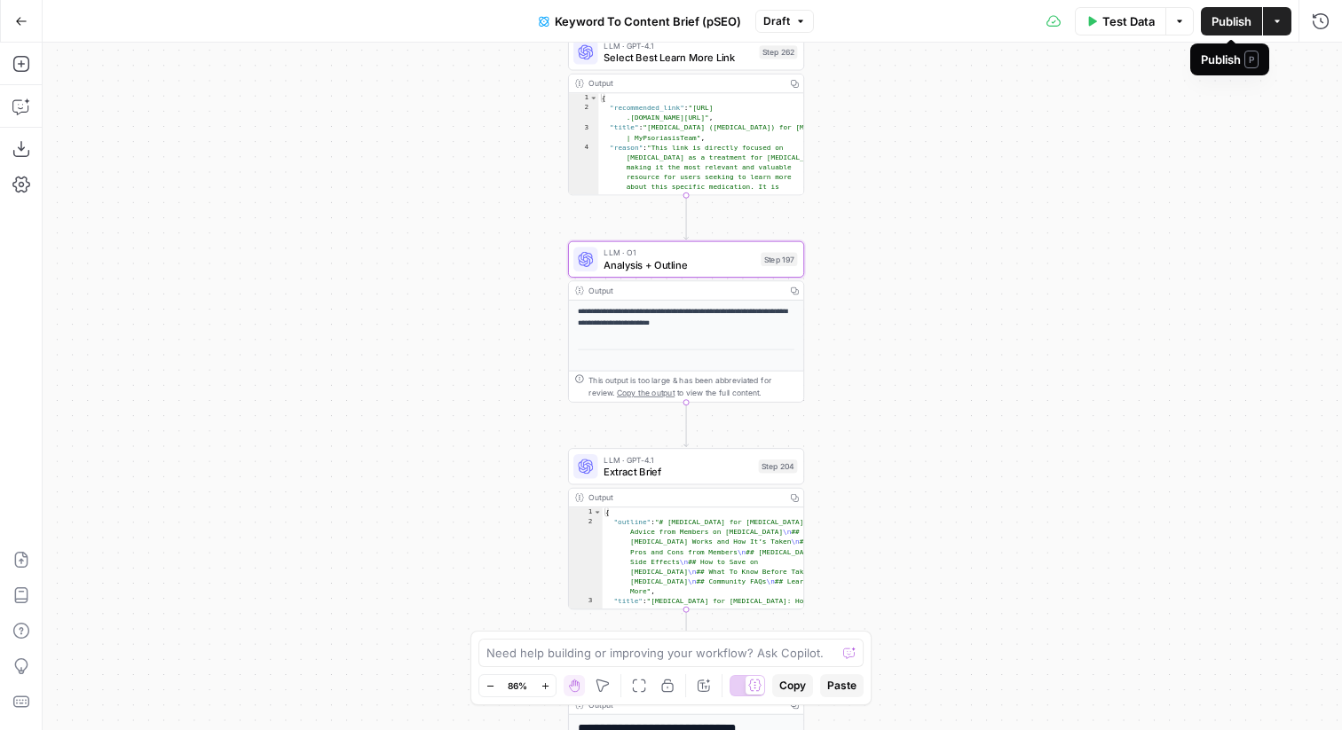
click at [1236, 18] on span "Publish" at bounding box center [1231, 21] width 40 height 18
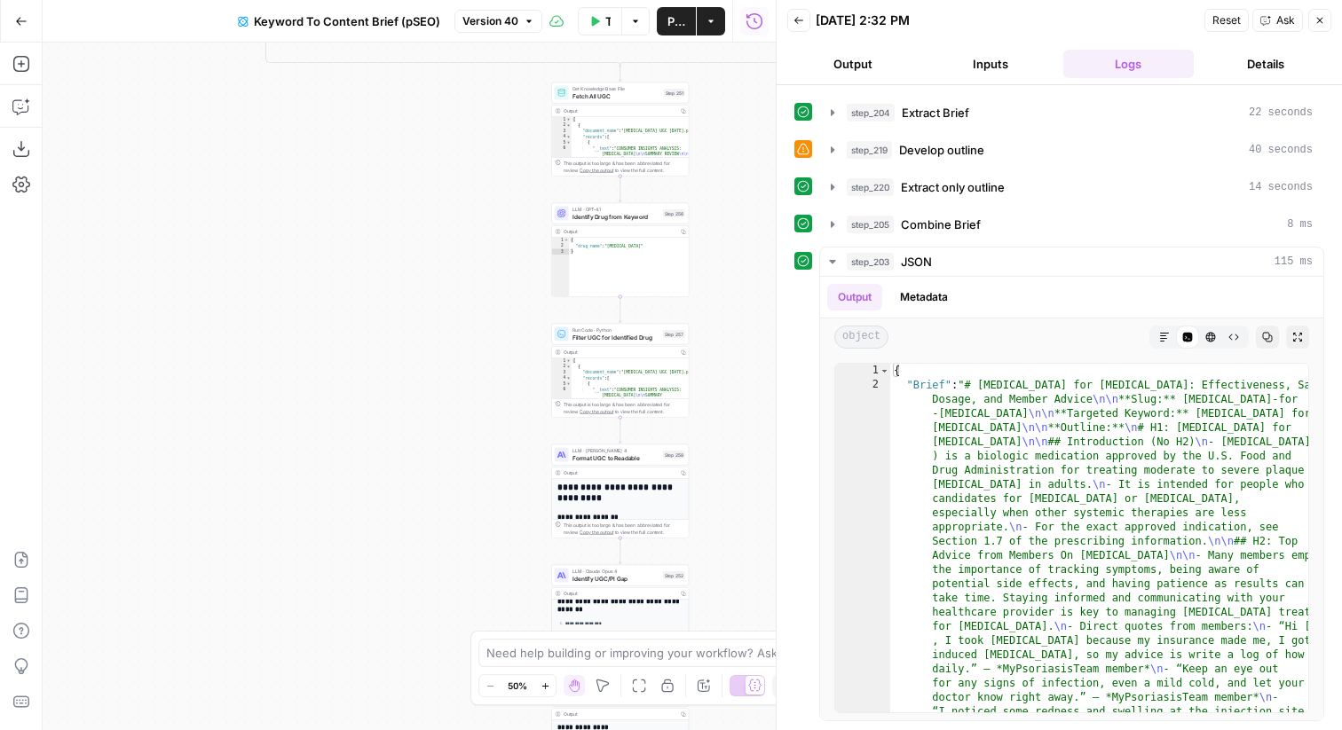
scroll to position [67, 0]
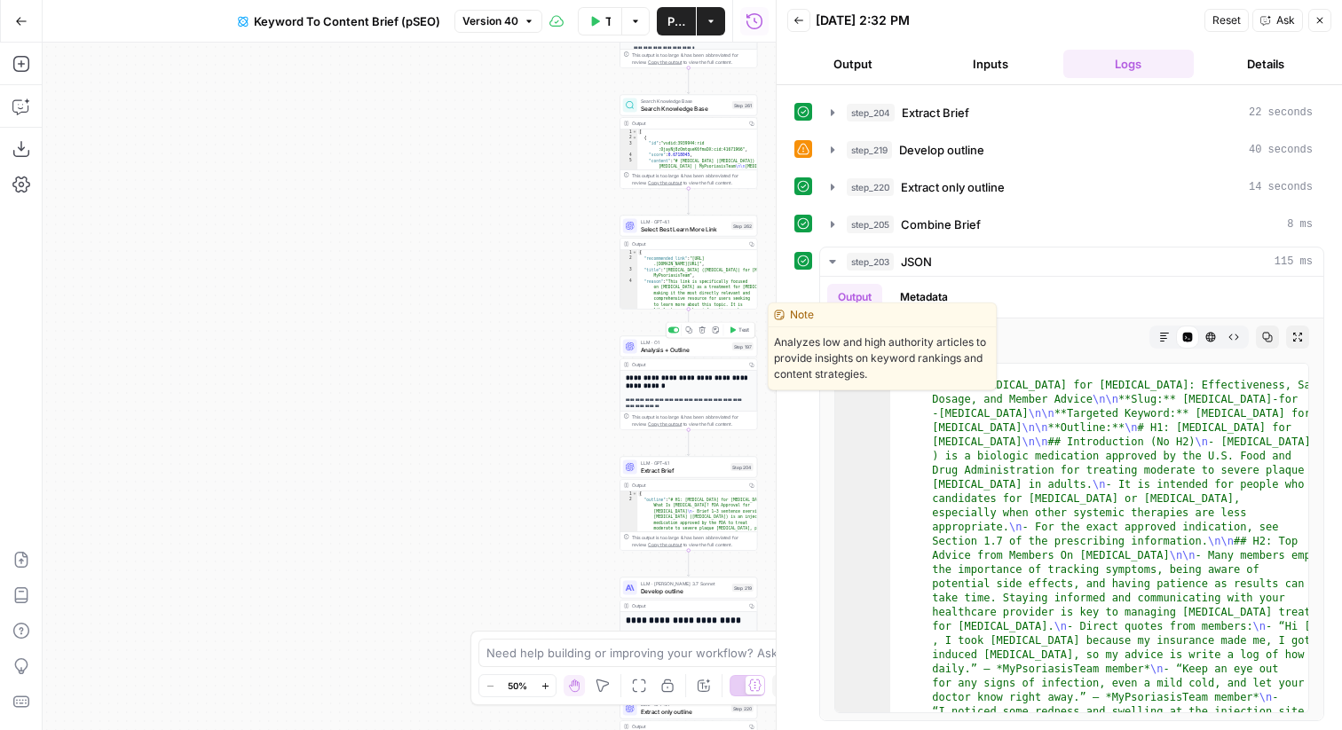
click at [744, 335] on button "Test" at bounding box center [739, 331] width 28 height 12
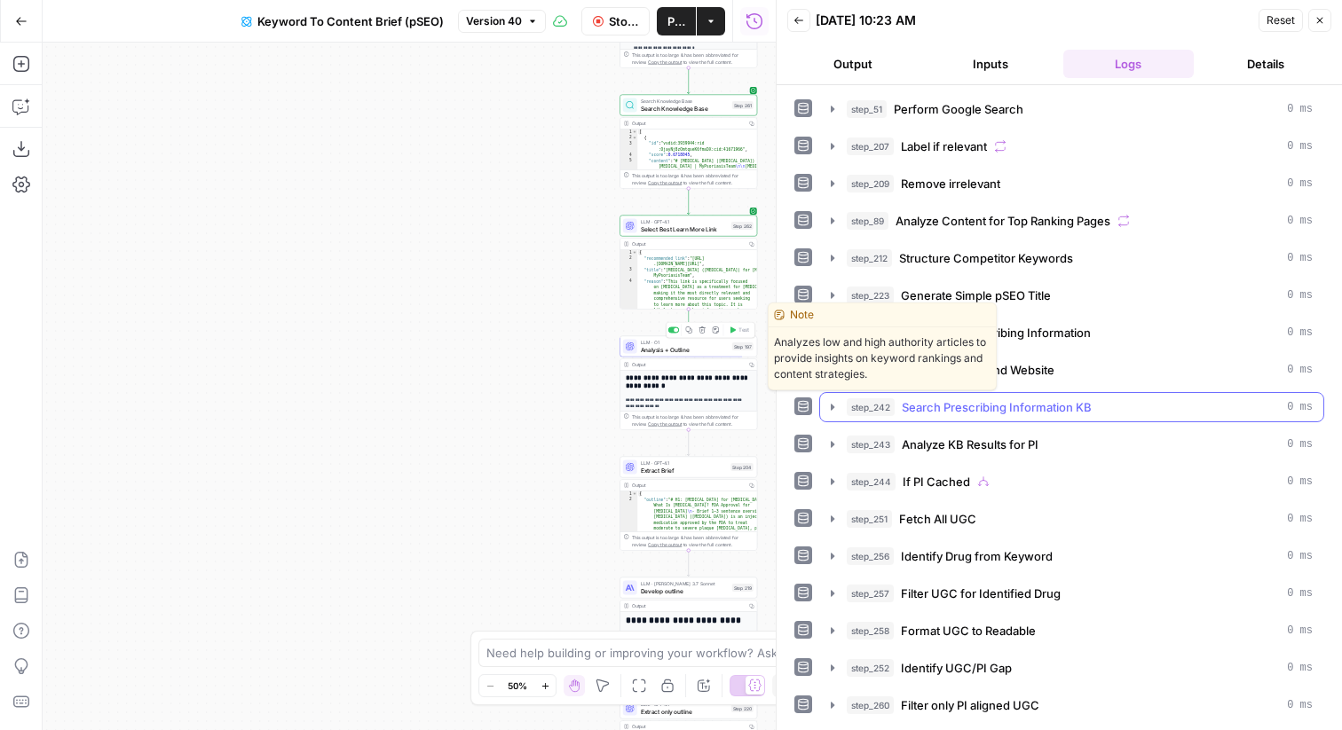
scroll to position [106, 0]
